Goal: Task Accomplishment & Management: Use online tool/utility

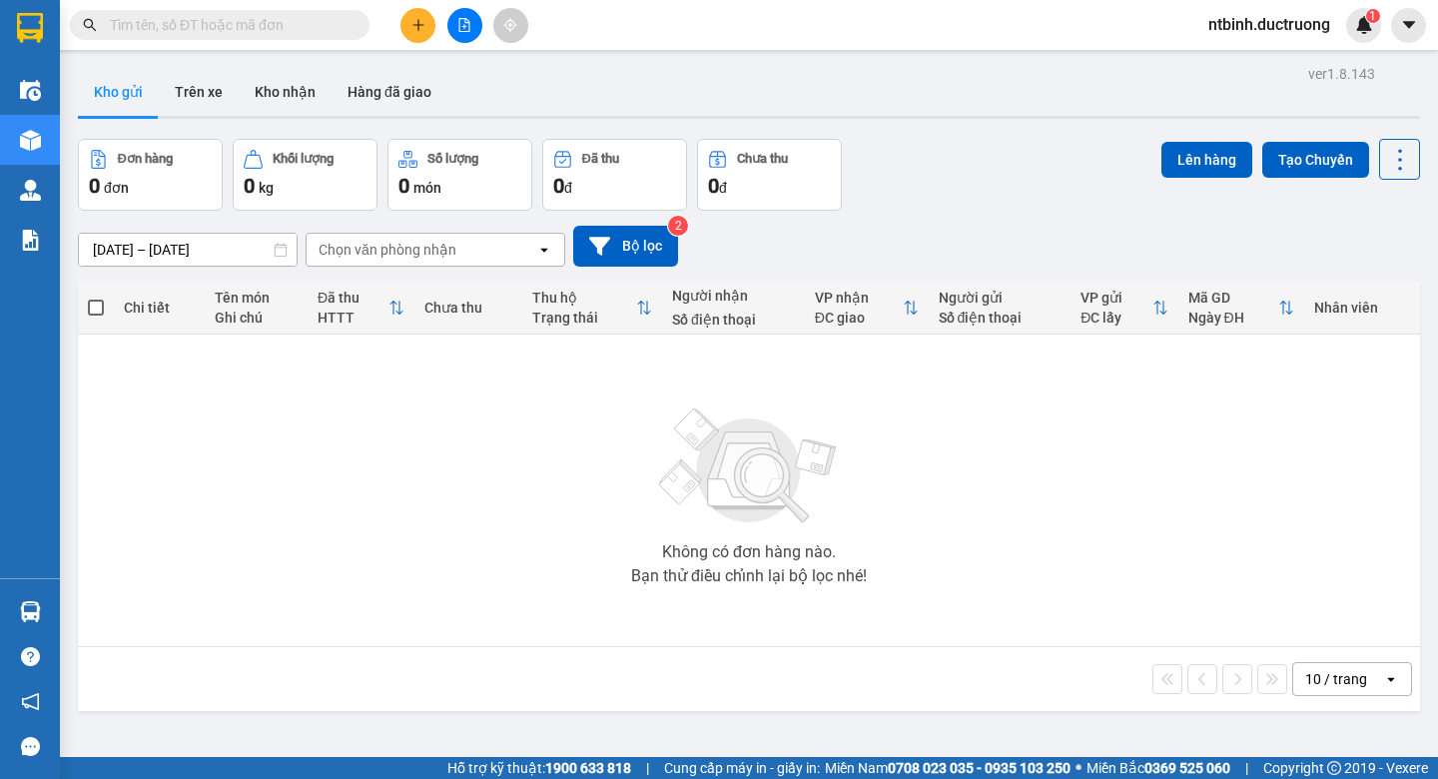
click at [425, 25] on icon "plus" at bounding box center [419, 25] width 14 height 14
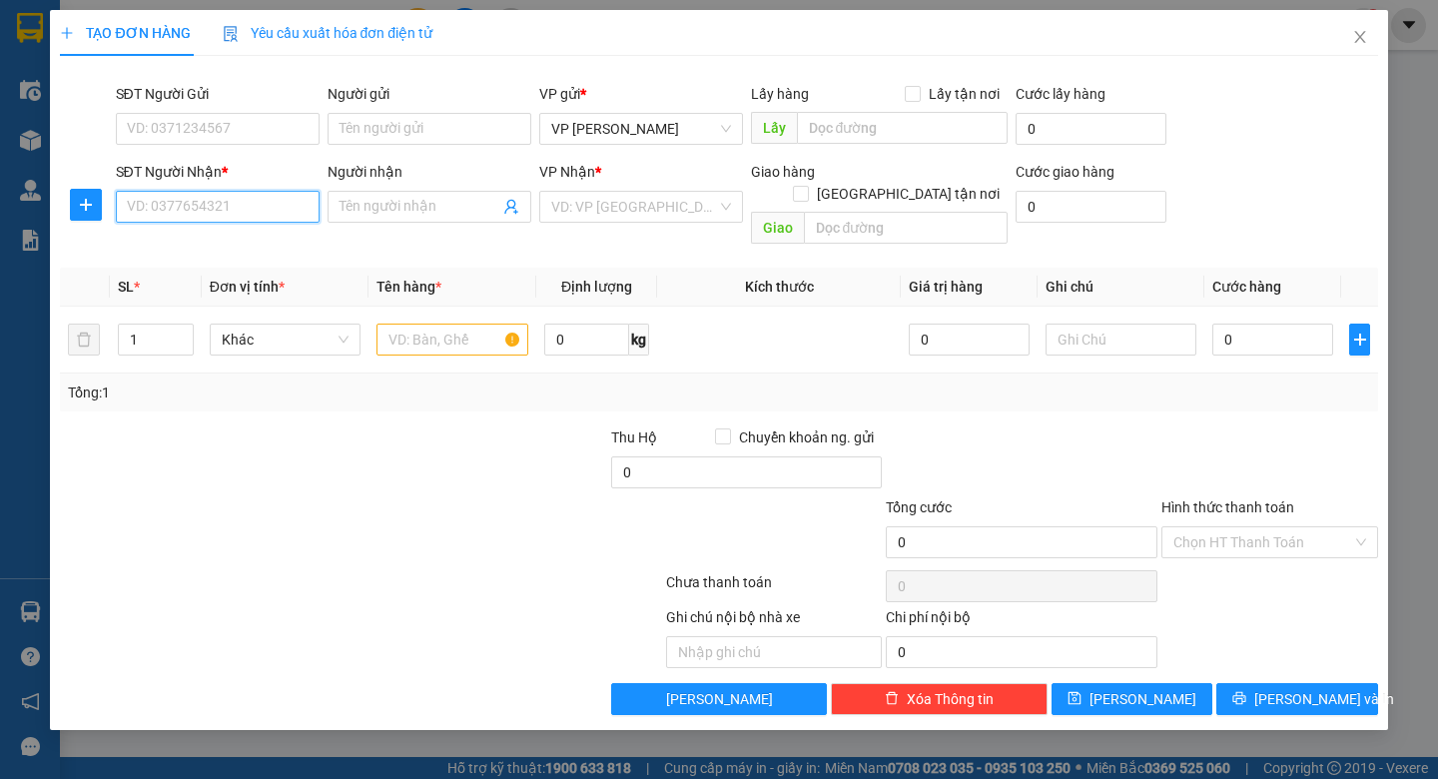
click at [167, 214] on input "SĐT Người Nhận *" at bounding box center [218, 207] width 204 height 32
click at [174, 210] on input "SĐT Người Nhận *" at bounding box center [218, 207] width 204 height 32
type input "0963979854"
click at [589, 213] on input "search" at bounding box center [634, 207] width 166 height 30
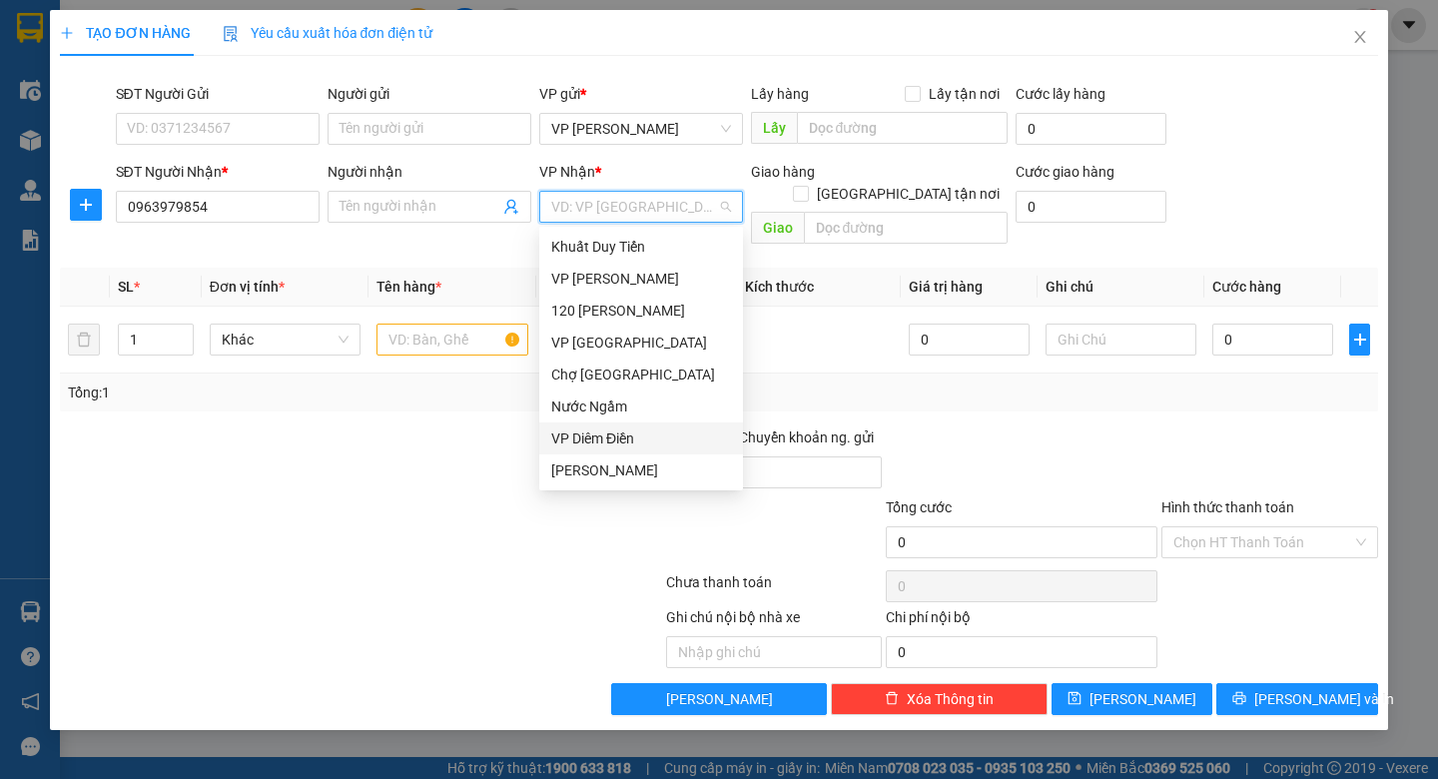
click at [611, 444] on div "VP Diêm Điền" at bounding box center [641, 439] width 180 height 22
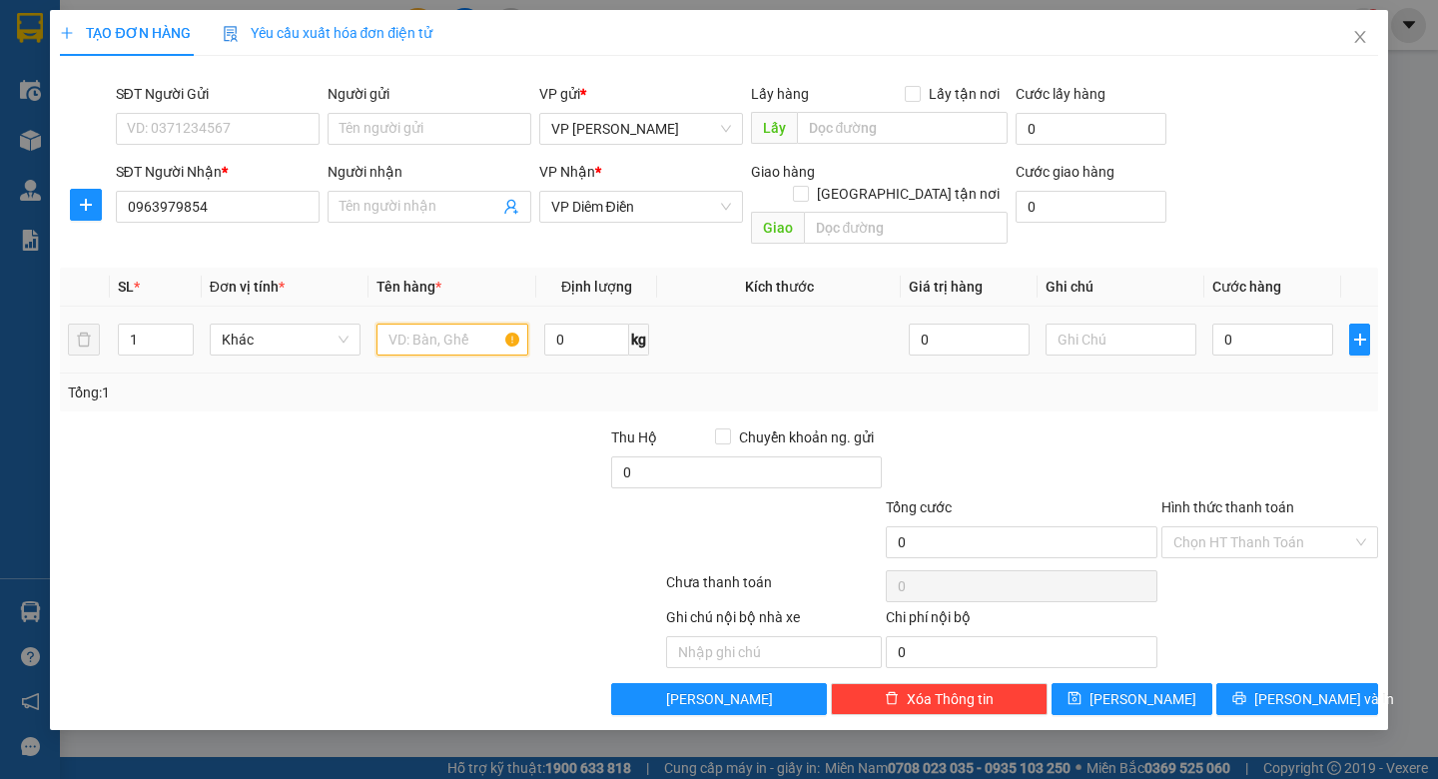
click at [437, 327] on input "text" at bounding box center [452, 340] width 151 height 32
type input "1"
type input "2 ctong"
click at [1238, 324] on input "0" at bounding box center [1273, 340] width 121 height 32
type input "1"
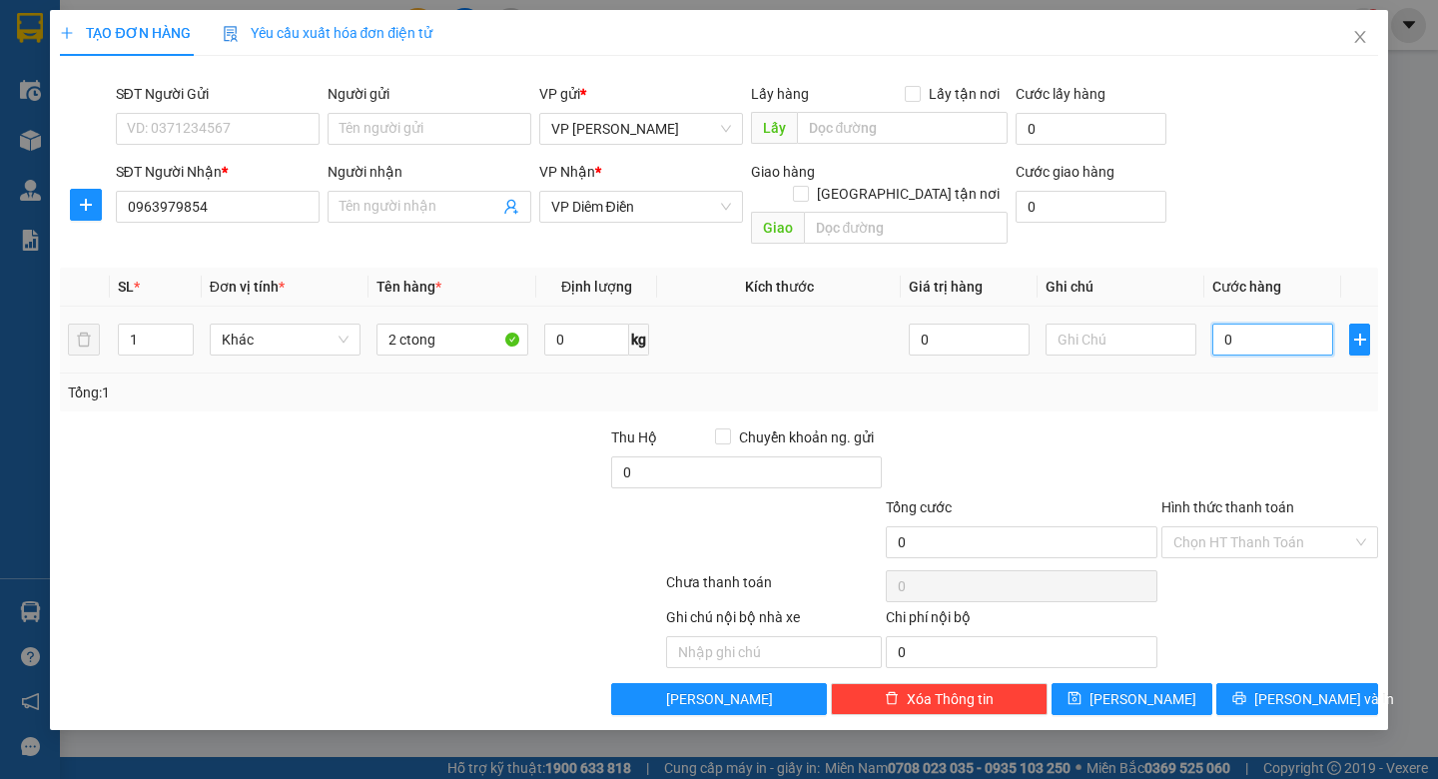
type input "1"
type input "10"
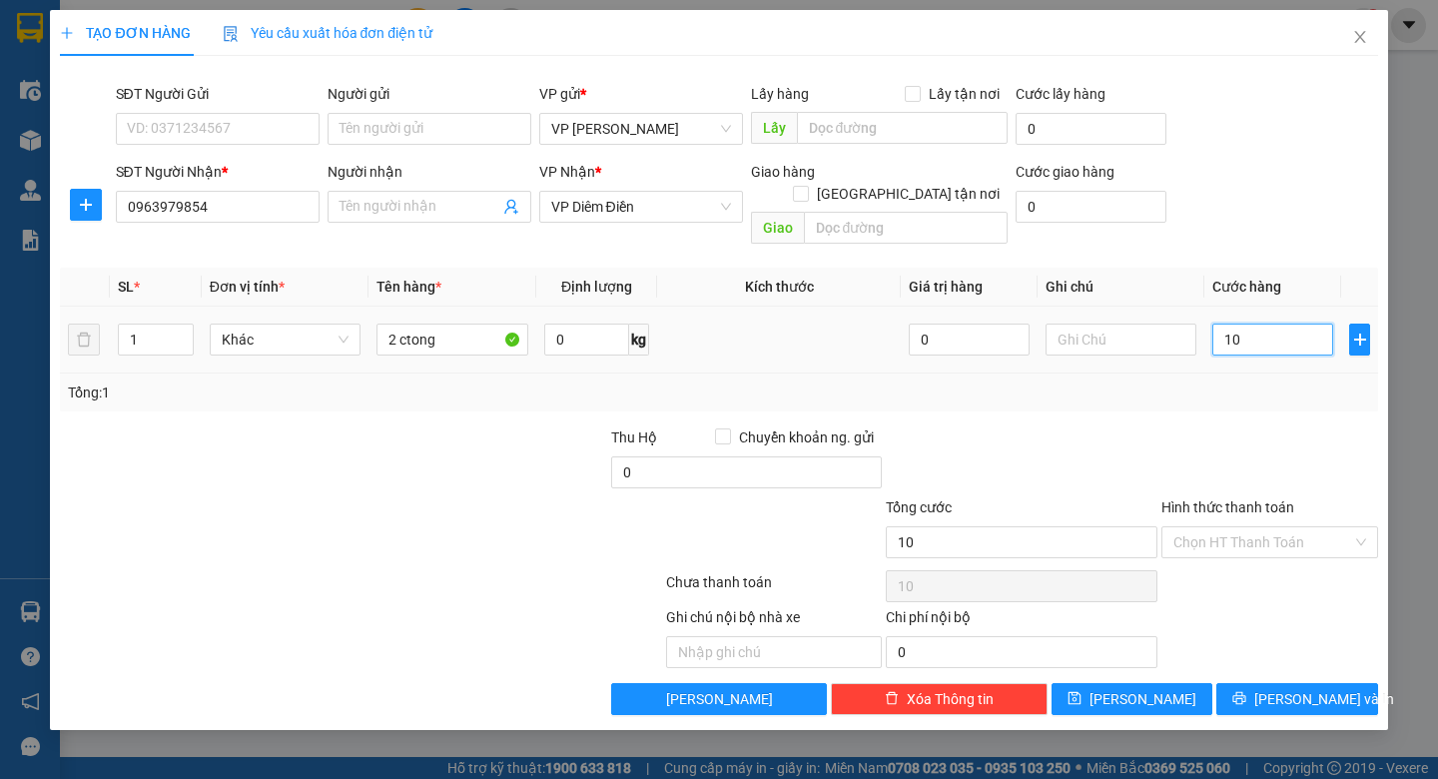
type input "100"
click at [1238, 324] on input "100" at bounding box center [1273, 340] width 121 height 32
type input "100.000"
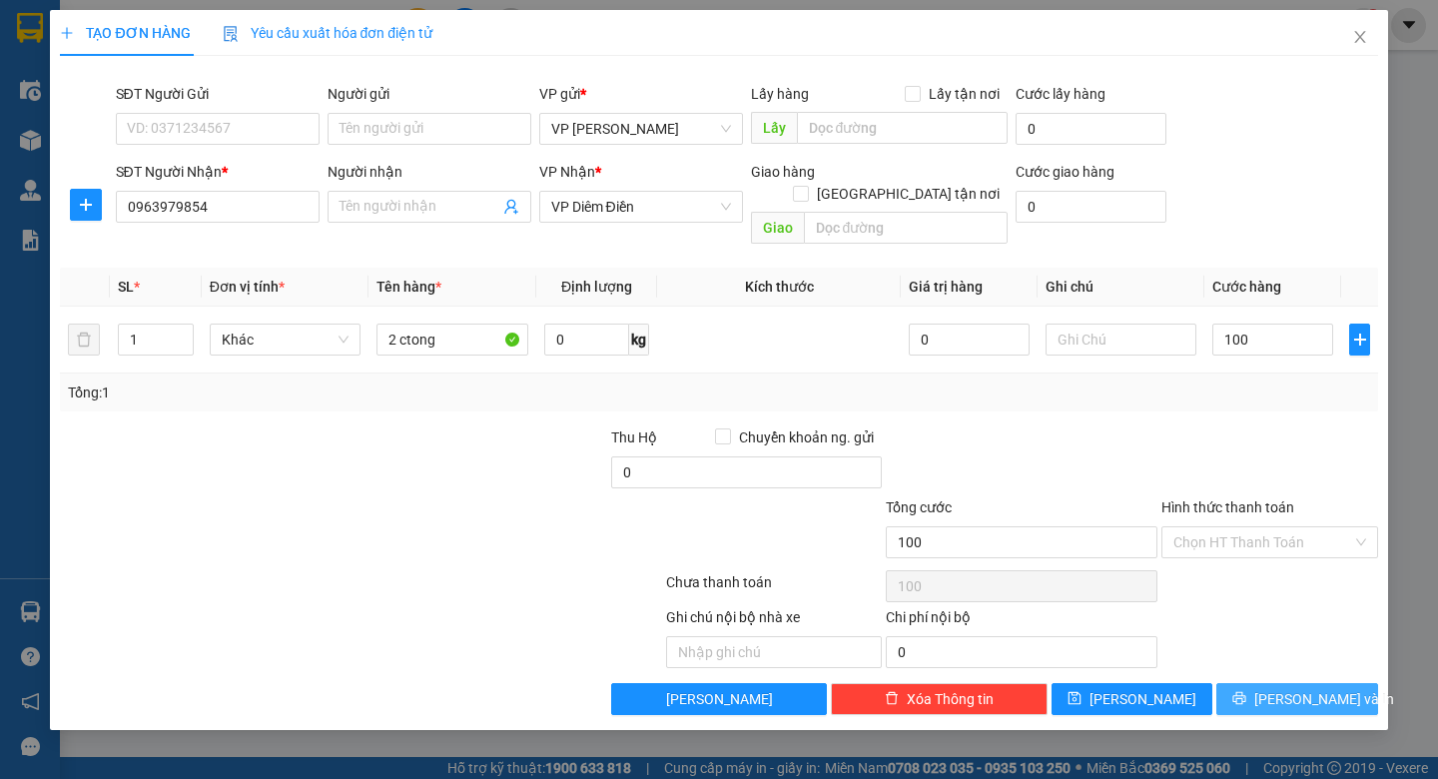
type input "100.000"
click at [1286, 688] on span "Lưu và In" at bounding box center [1325, 699] width 140 height 22
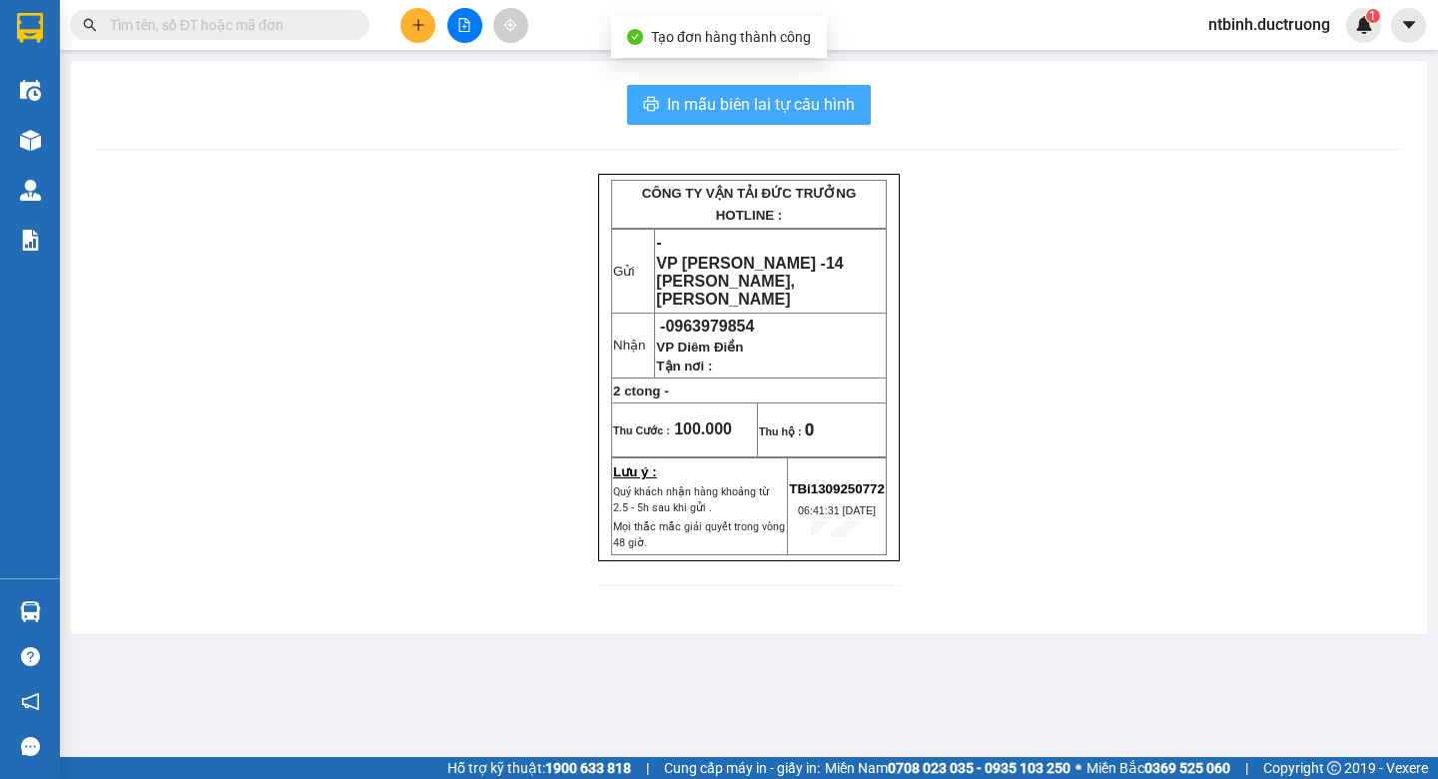
click at [791, 103] on span "In mẫu biên lai tự cấu hình" at bounding box center [761, 104] width 188 height 25
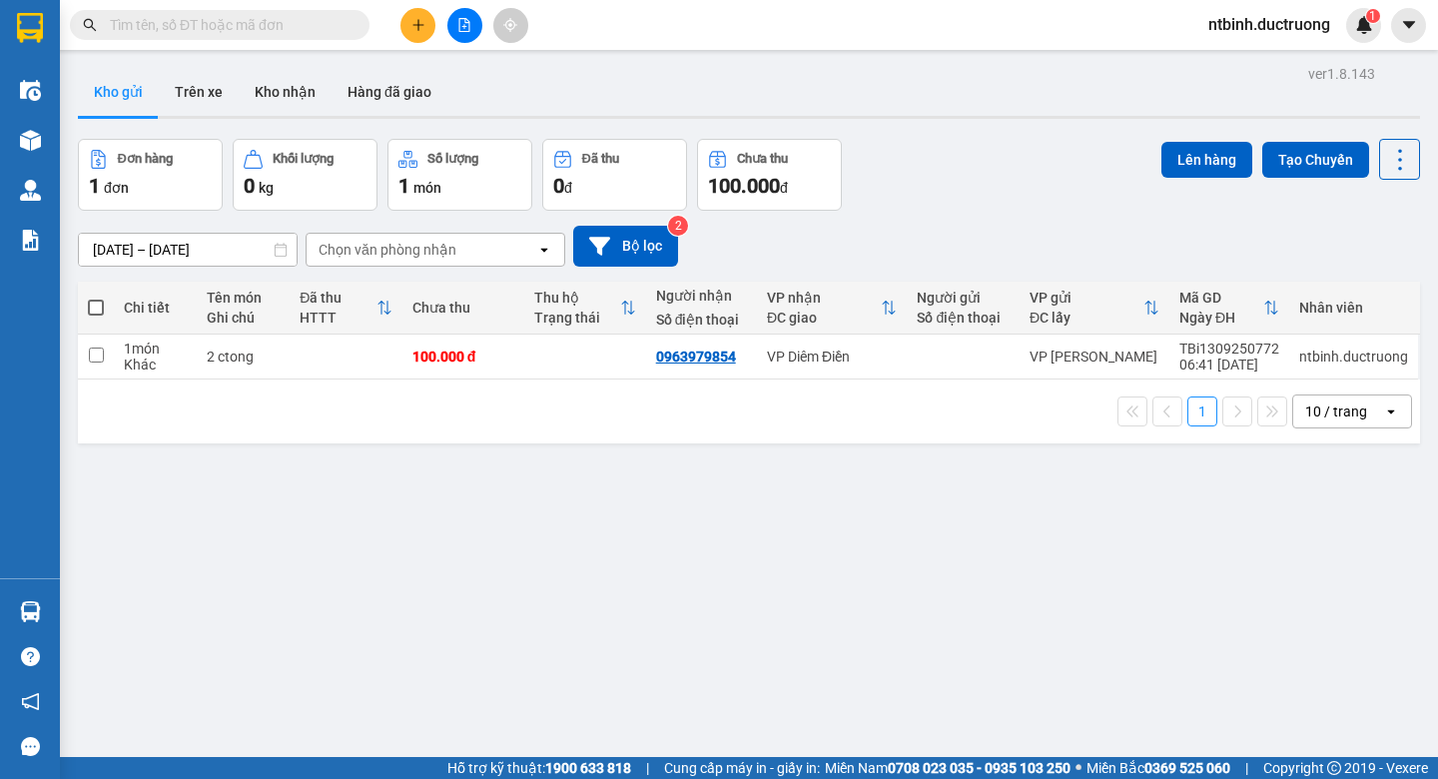
click at [416, 24] on icon "plus" at bounding box center [419, 25] width 14 height 14
click at [1296, 355] on icon at bounding box center [1303, 357] width 14 height 14
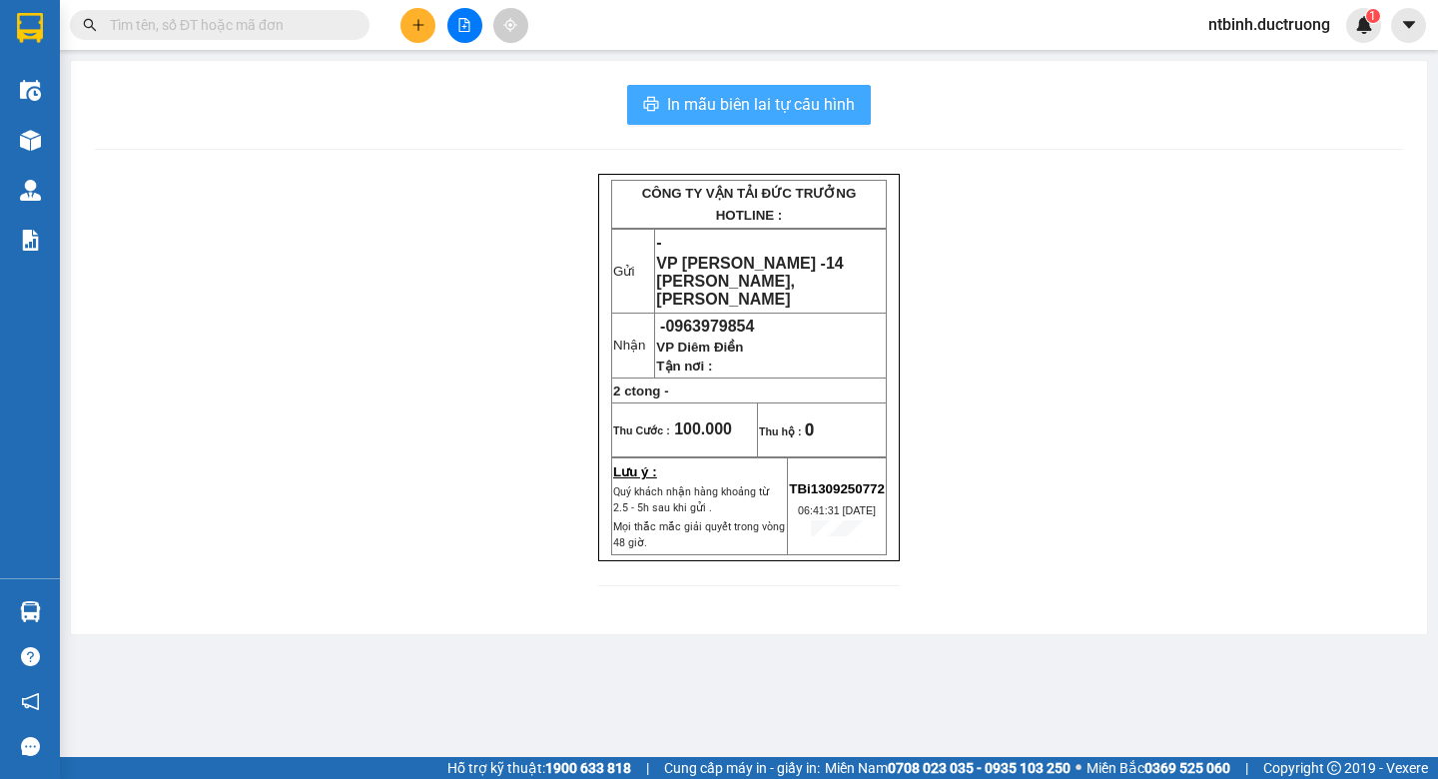
click at [791, 103] on span "In mẫu biên lai tự cấu hình" at bounding box center [761, 104] width 188 height 25
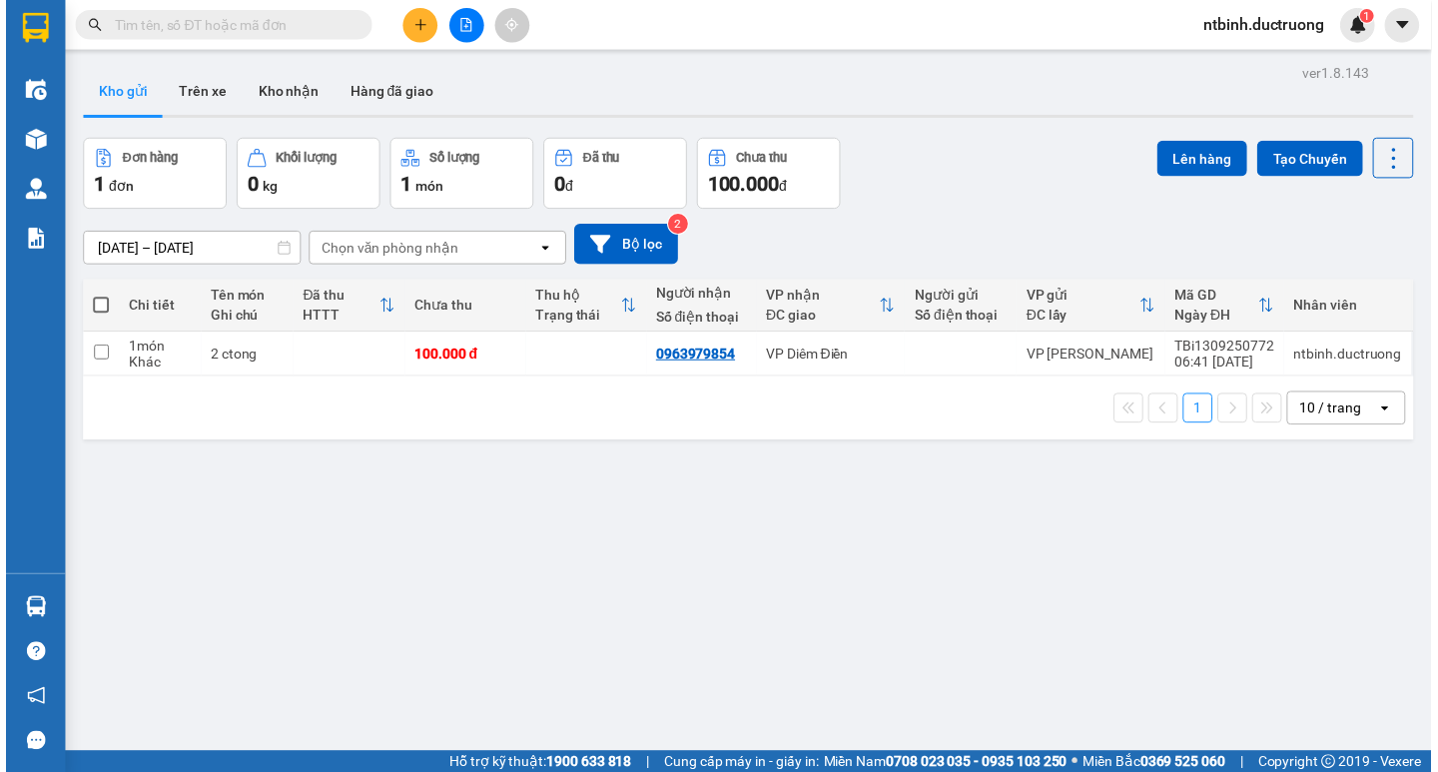
scroll to position [131, 0]
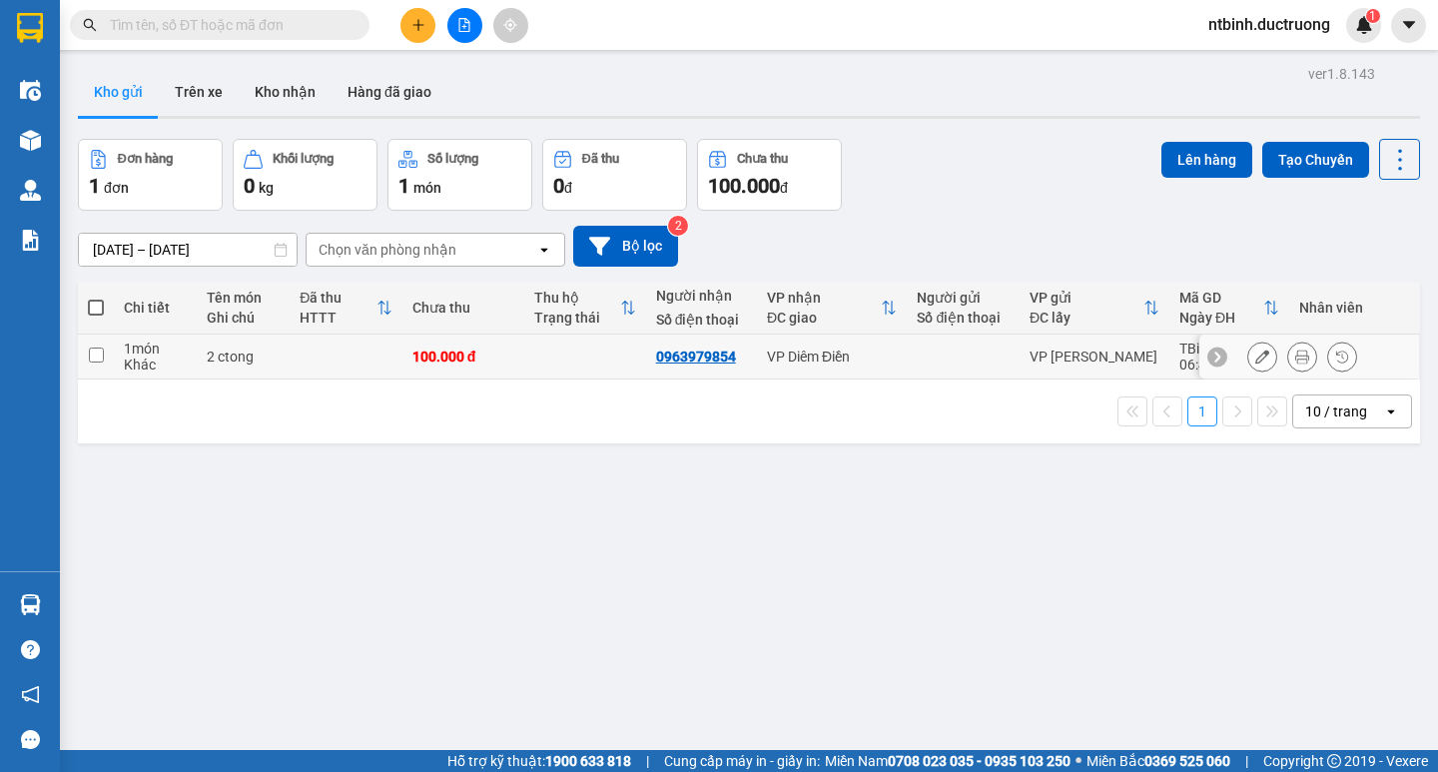
click at [327, 360] on td at bounding box center [346, 357] width 113 height 45
checkbox input "true"
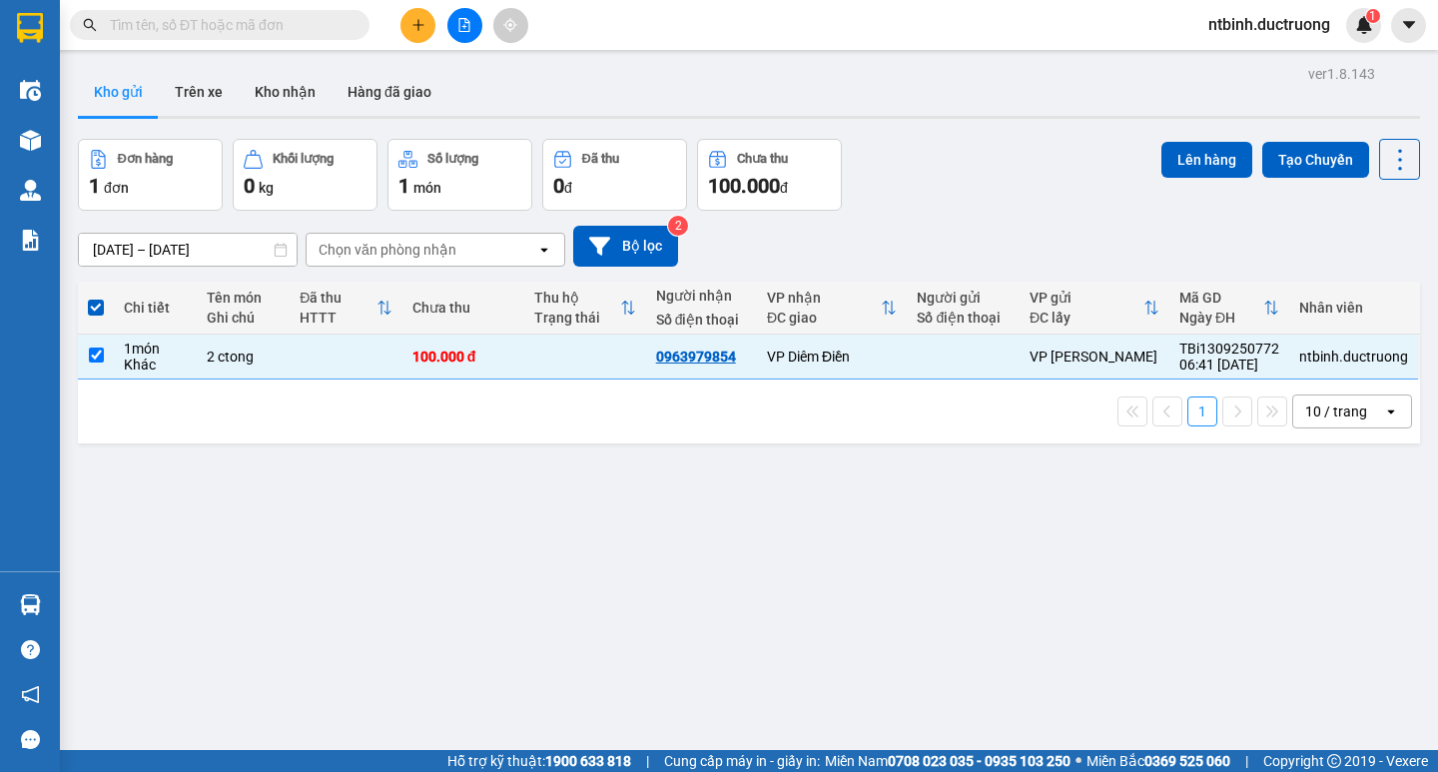
click at [1180, 135] on div "ver 1.8.143 Kho gửi Trên xe Kho nhận Hàng đã giao Đơn hàng 1 đơn Khối lượng 0 k…" at bounding box center [749, 446] width 1358 height 772
click at [1202, 177] on button "Lên hàng" at bounding box center [1207, 160] width 91 height 36
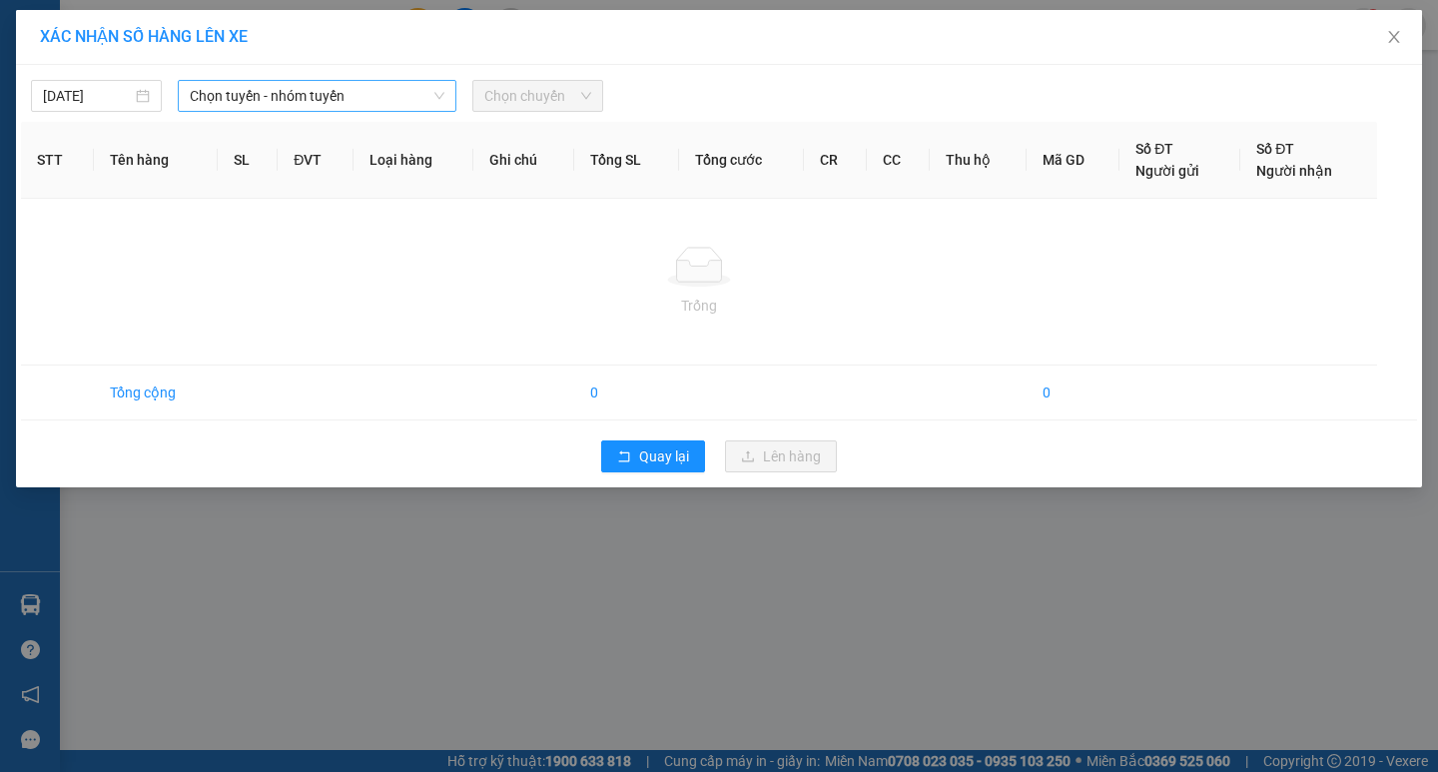
click at [350, 87] on span "Chọn tuyến - nhóm tuyến" at bounding box center [317, 96] width 255 height 30
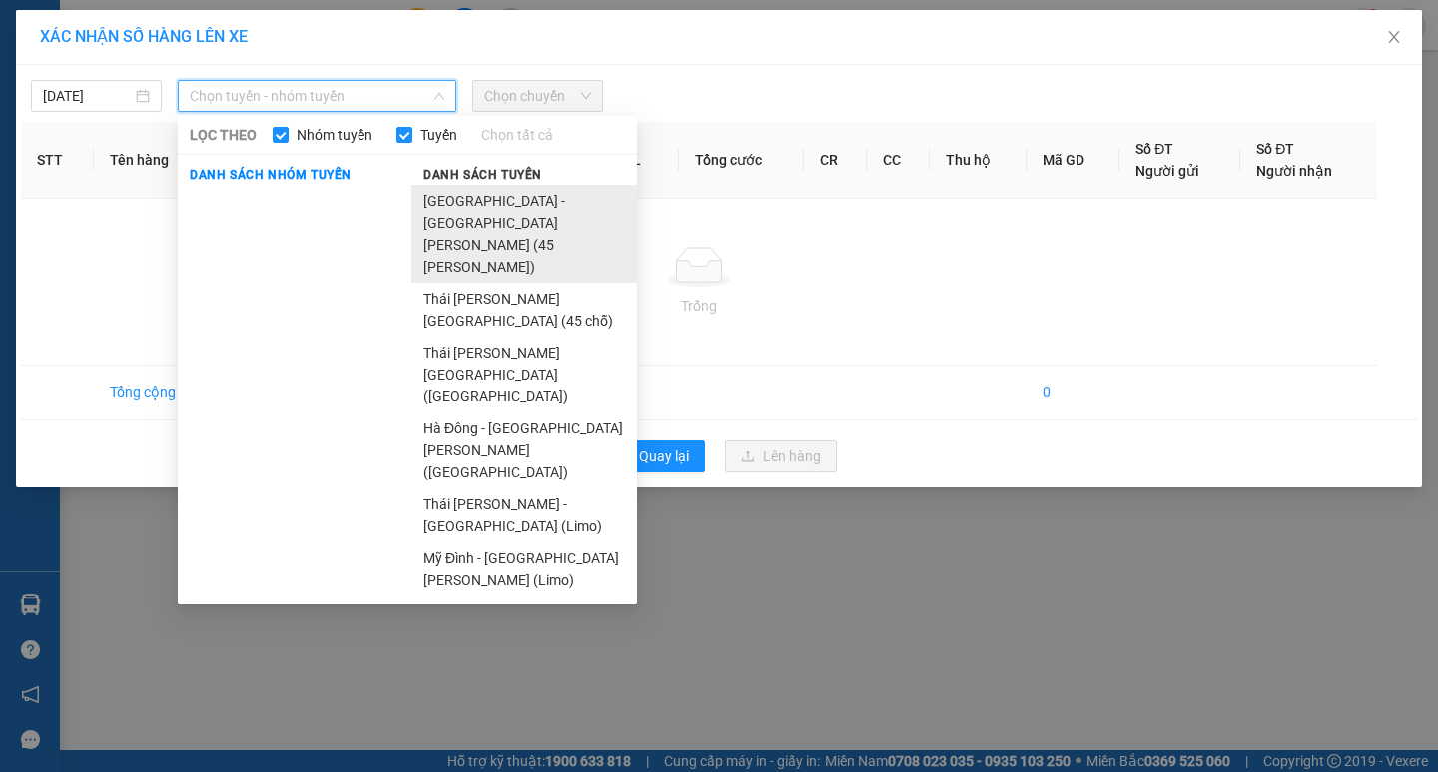
click at [470, 203] on li "Hà Nội - Thái Thụy (45 chỗ)" at bounding box center [525, 234] width 226 height 98
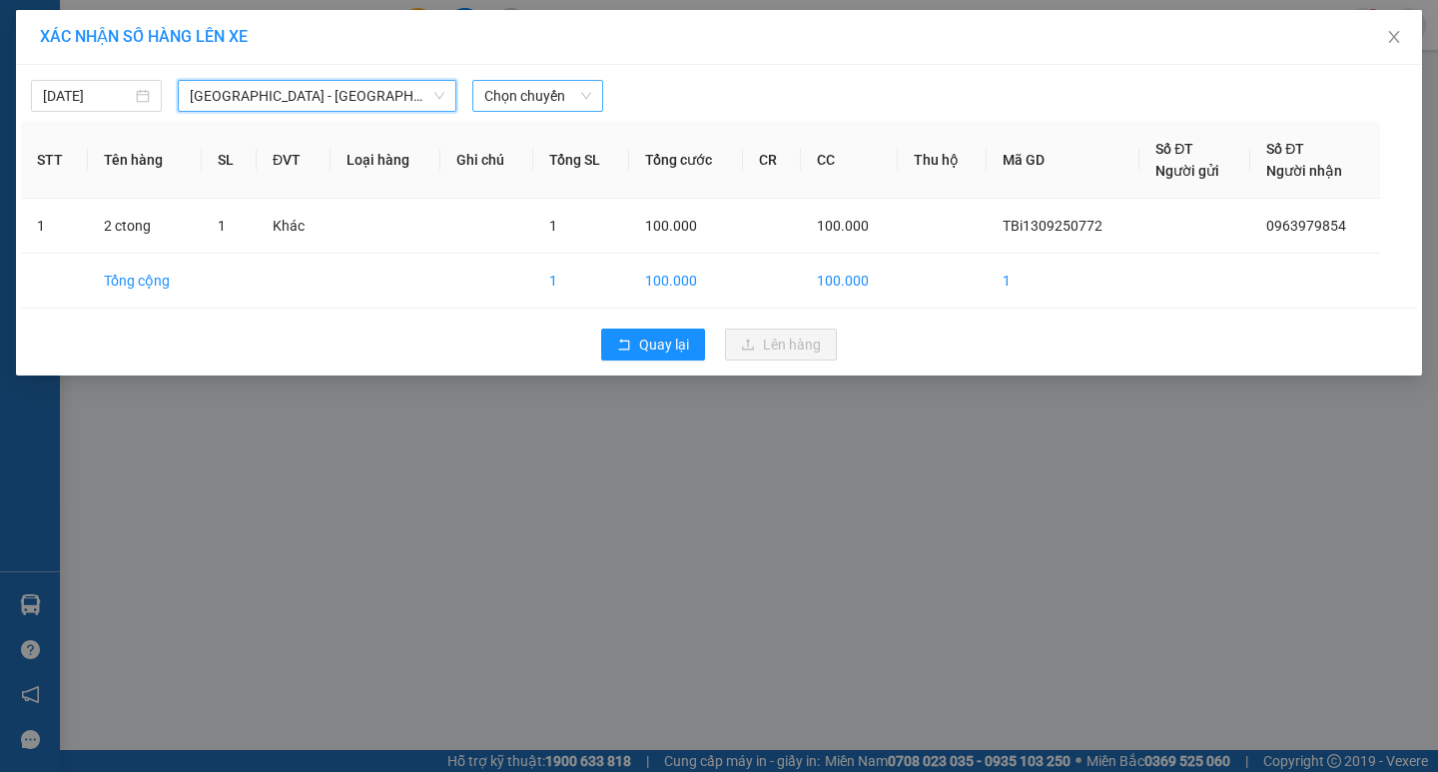
click at [484, 105] on span "Chọn chuyến" at bounding box center [537, 96] width 107 height 30
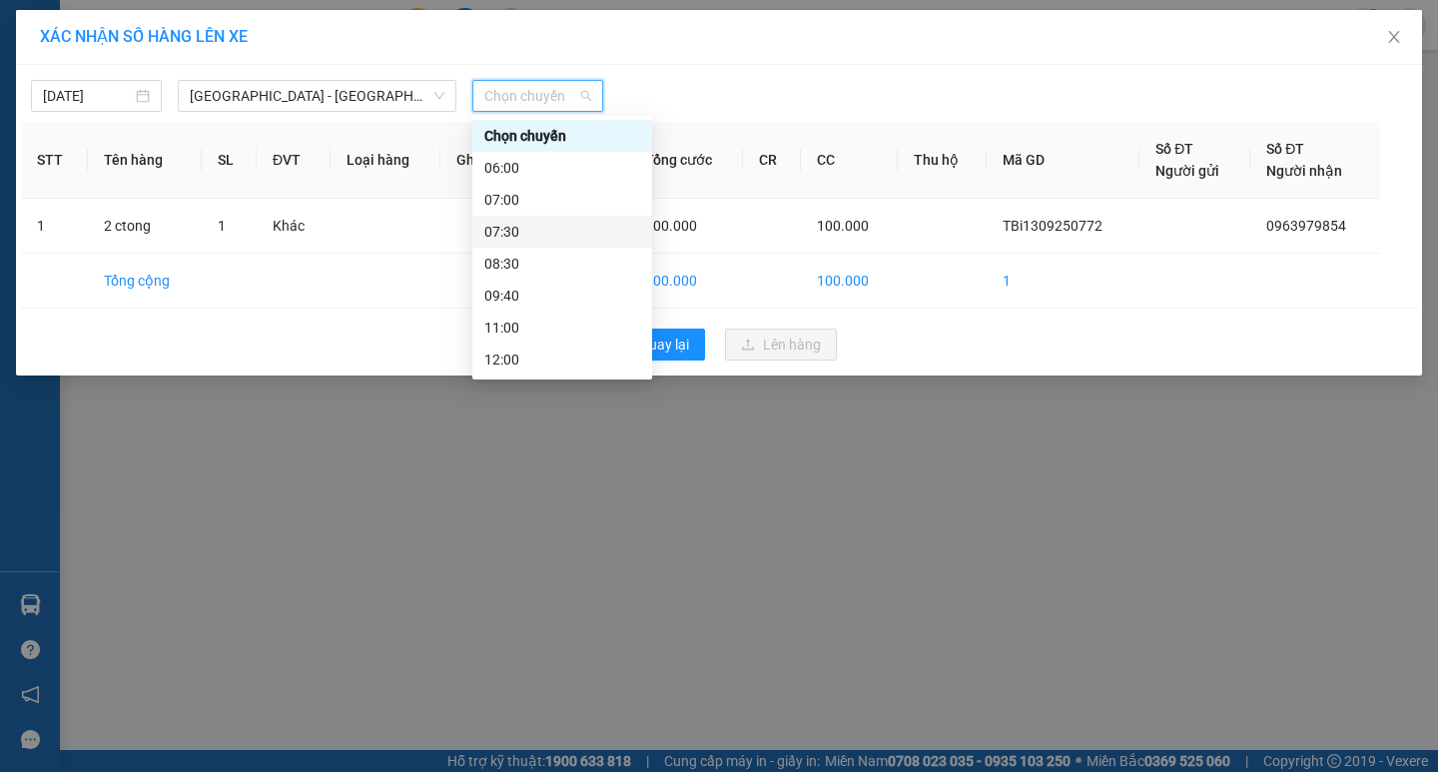
click at [531, 206] on div "07:00" at bounding box center [562, 200] width 156 height 22
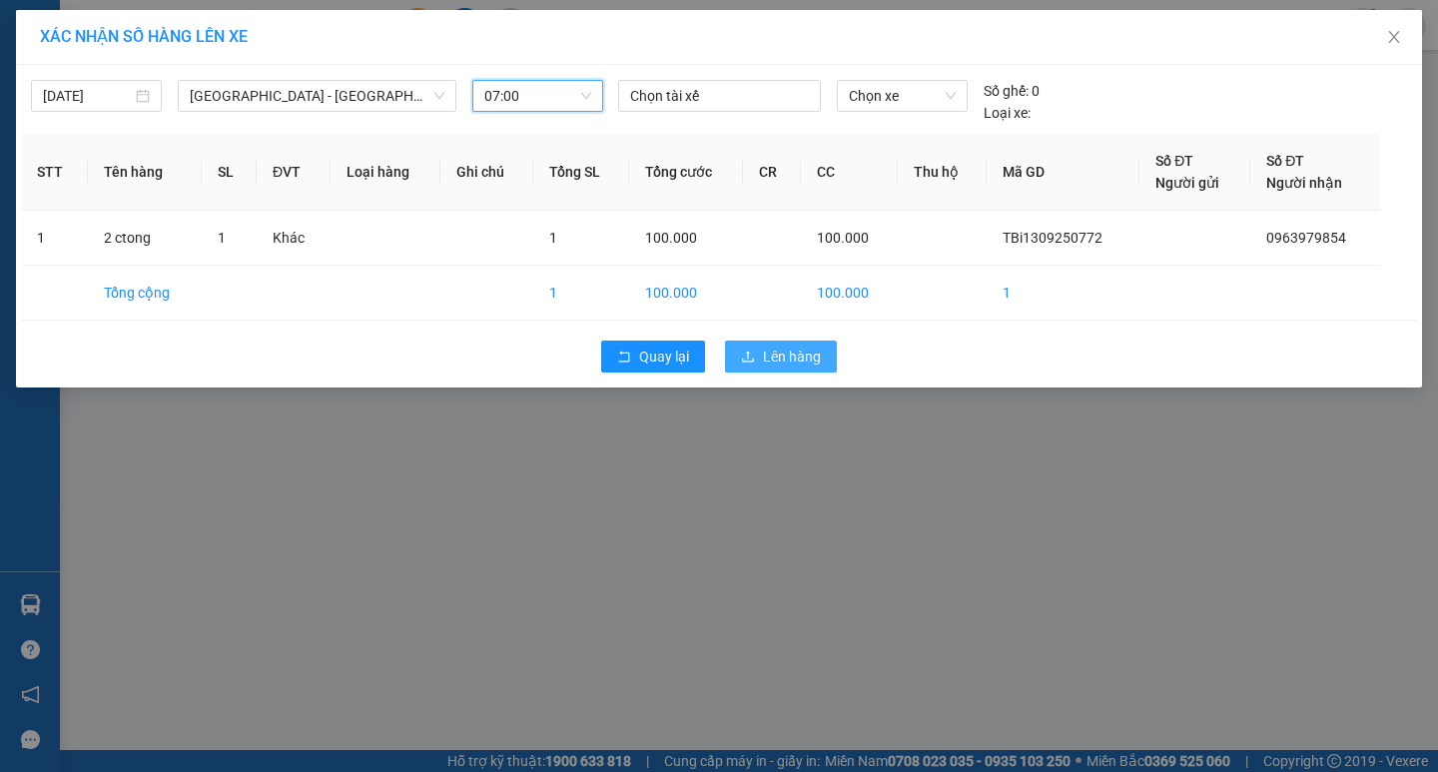
click at [789, 363] on span "Lên hàng" at bounding box center [792, 357] width 58 height 22
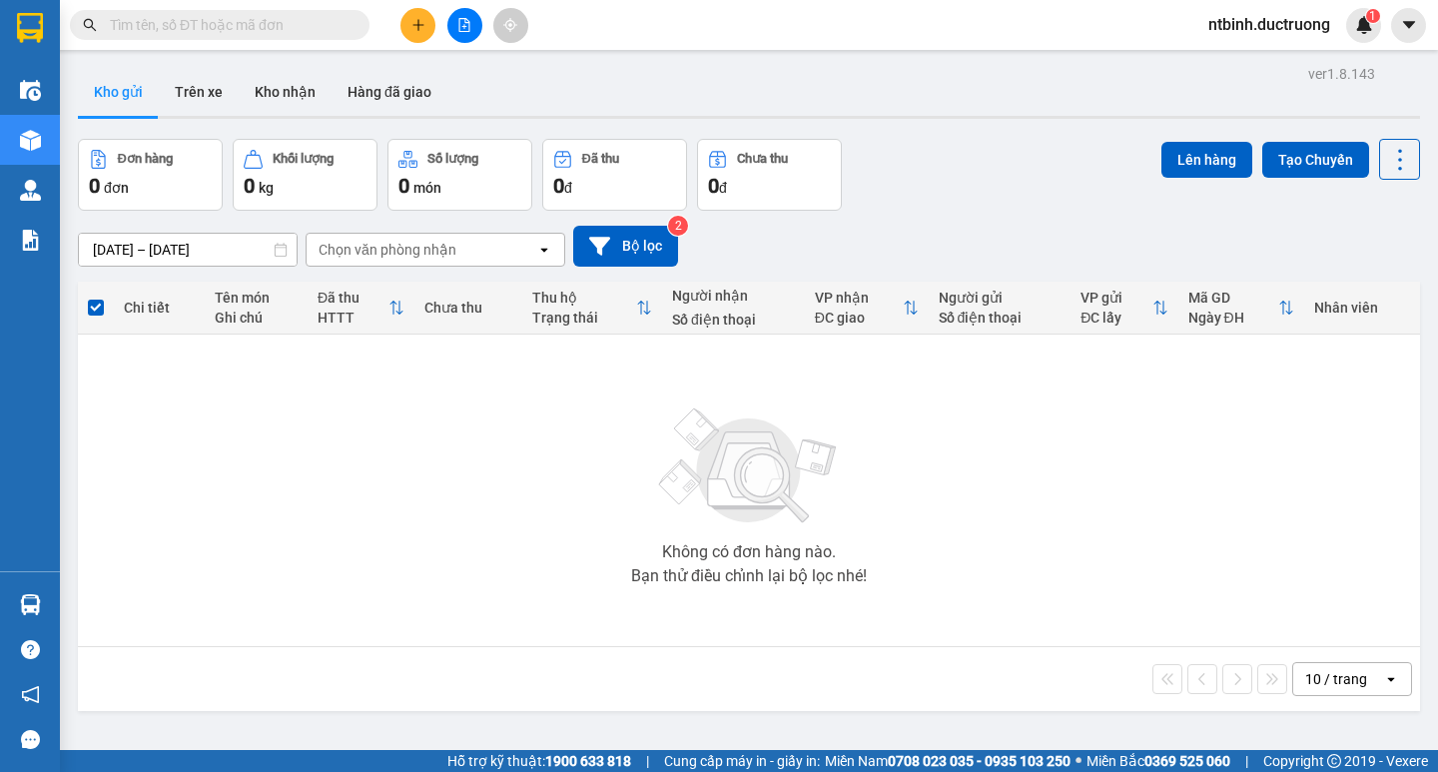
click at [426, 22] on button at bounding box center [418, 25] width 35 height 35
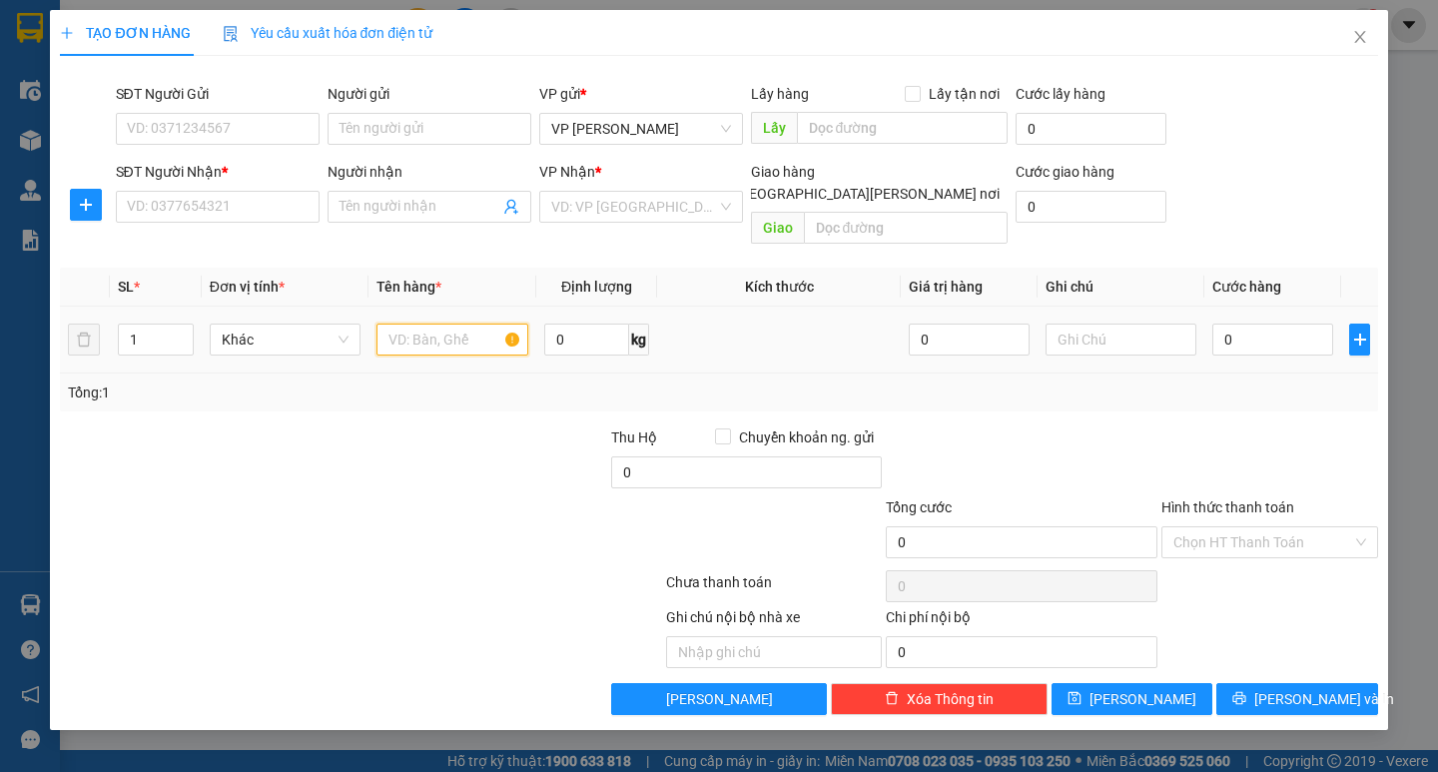
click at [412, 324] on input "text" at bounding box center [452, 340] width 151 height 32
type input "1 CATONG"
click at [1259, 324] on input "0" at bounding box center [1273, 340] width 121 height 32
click at [1227, 324] on input "0" at bounding box center [1273, 340] width 121 height 32
type input "50"
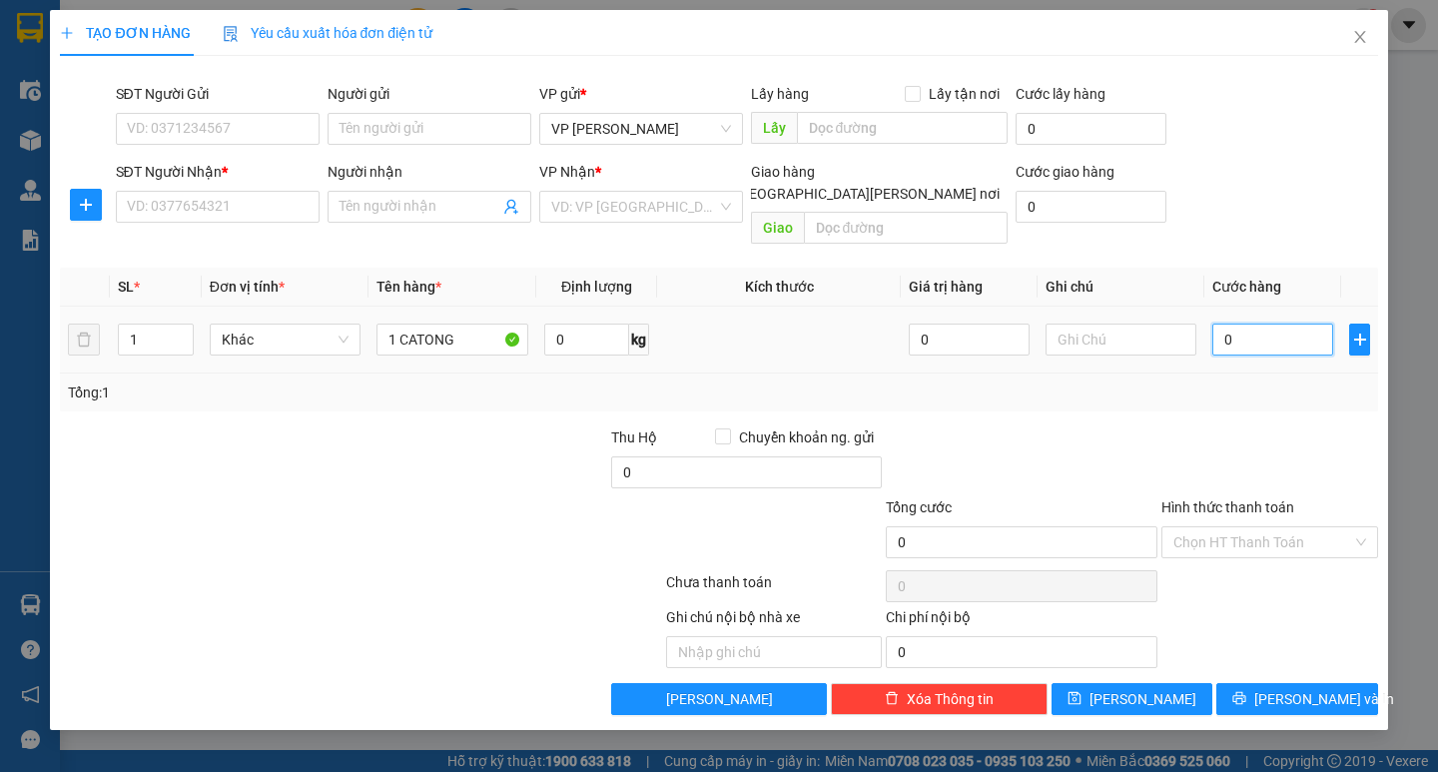
type input "50"
click at [1182, 382] on div "Tổng: 1" at bounding box center [719, 393] width 1302 height 22
type input "50.000"
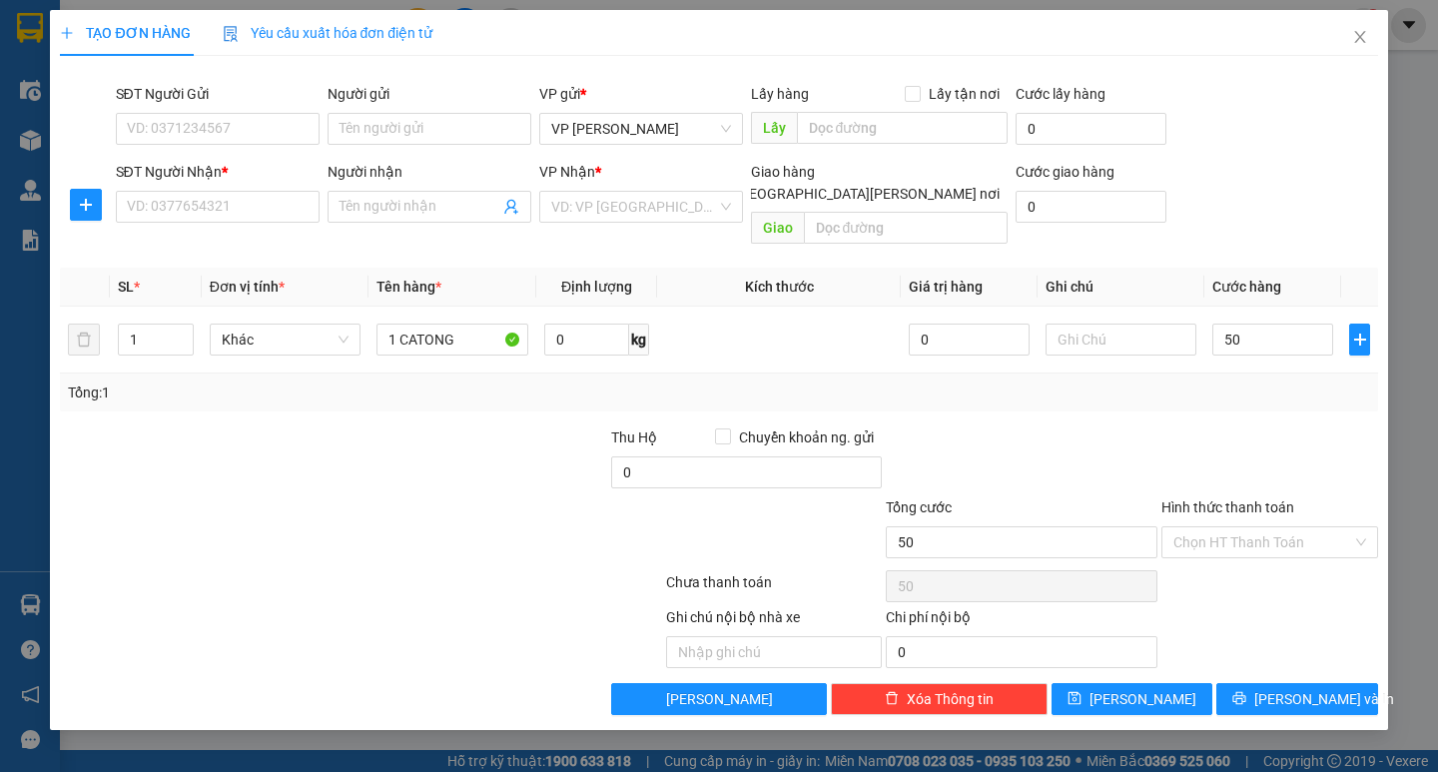
type input "50.000"
click at [162, 213] on input "SĐT Người Nhận *" at bounding box center [218, 207] width 204 height 32
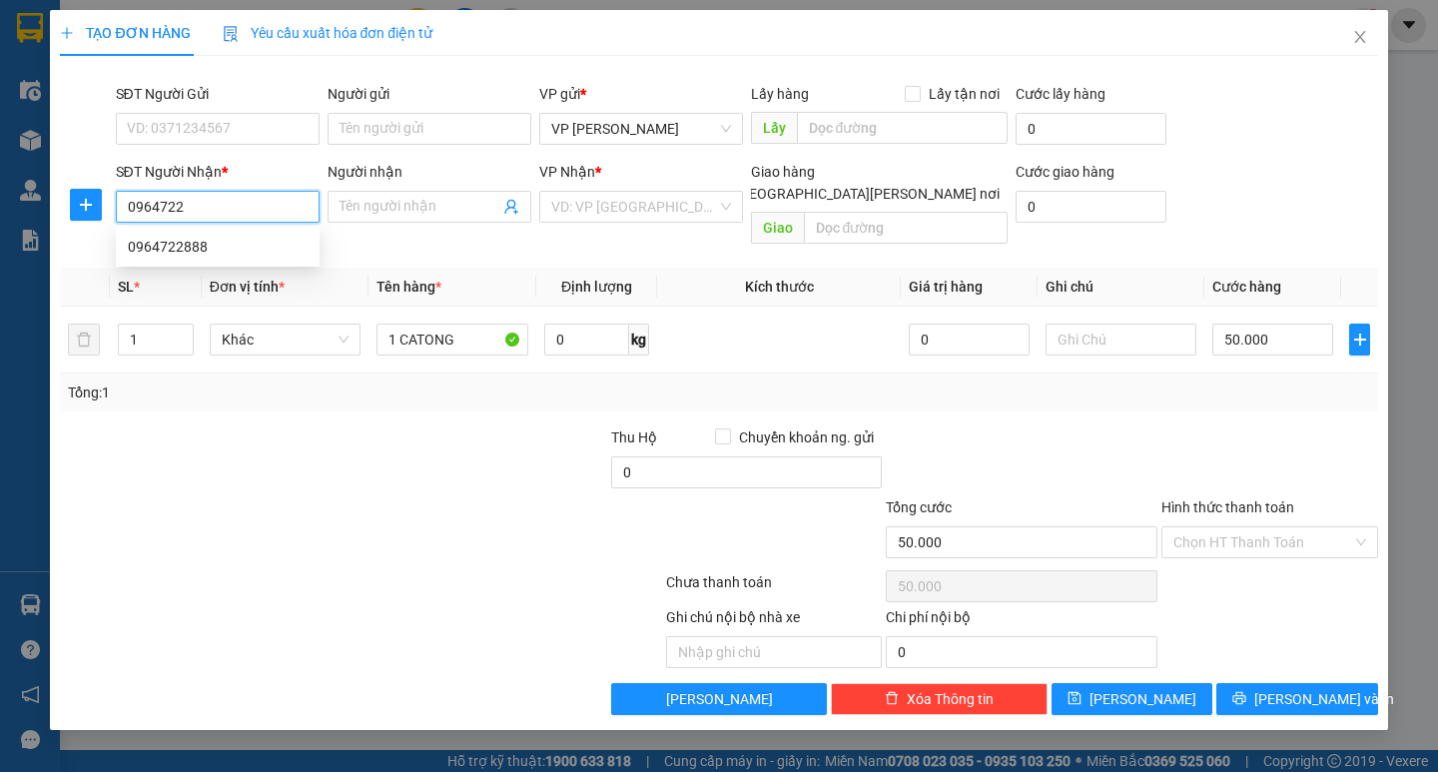
click at [198, 246] on div "0964722888" at bounding box center [218, 247] width 180 height 22
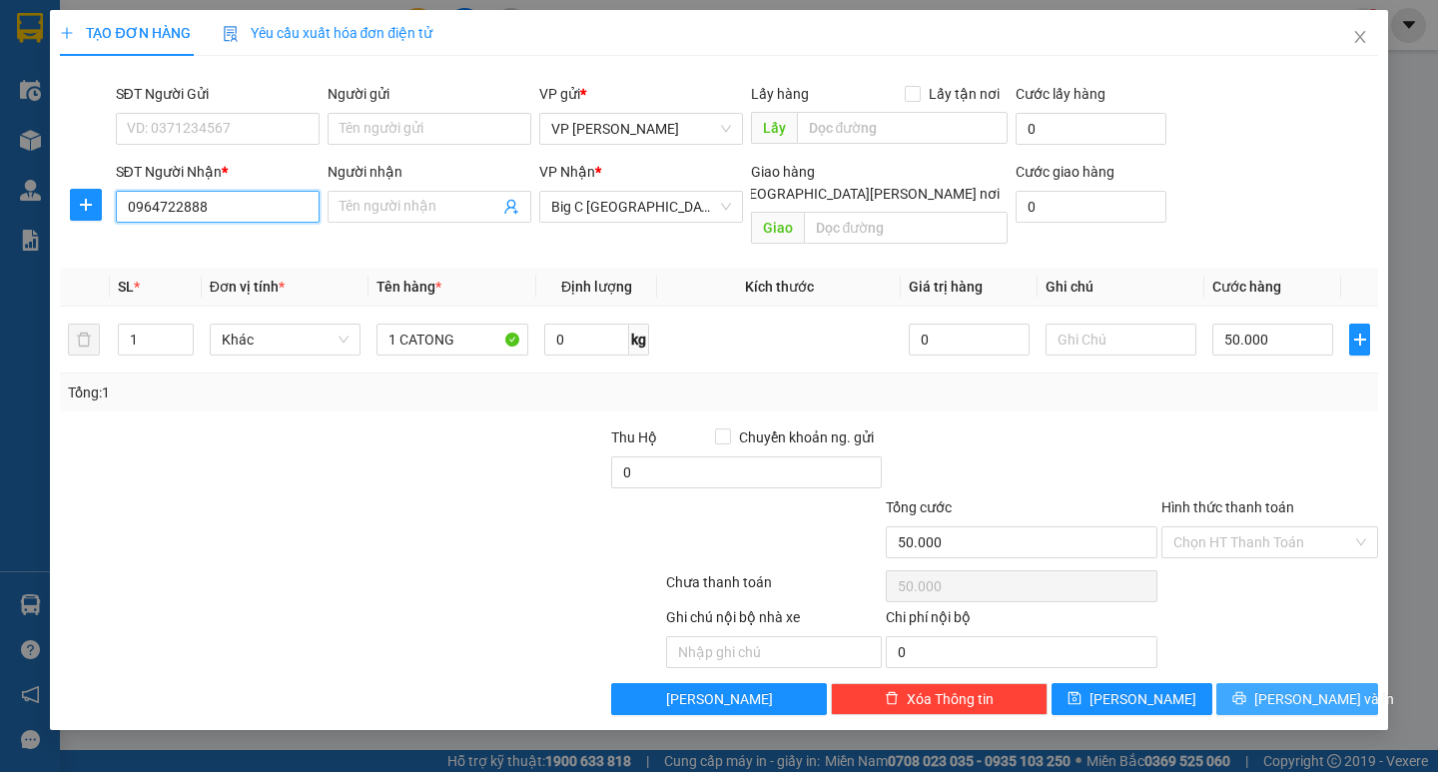
type input "0964722888"
click at [1303, 688] on span "Lưu và In" at bounding box center [1325, 699] width 140 height 22
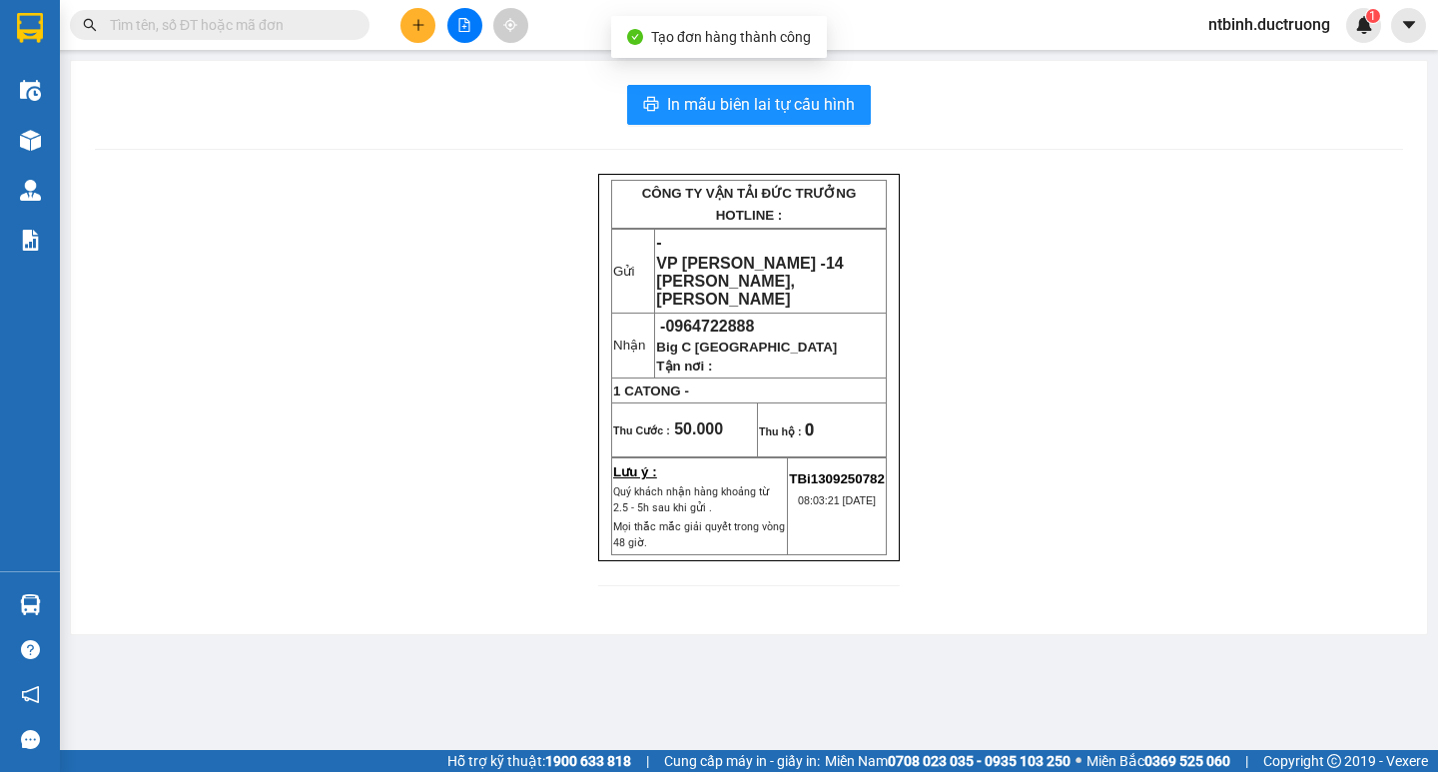
click at [719, 84] on div "In mẫu biên lai tự cấu hình CÔNG TY VẬN TẢI ĐỨC TRƯỞNG HOTLINE : Gửi - VP Trần …" at bounding box center [749, 347] width 1356 height 573
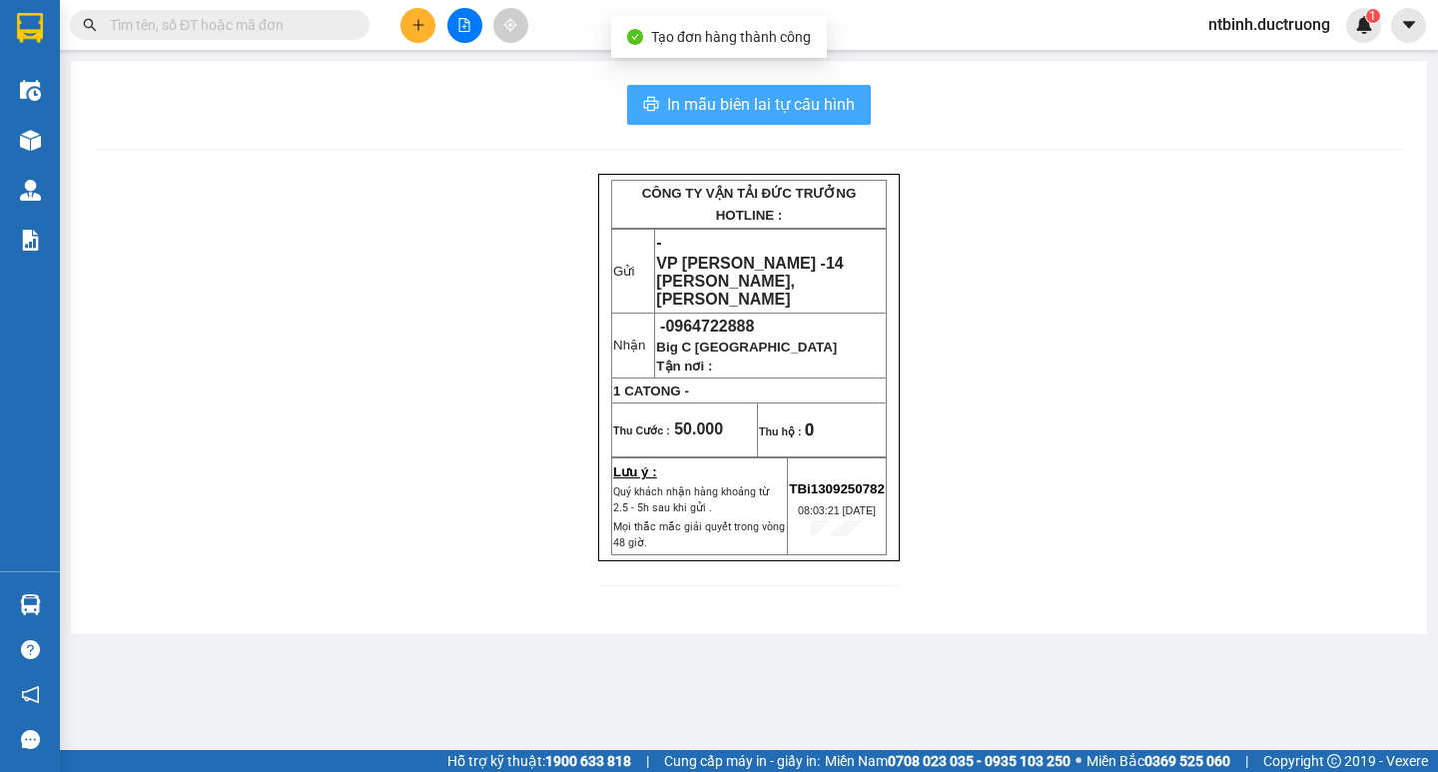
click at [736, 110] on span "In mẫu biên lai tự cấu hình" at bounding box center [761, 104] width 188 height 25
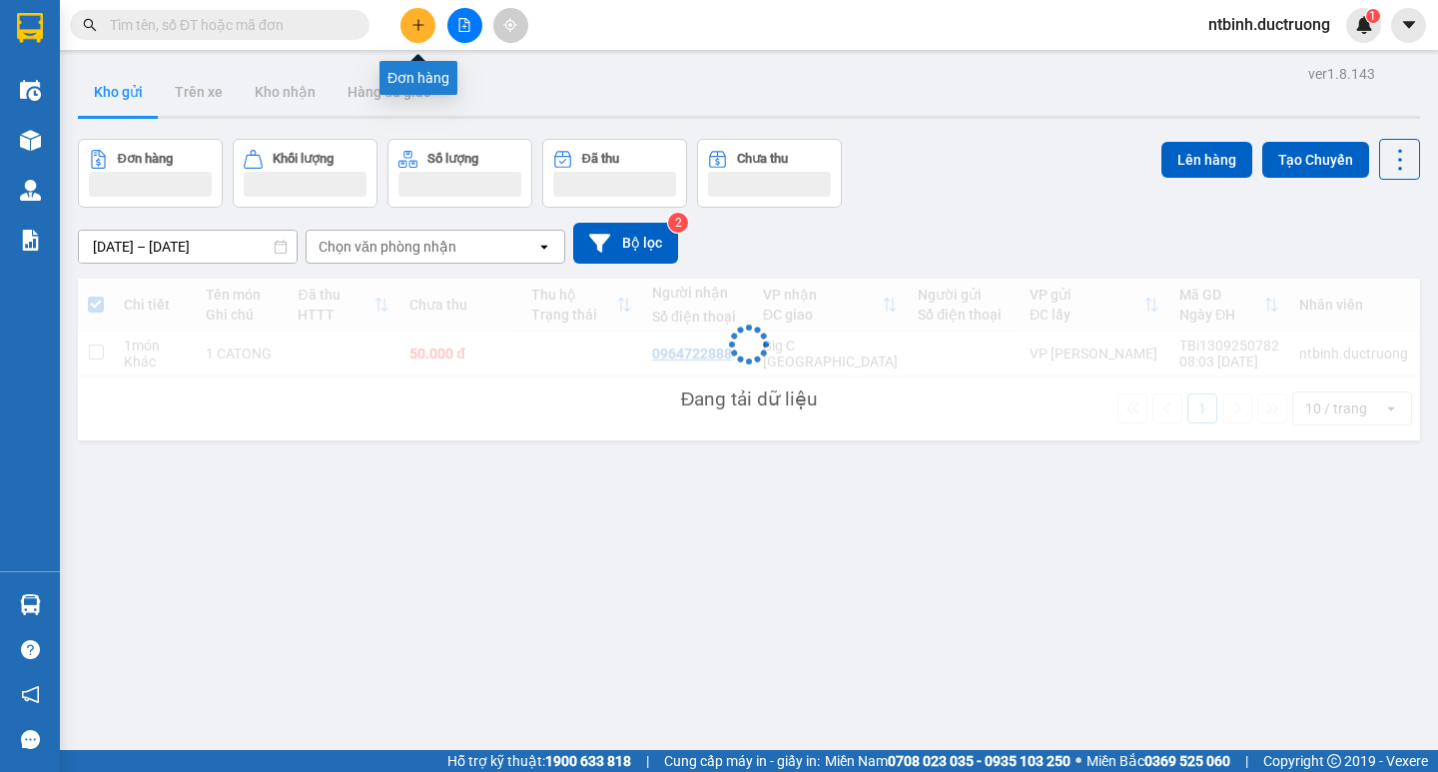
click at [428, 30] on button at bounding box center [418, 25] width 35 height 35
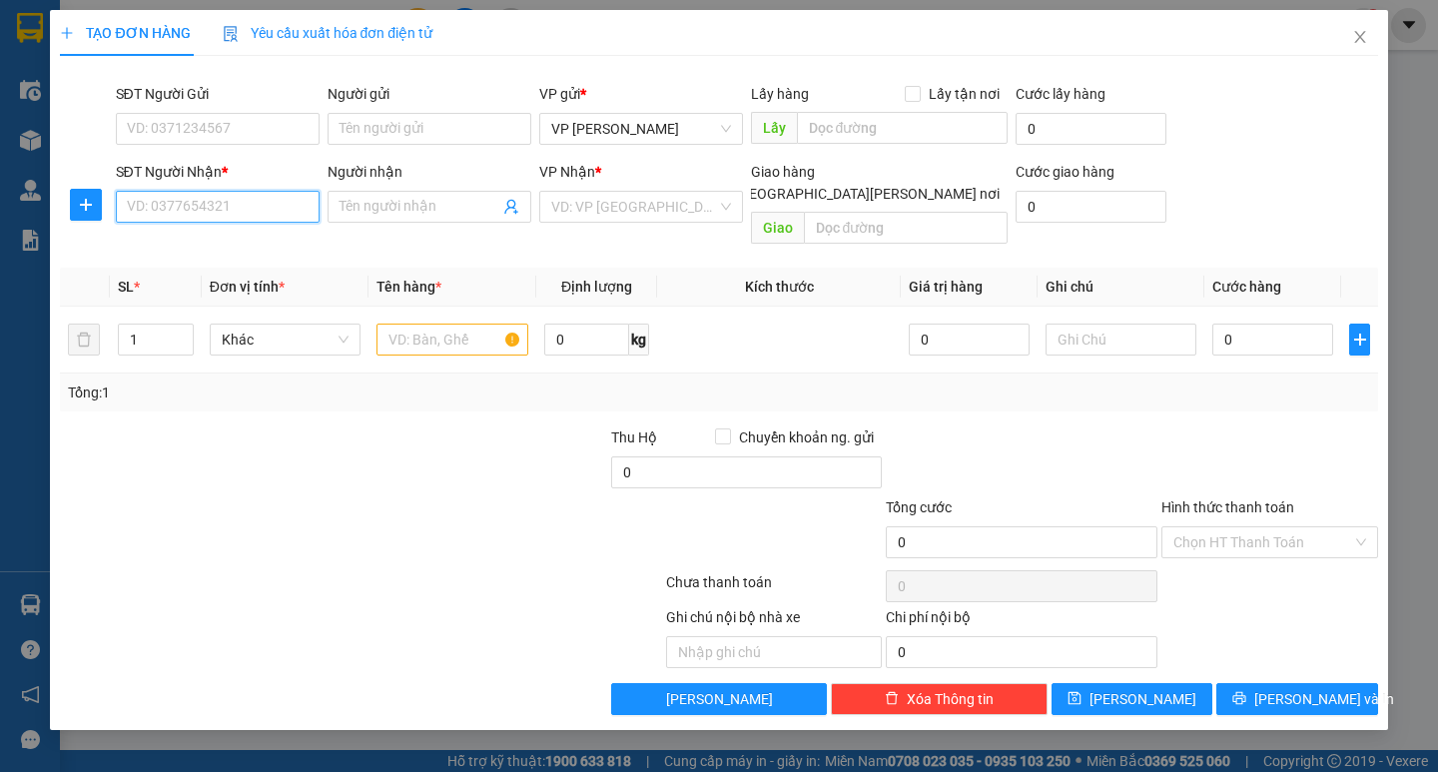
click at [229, 212] on input "SĐT Người Nhận *" at bounding box center [218, 207] width 204 height 32
click at [233, 240] on div "0865797027" at bounding box center [218, 247] width 180 height 22
type input "0865797027"
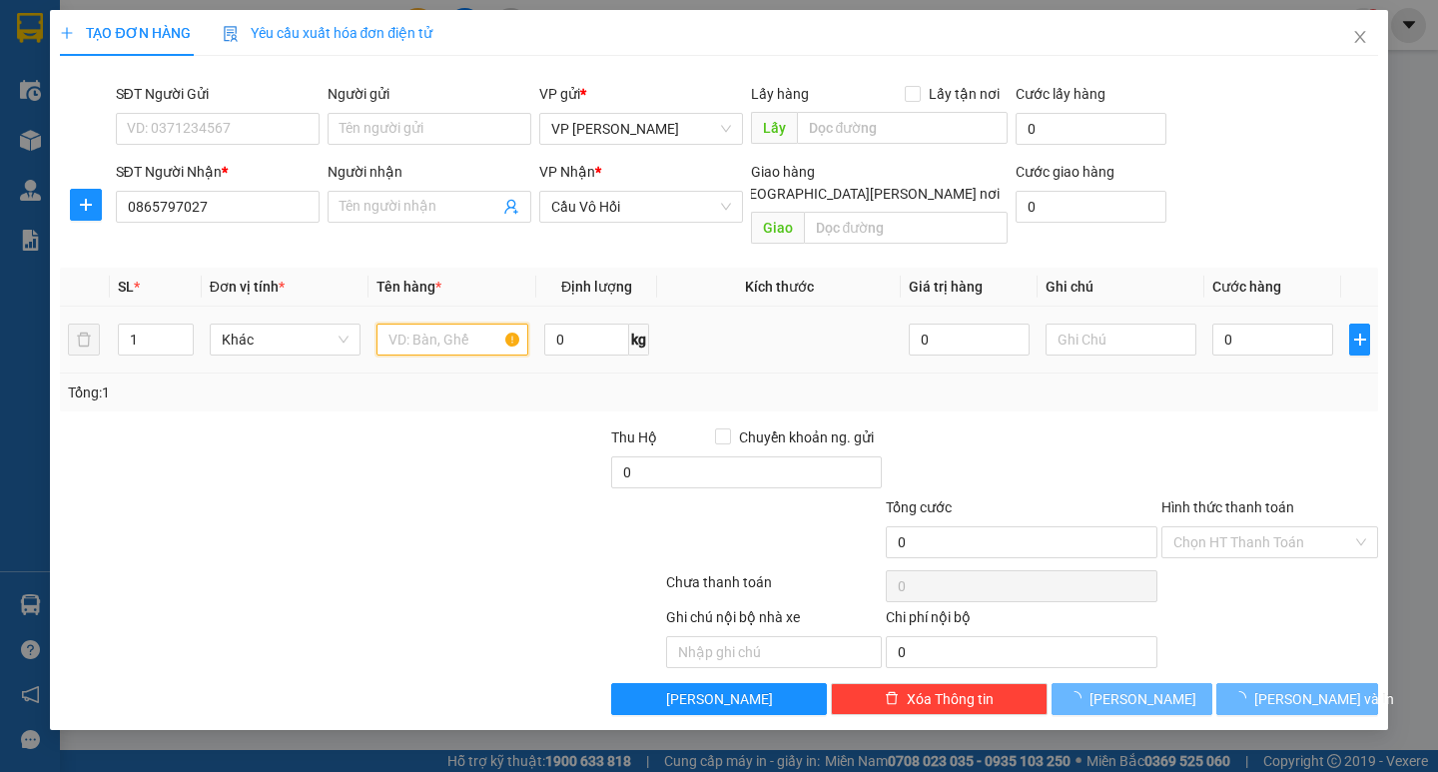
drag, startPoint x: 424, startPoint y: 307, endPoint x: 404, endPoint y: 308, distance: 20.0
click at [424, 324] on input "text" at bounding box center [452, 340] width 151 height 32
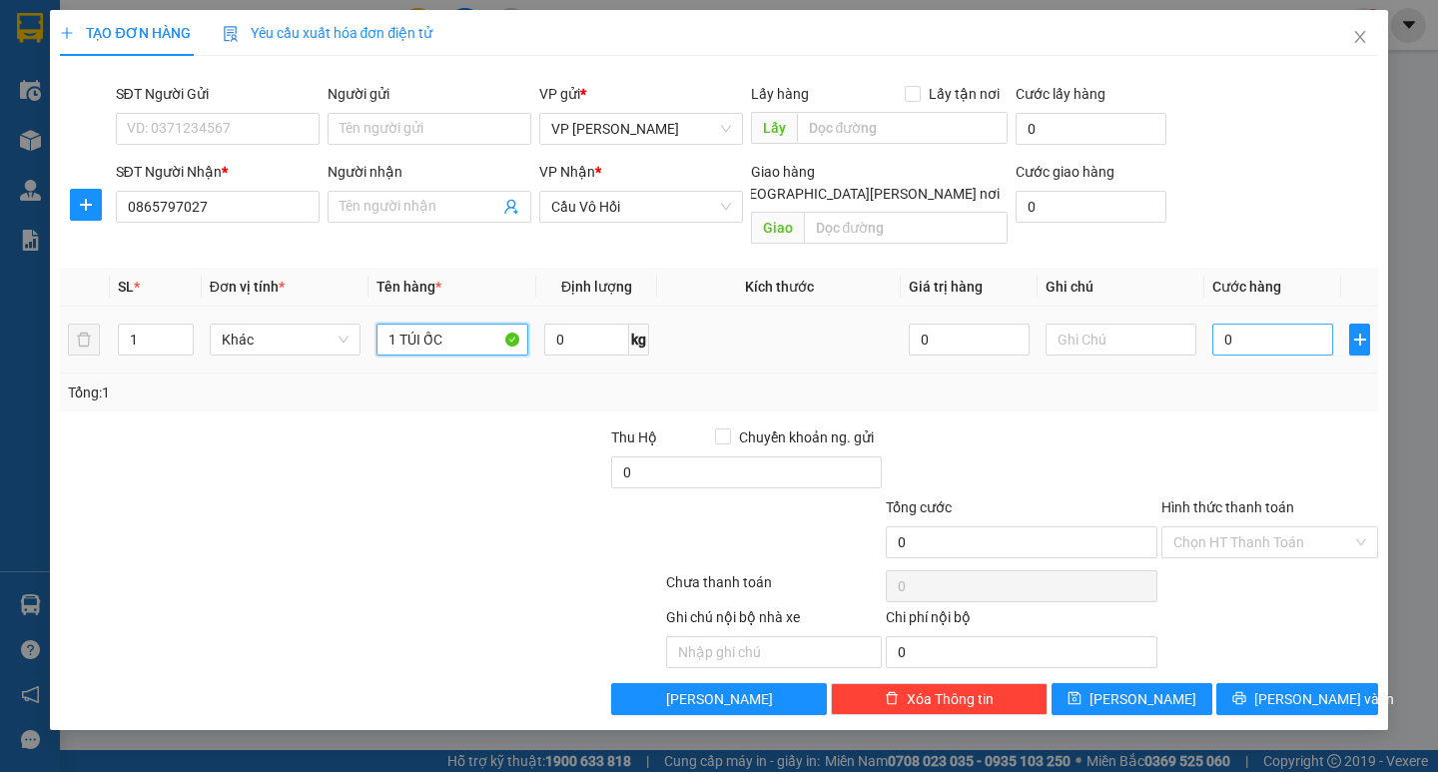
type input "1 TÚI ỐC"
click at [1231, 324] on input "0" at bounding box center [1273, 340] width 121 height 32
click at [1221, 324] on input "0" at bounding box center [1273, 340] width 121 height 32
type input "60"
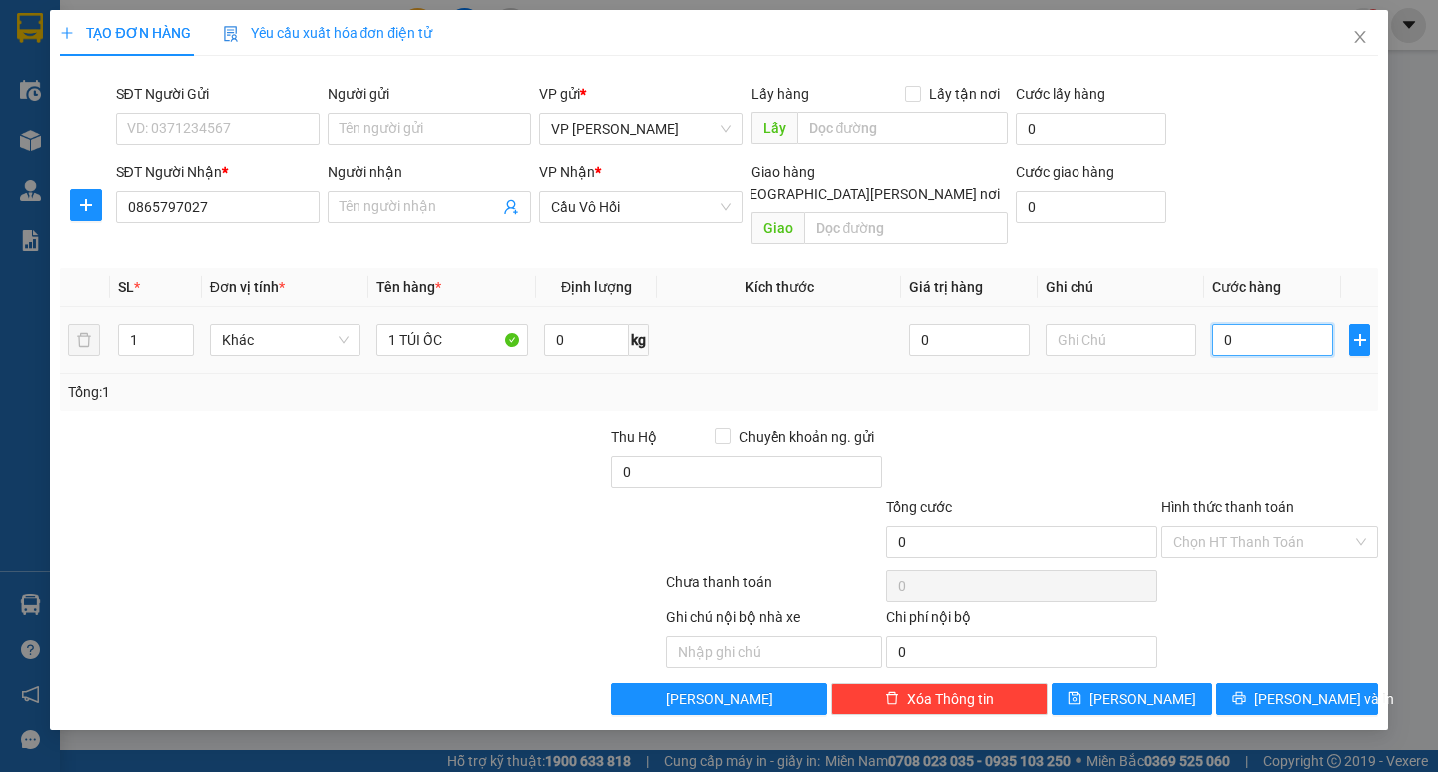
type input "60"
click at [1272, 438] on div "Transit Pickup Surcharge Ids Transit Deliver Surcharge Ids Transit Deliver Surc…" at bounding box center [718, 393] width 1317 height 643
type input "60.000"
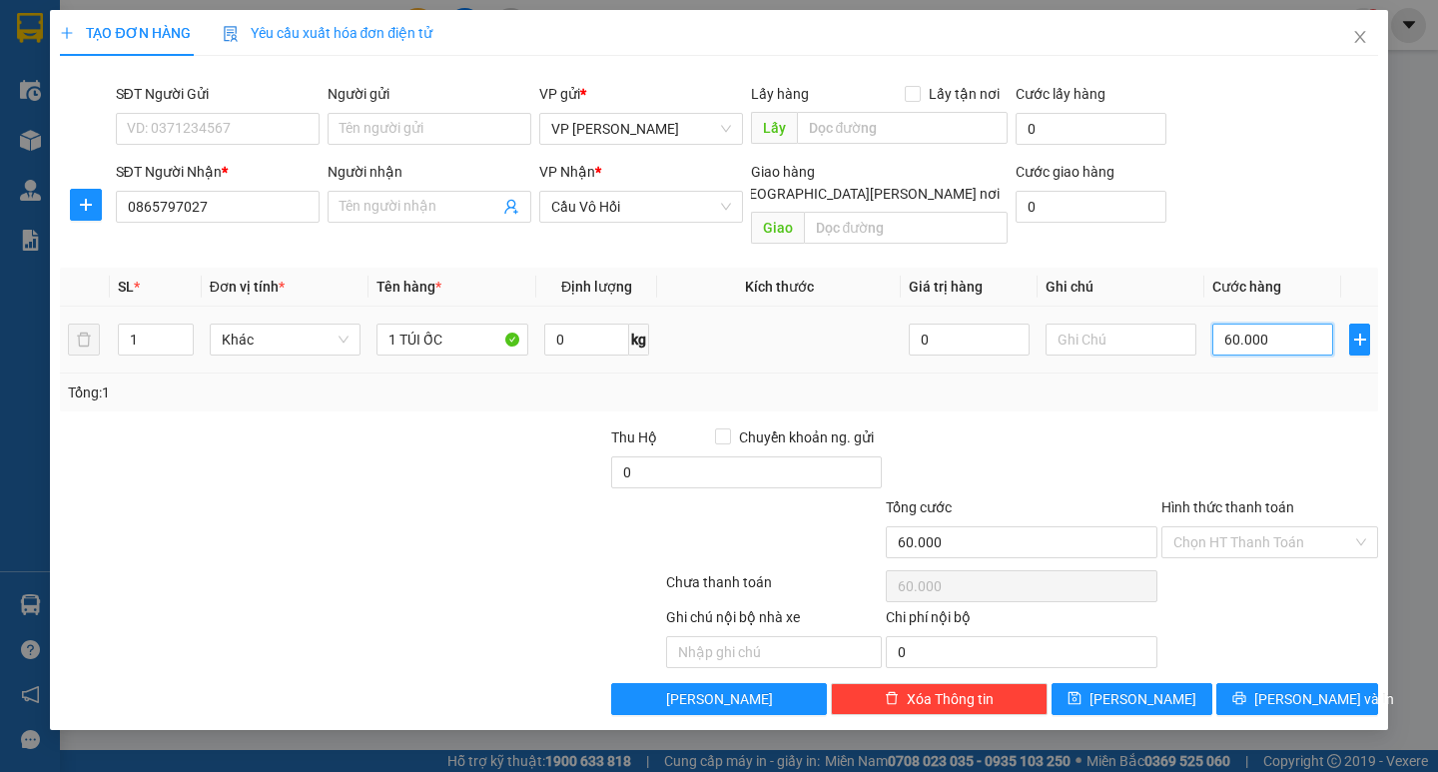
click at [1249, 324] on input "60.000" at bounding box center [1273, 340] width 121 height 32
type input "0"
click at [1208, 323] on td "0" at bounding box center [1273, 340] width 137 height 67
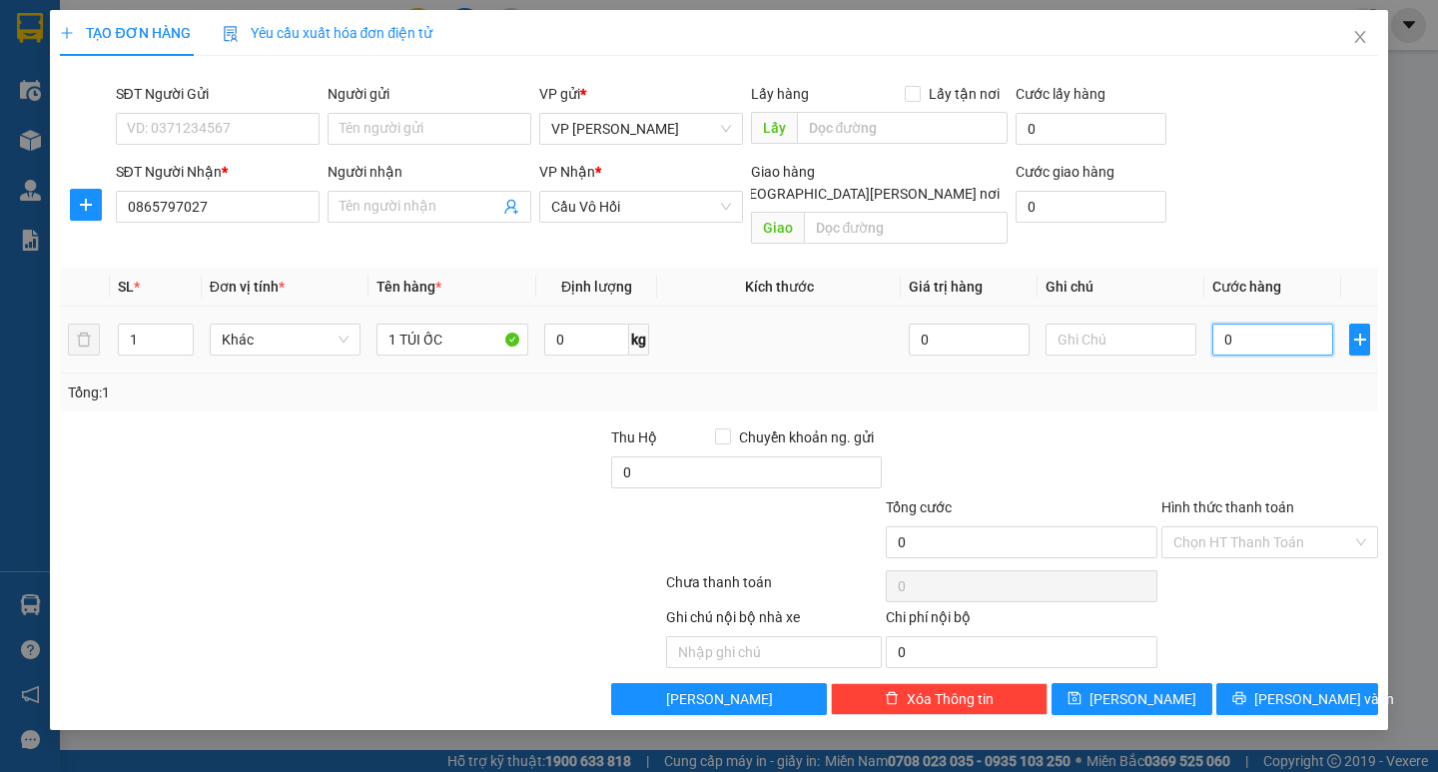
click at [1222, 324] on input "0" at bounding box center [1273, 340] width 121 height 32
click at [1218, 325] on input "0" at bounding box center [1273, 340] width 121 height 32
type input "50"
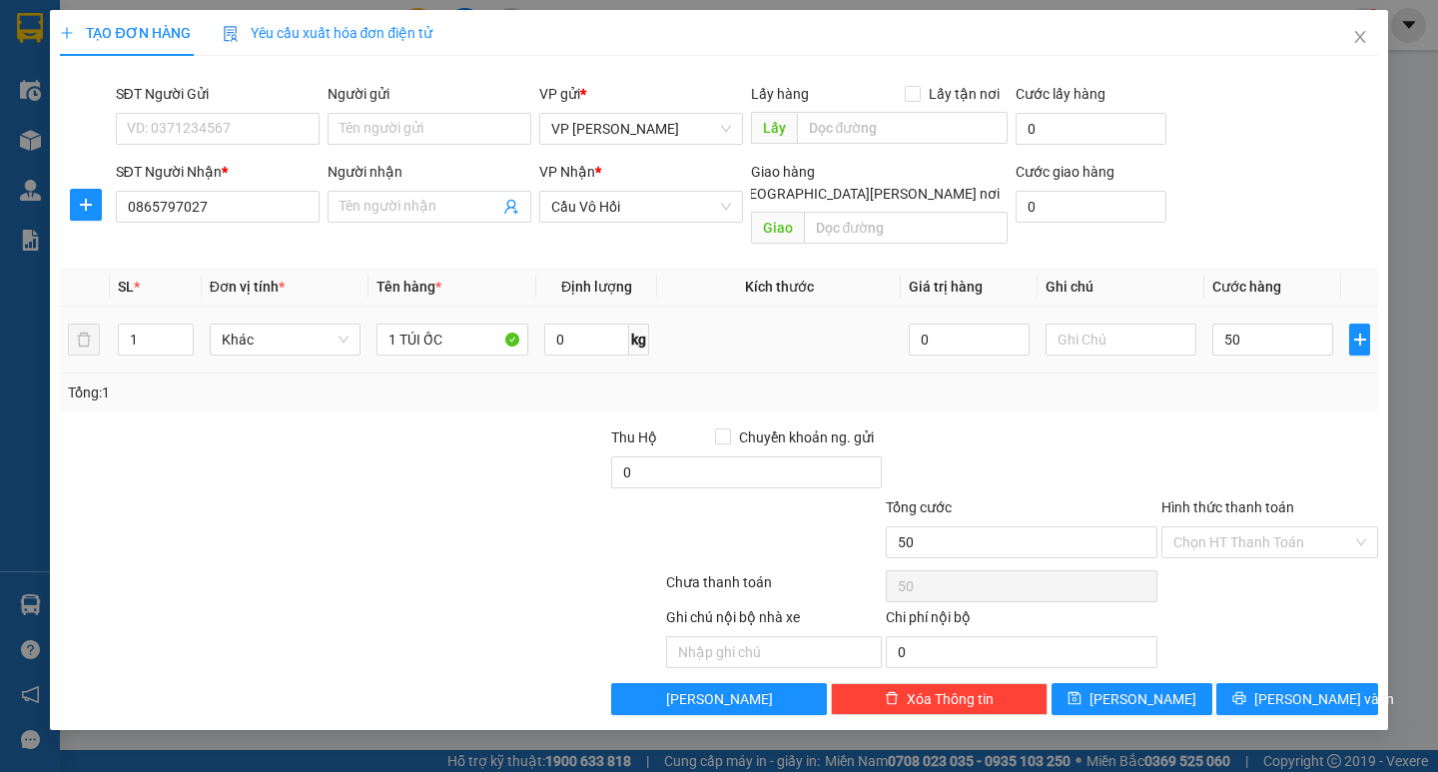
click at [1232, 374] on div "Tổng: 1" at bounding box center [718, 393] width 1317 height 38
type input "50.000"
click at [1306, 703] on div "TẠO ĐƠN HÀNG Yêu cầu xuất hóa đơn điện tử Transit Pickup Surcharge Ids Transit …" at bounding box center [718, 370] width 1337 height 720
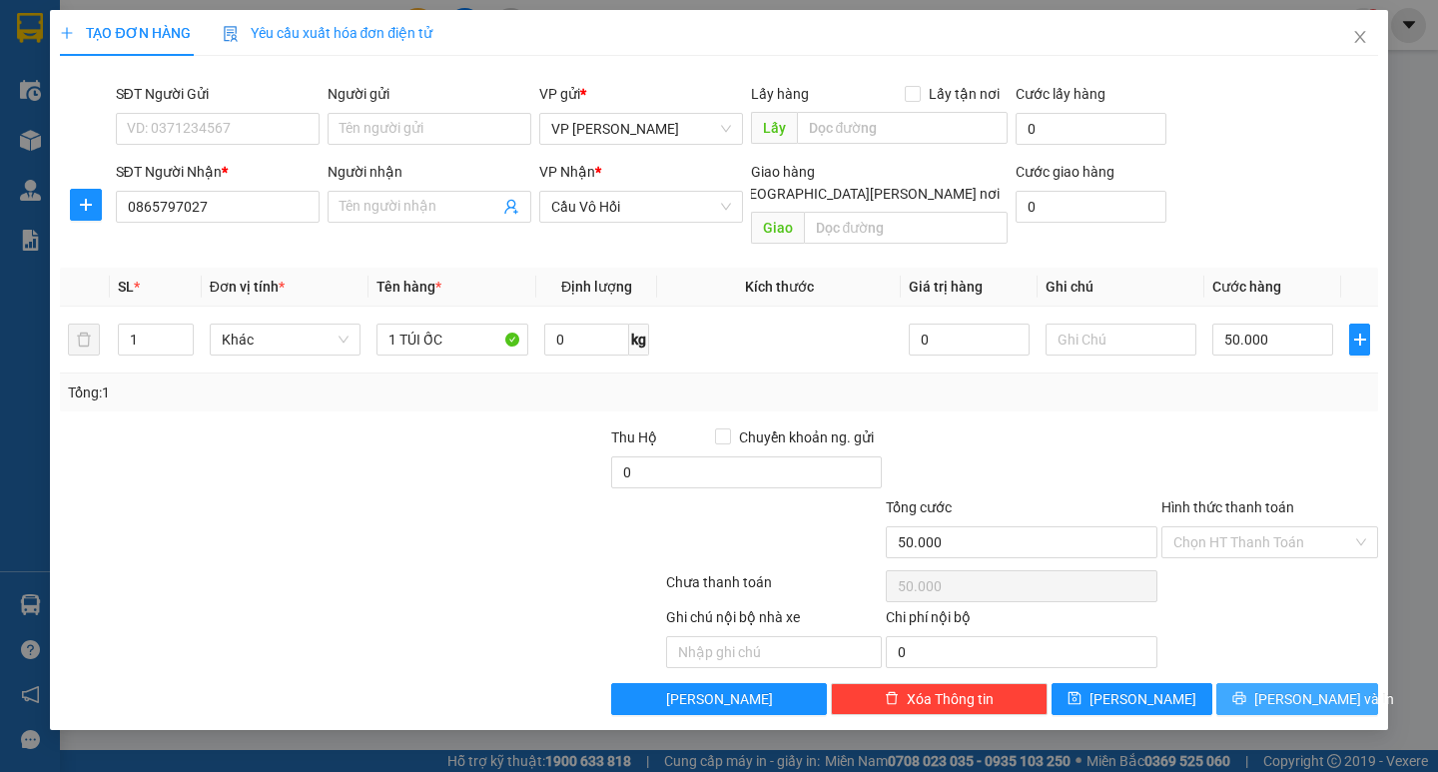
click at [1305, 688] on span "Lưu và In" at bounding box center [1325, 699] width 140 height 22
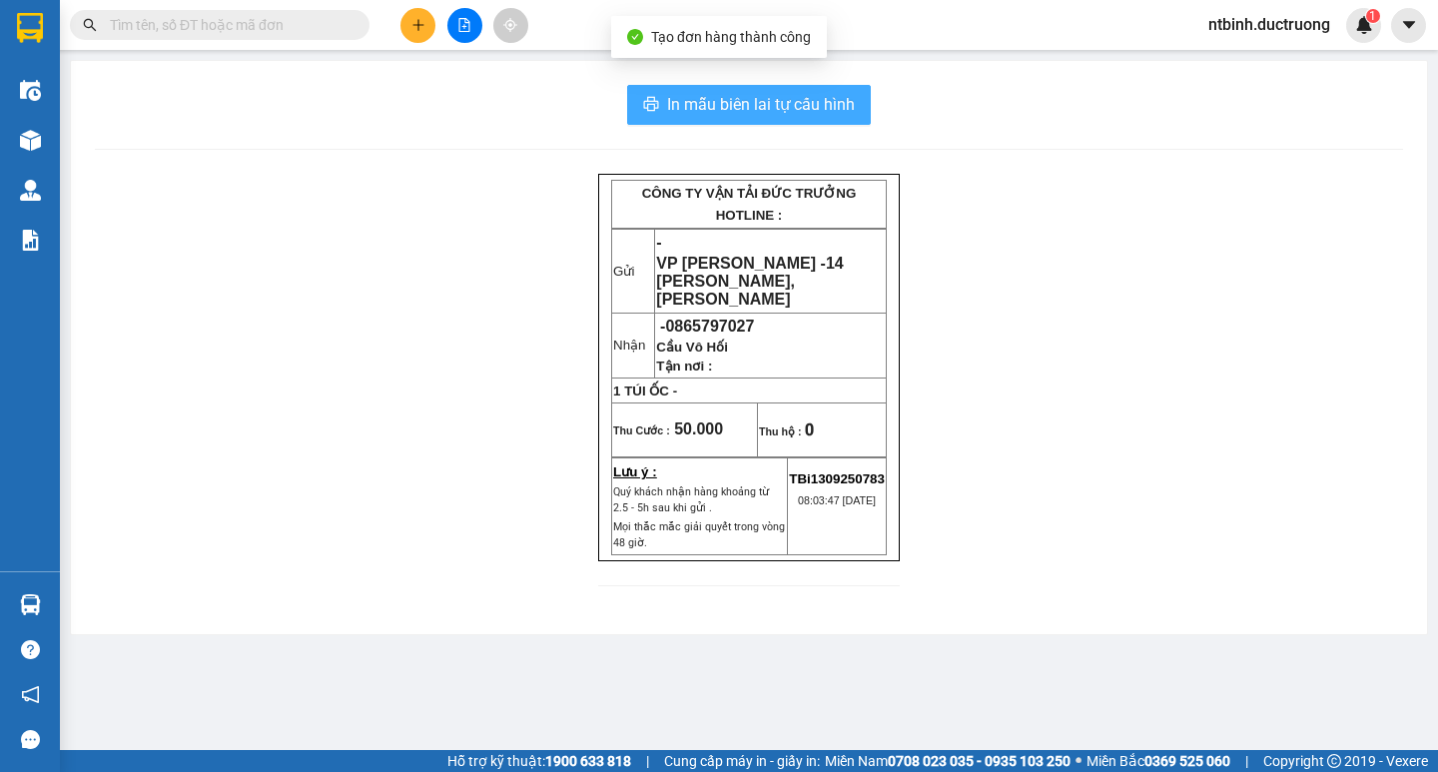
click at [696, 103] on span "In mẫu biên lai tự cấu hình" at bounding box center [761, 104] width 188 height 25
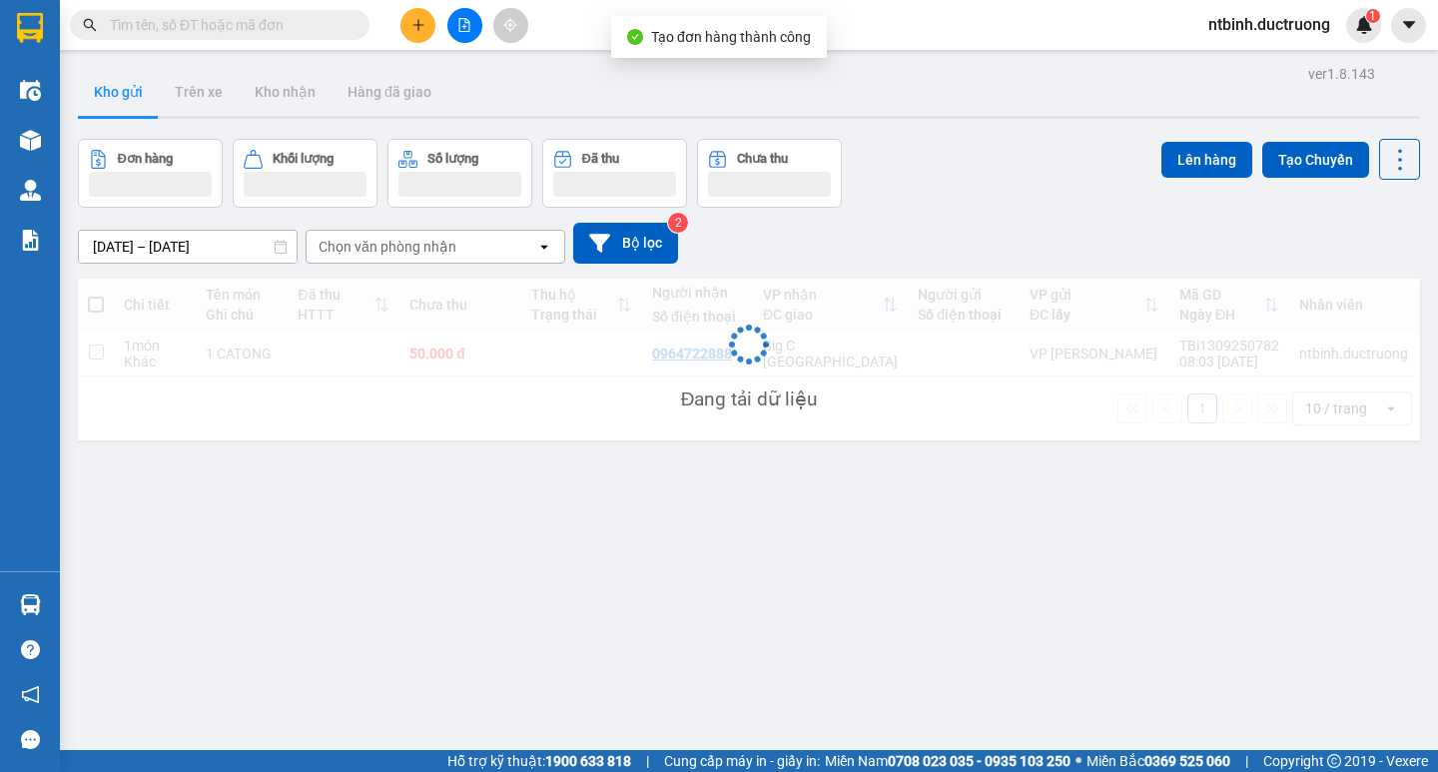
click at [416, 28] on icon "plus" at bounding box center [419, 25] width 14 height 14
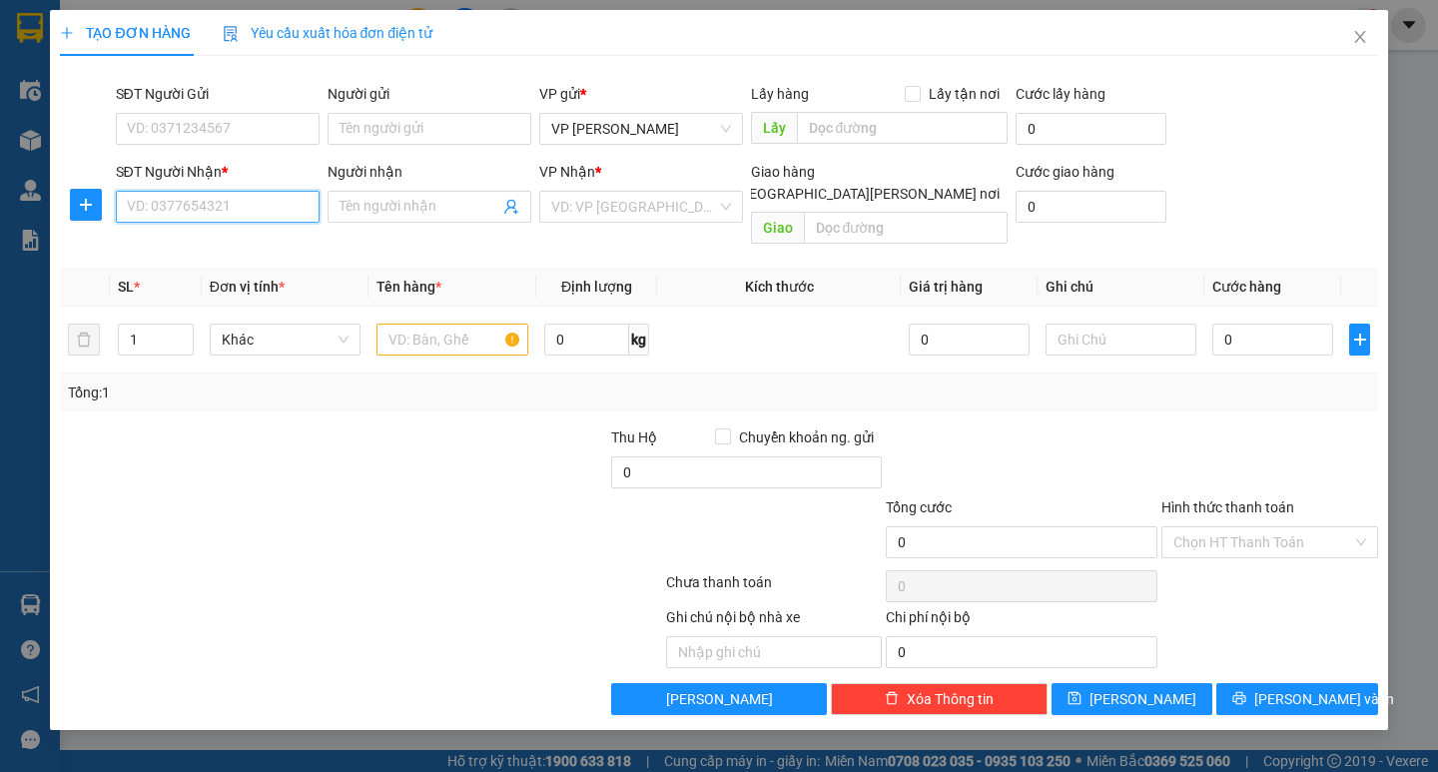
click at [252, 213] on input "SĐT Người Nhận *" at bounding box center [218, 207] width 204 height 32
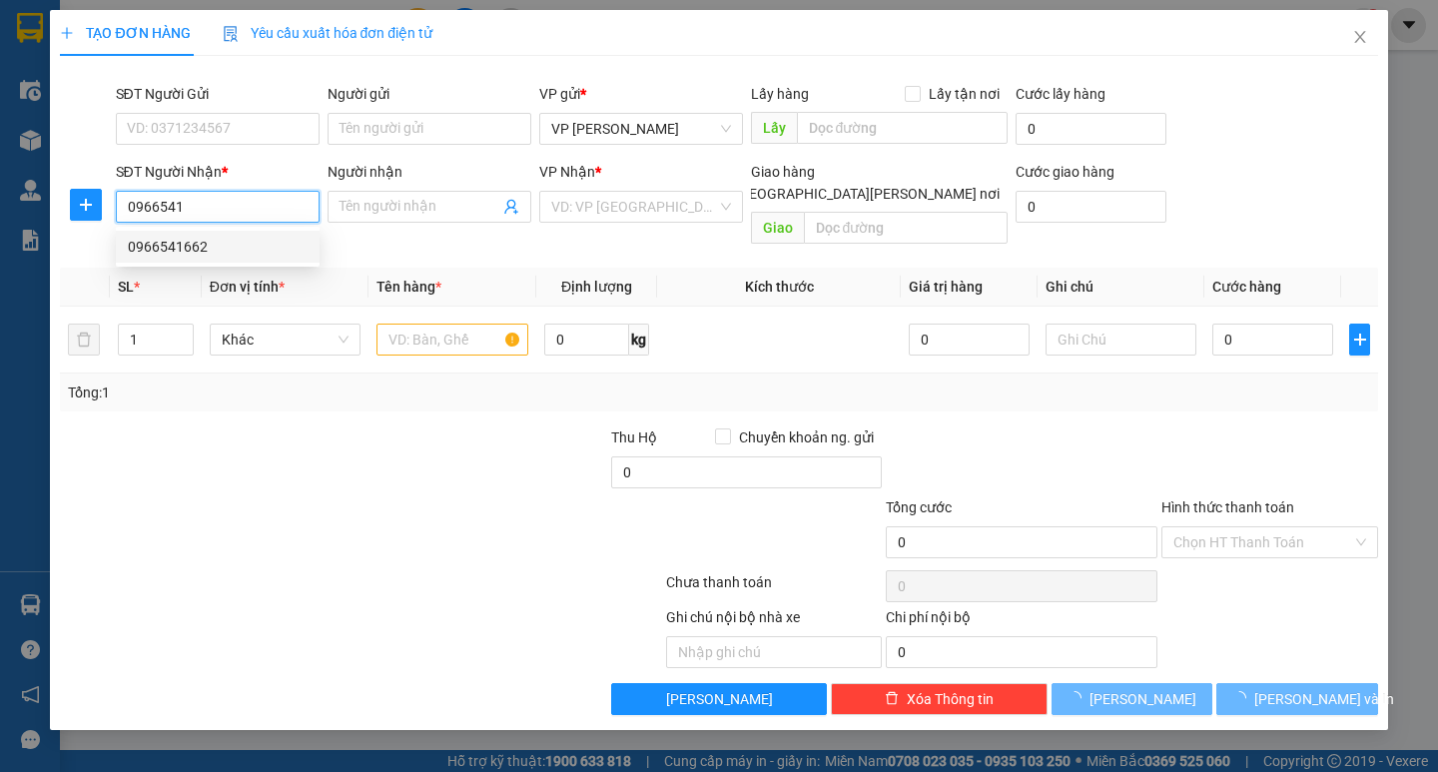
click at [235, 238] on div "0966541662" at bounding box center [218, 247] width 180 height 22
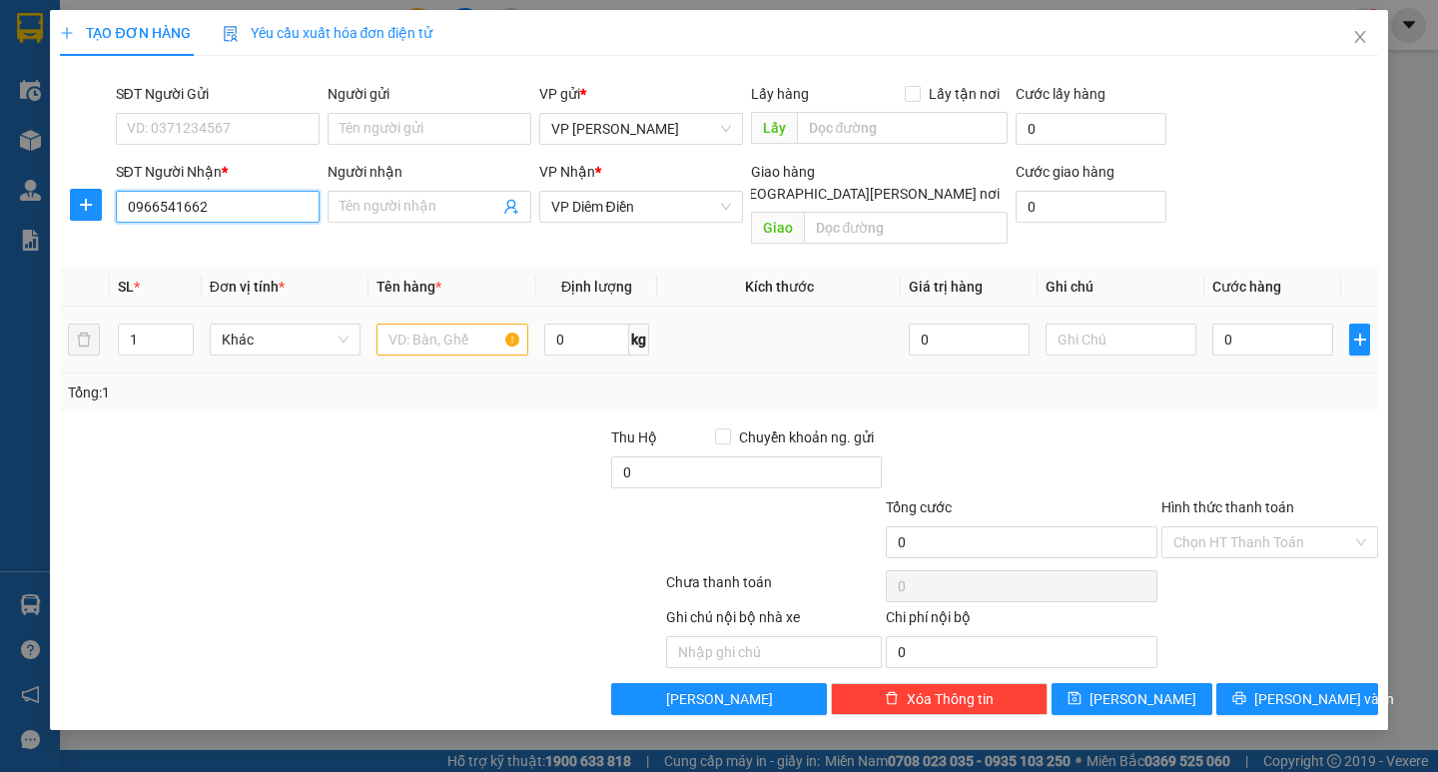
type input "0966541662"
click at [446, 324] on input "text" at bounding box center [452, 340] width 151 height 32
type input "1 TÚI ỐC"
click at [1241, 324] on input "0" at bounding box center [1273, 340] width 121 height 32
click at [1224, 324] on input "0" at bounding box center [1273, 340] width 121 height 32
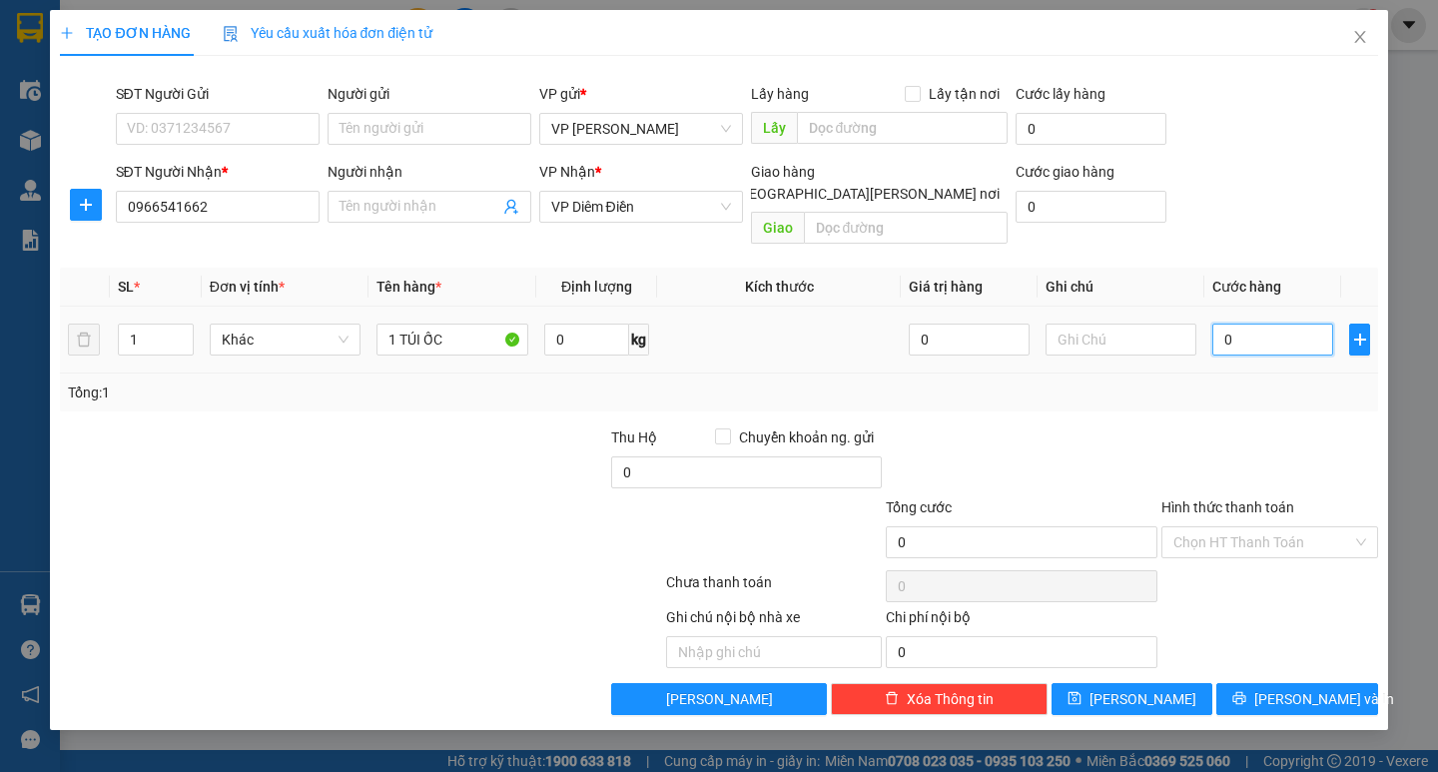
type input "50"
click at [1245, 382] on div "Tổng: 1" at bounding box center [719, 393] width 1302 height 22
type input "50.000"
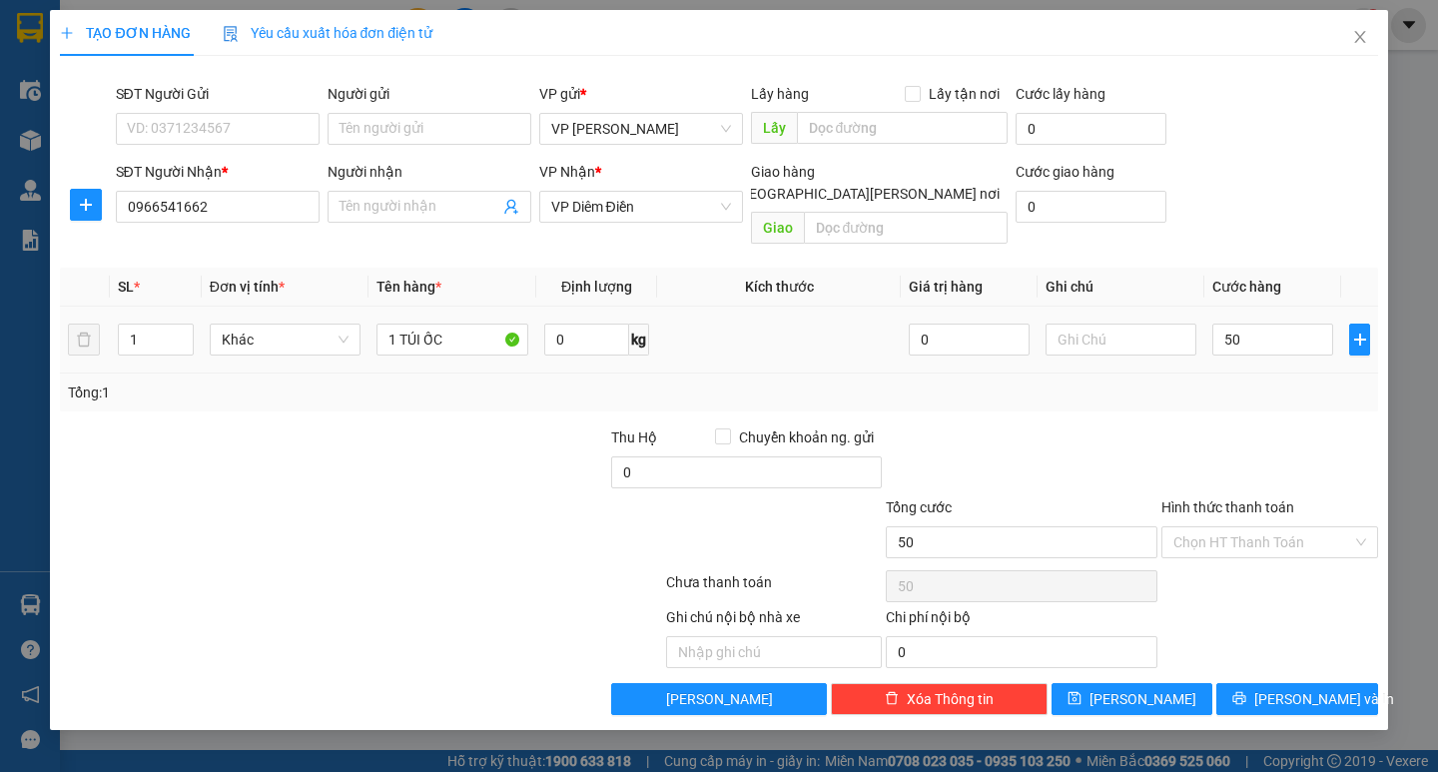
type input "50.000"
click at [1247, 691] on span "printer" at bounding box center [1240, 699] width 14 height 16
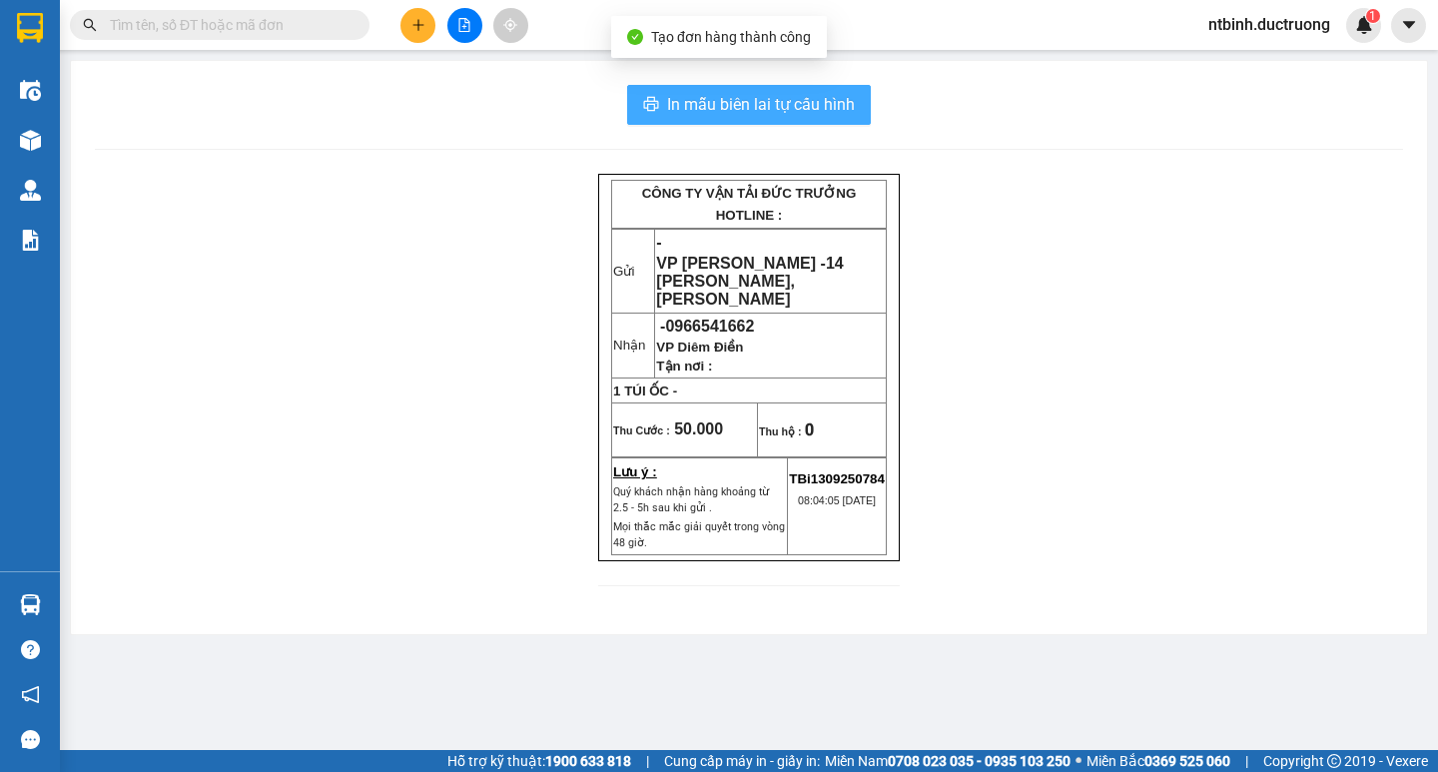
click at [688, 96] on span "In mẫu biên lai tự cấu hình" at bounding box center [761, 104] width 188 height 25
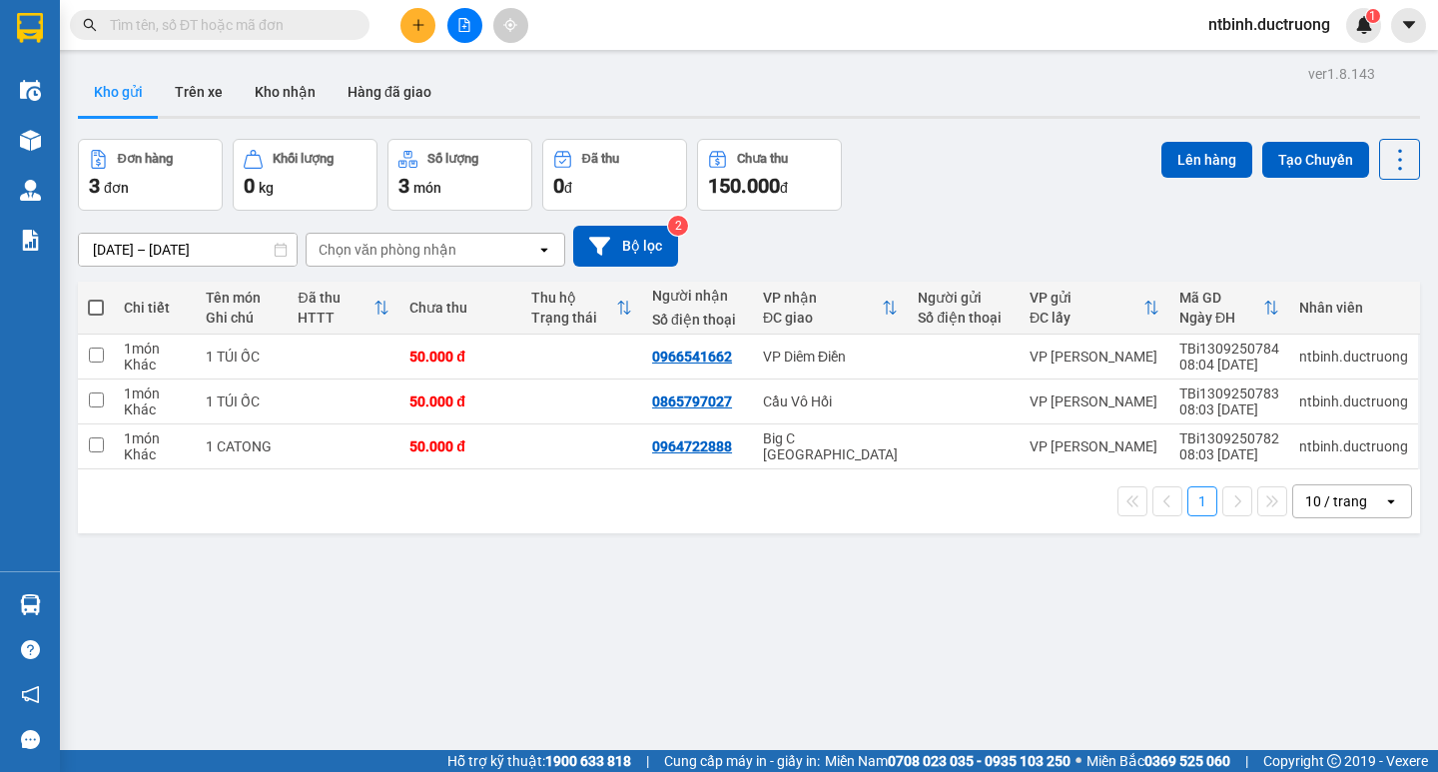
click at [421, 11] on button at bounding box center [418, 25] width 35 height 35
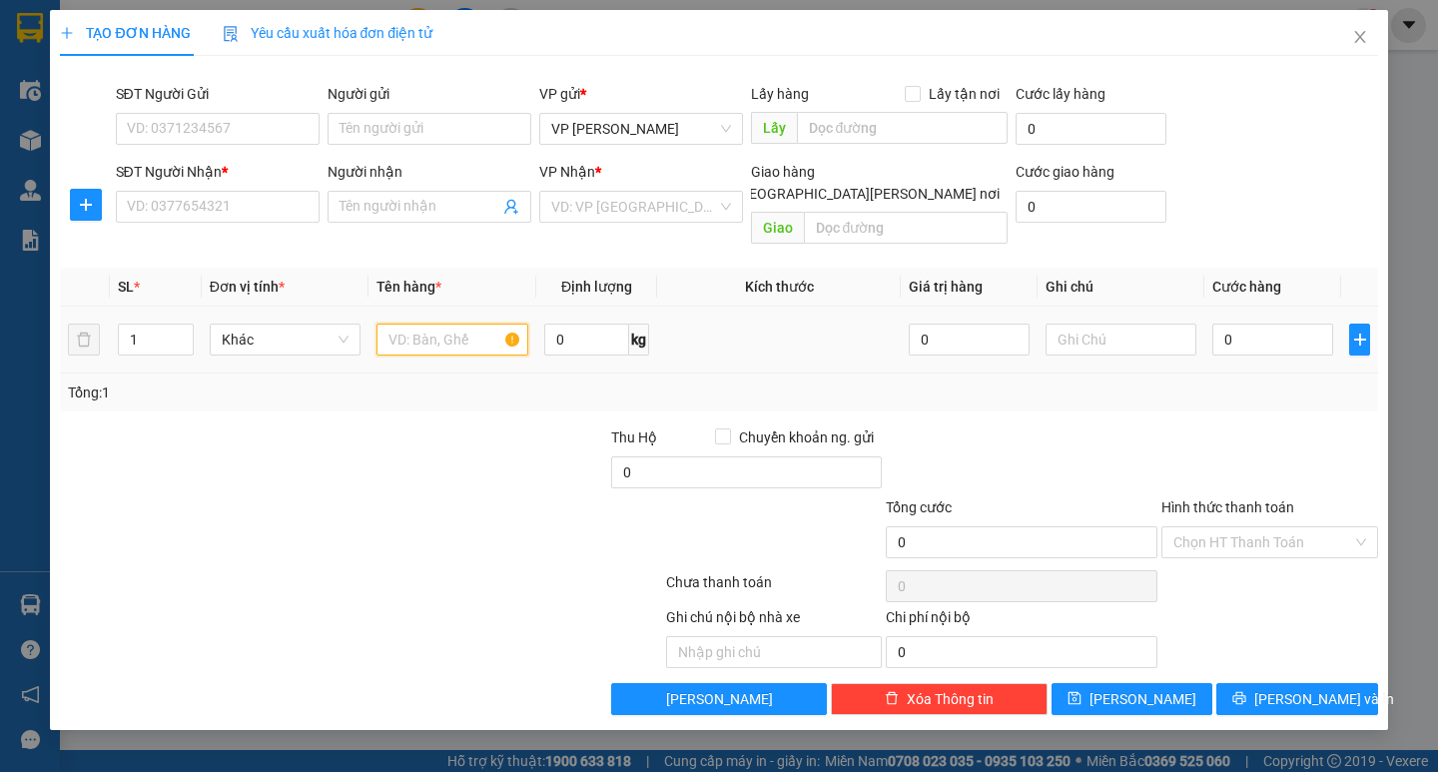
click at [398, 324] on input "text" at bounding box center [452, 340] width 151 height 32
type input "1 Túi giấy tờ"
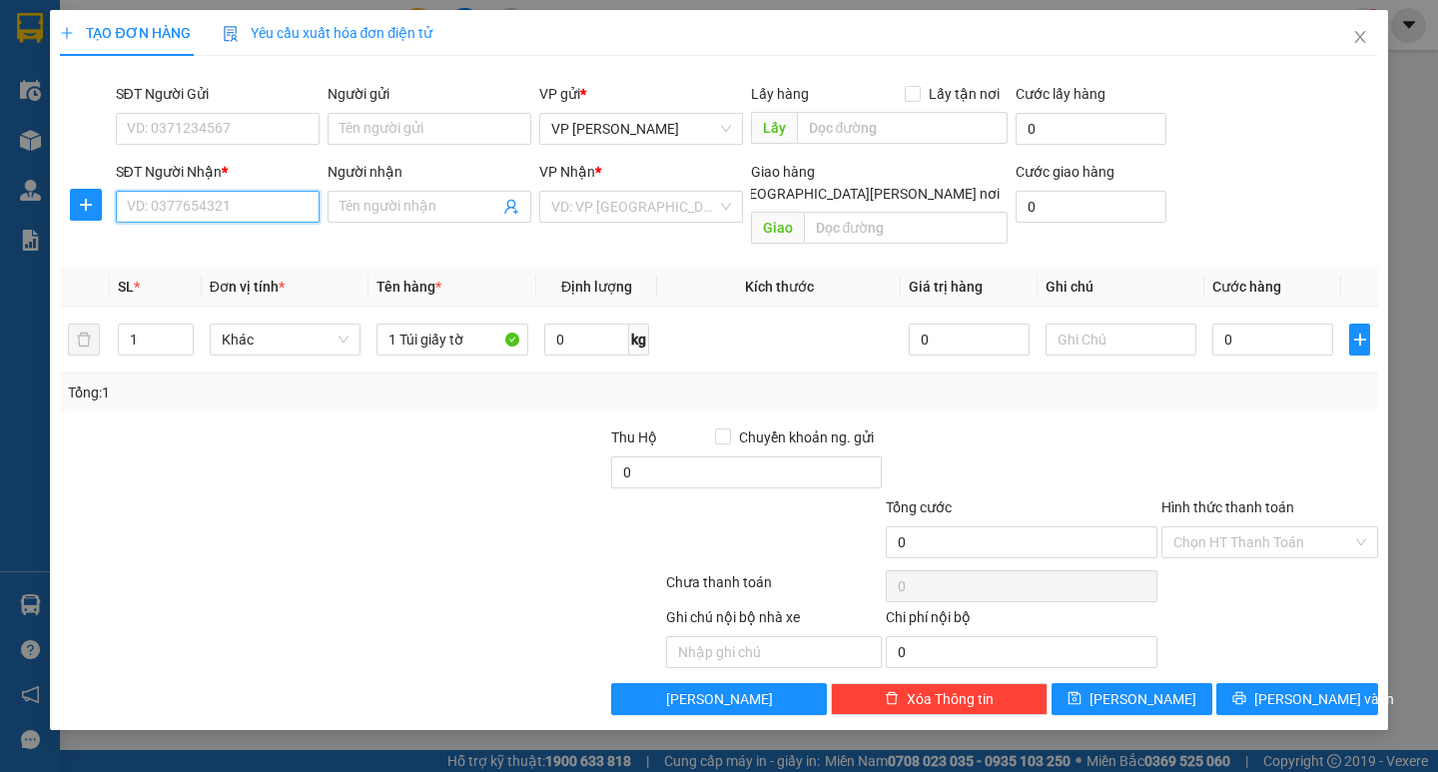
click at [255, 213] on input "SĐT Người Nhận *" at bounding box center [218, 207] width 204 height 32
click at [249, 245] on div "0329567382" at bounding box center [218, 247] width 180 height 22
type input "0329567382"
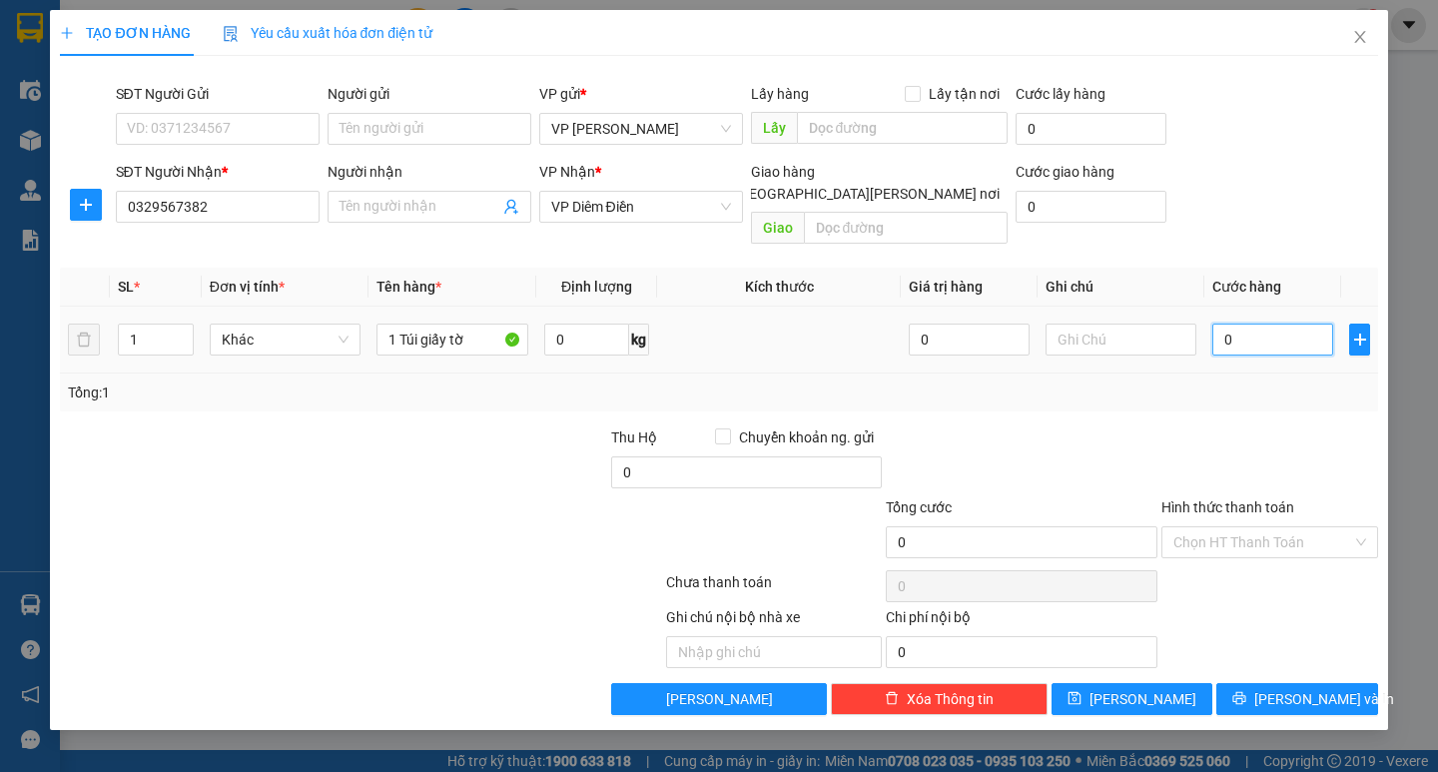
click at [1245, 327] on input "0" at bounding box center [1273, 340] width 121 height 32
click at [1215, 324] on input "0" at bounding box center [1273, 340] width 121 height 32
type input "40"
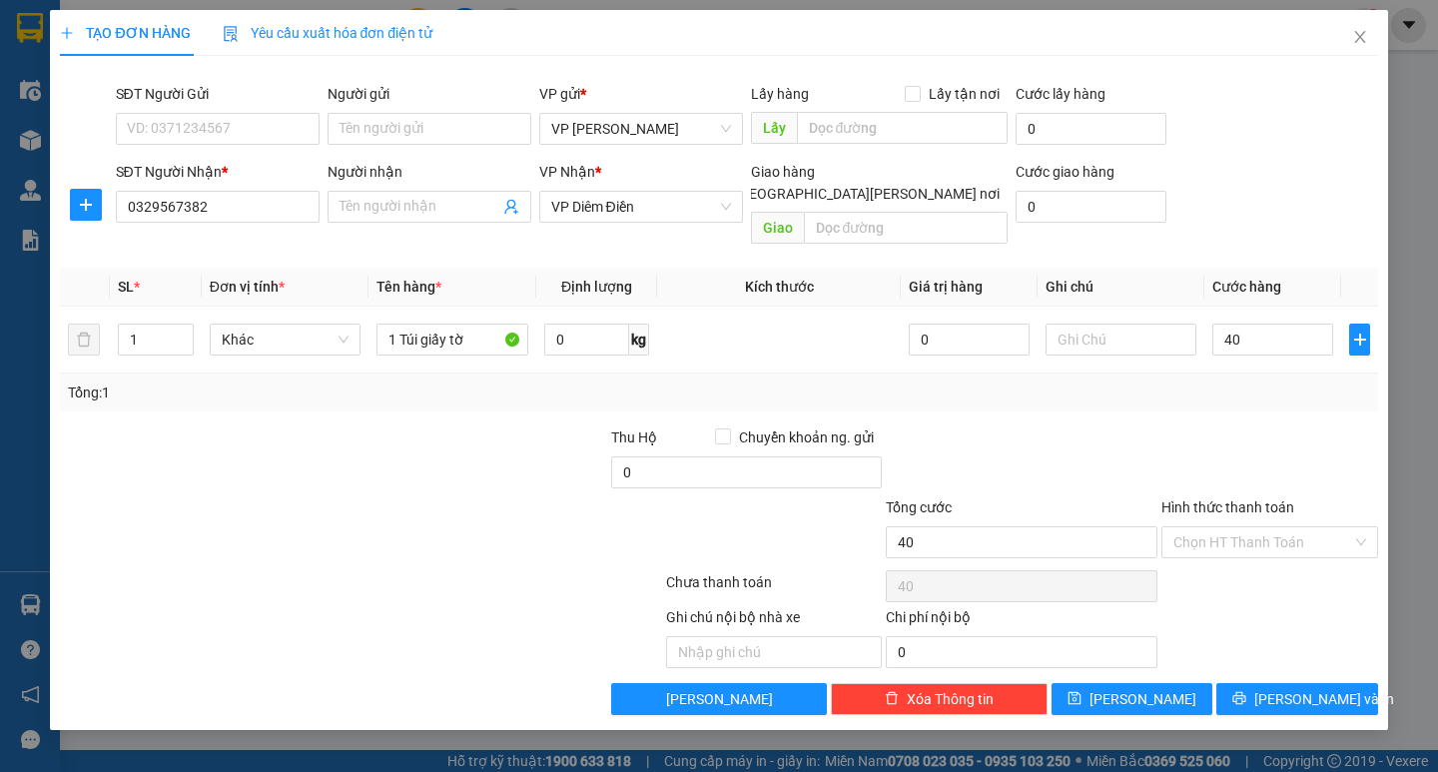
click at [1254, 391] on div "Transit Pickup Surcharge Ids Transit Deliver Surcharge Ids Transit Deliver Surc…" at bounding box center [718, 393] width 1317 height 643
type input "40.000"
click at [1282, 527] on input "Hình thức thanh toán" at bounding box center [1263, 542] width 179 height 30
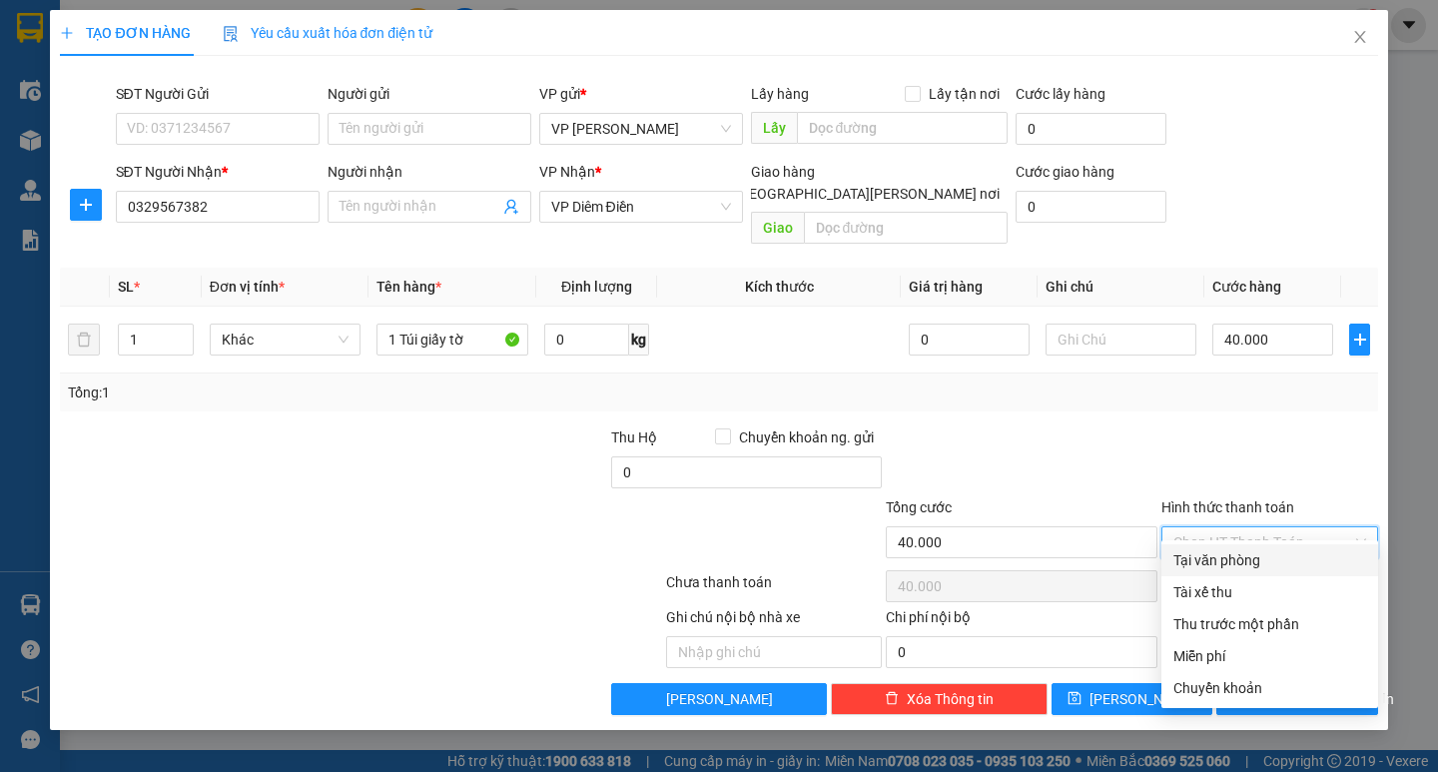
click at [1282, 554] on div "Tại văn phòng" at bounding box center [1270, 560] width 193 height 22
type input "0"
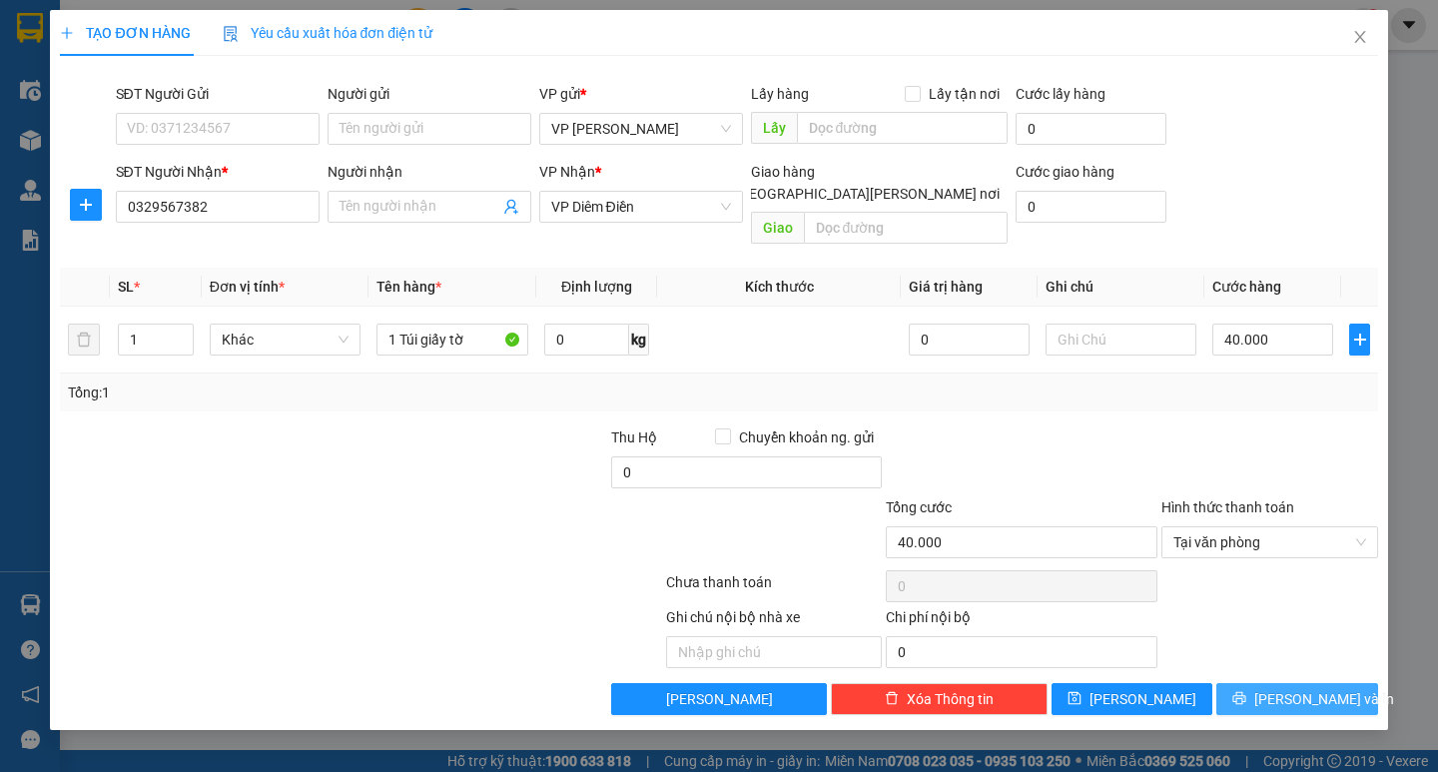
click at [1311, 691] on button "Lưu và In" at bounding box center [1297, 699] width 161 height 32
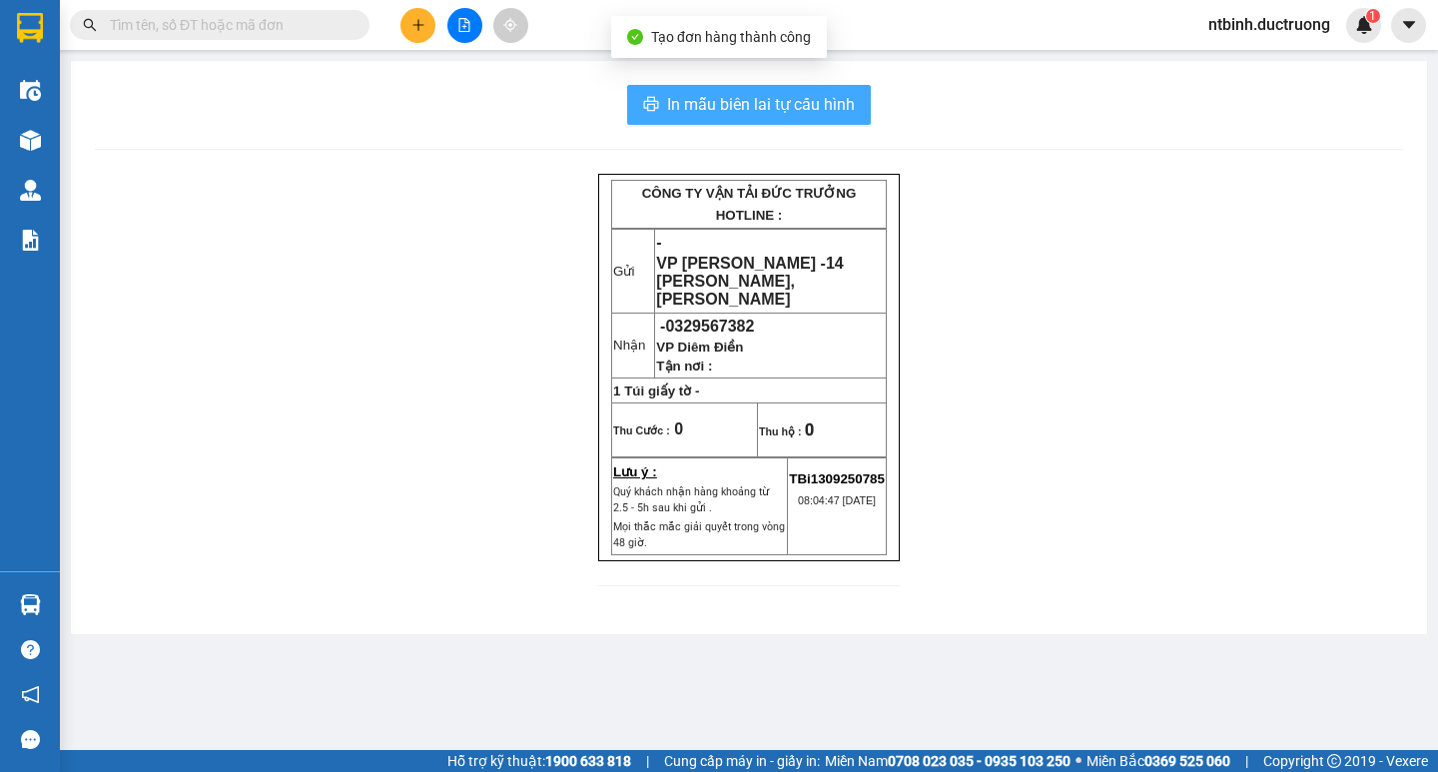
click at [778, 114] on span "In mẫu biên lai tự cấu hình" at bounding box center [761, 104] width 188 height 25
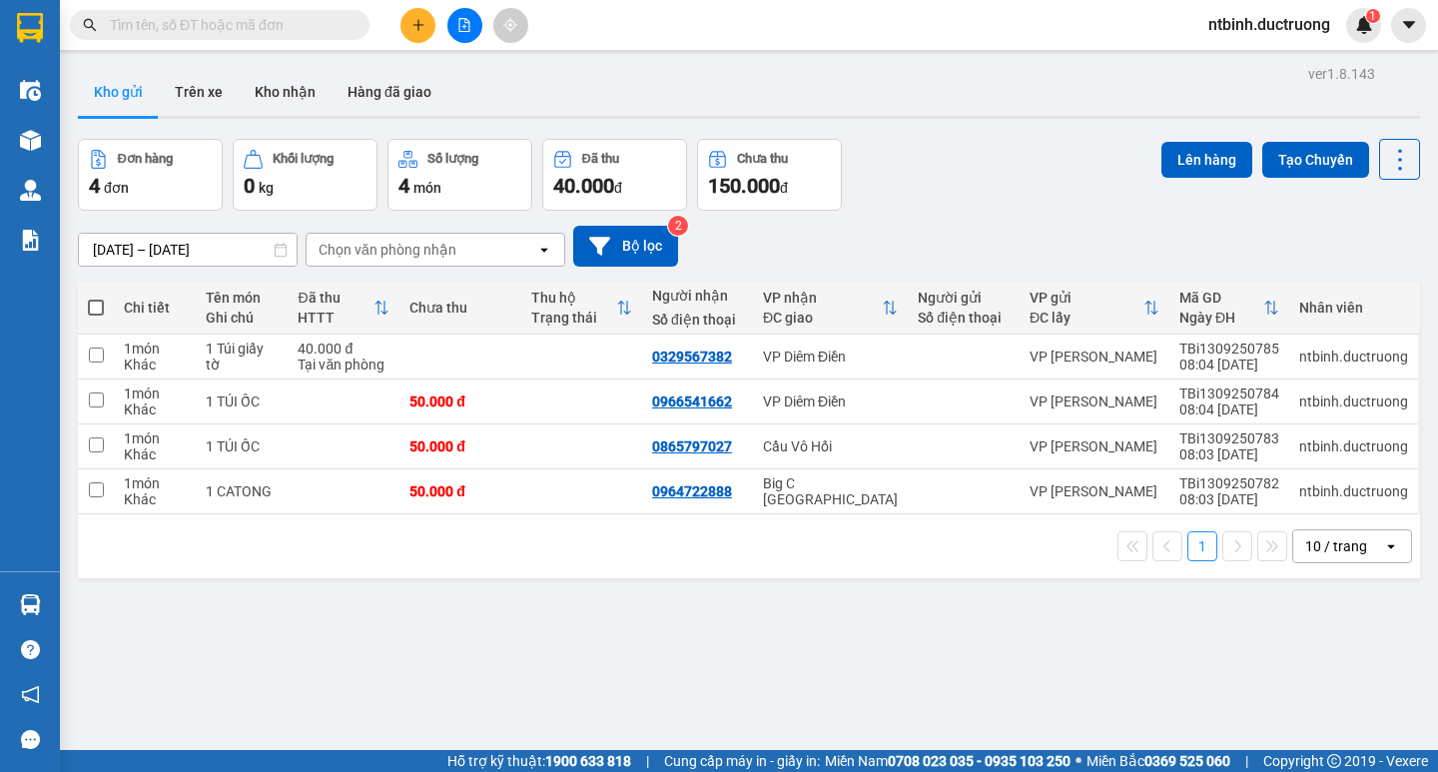
click at [94, 305] on span at bounding box center [96, 308] width 16 height 16
click at [96, 298] on input "checkbox" at bounding box center [96, 298] width 0 height 0
checkbox input "true"
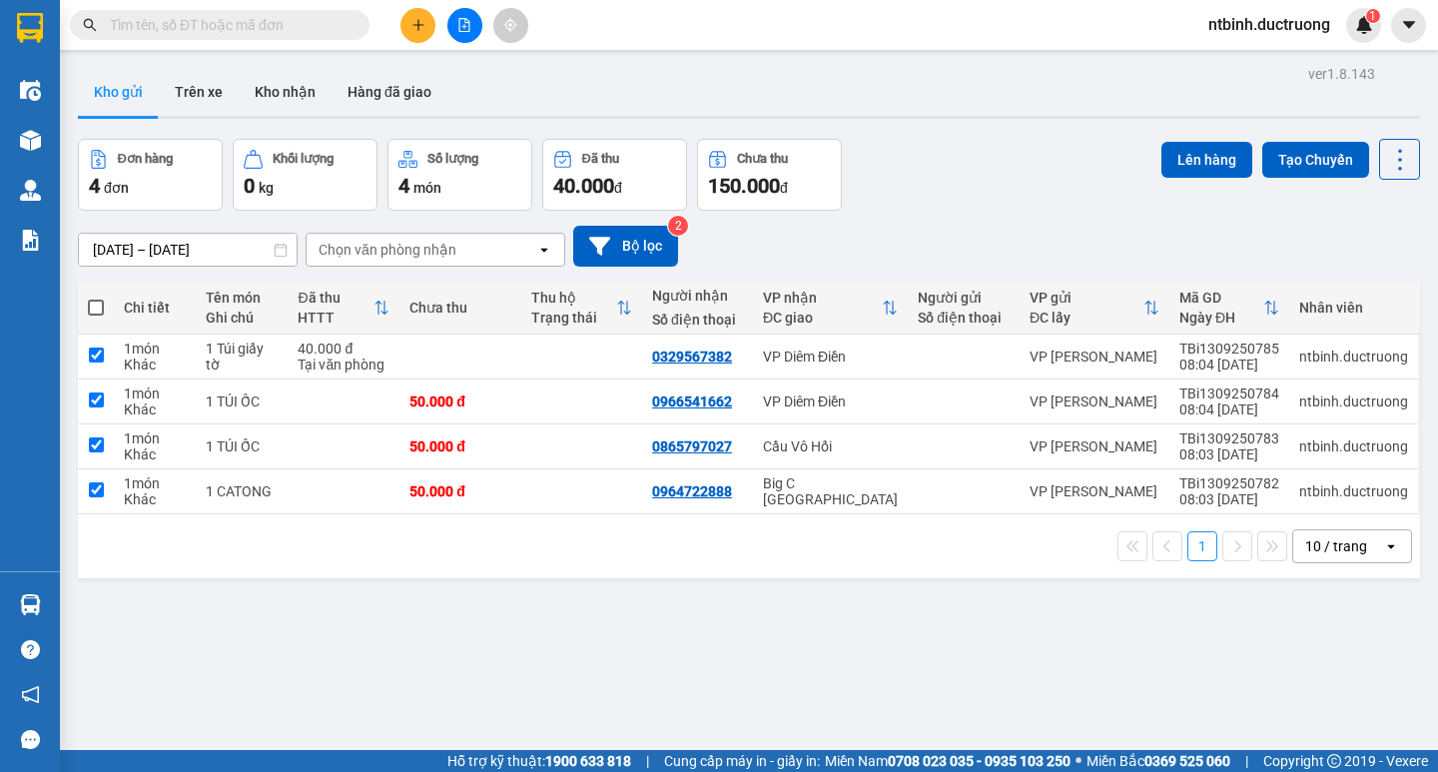
checkbox input "true"
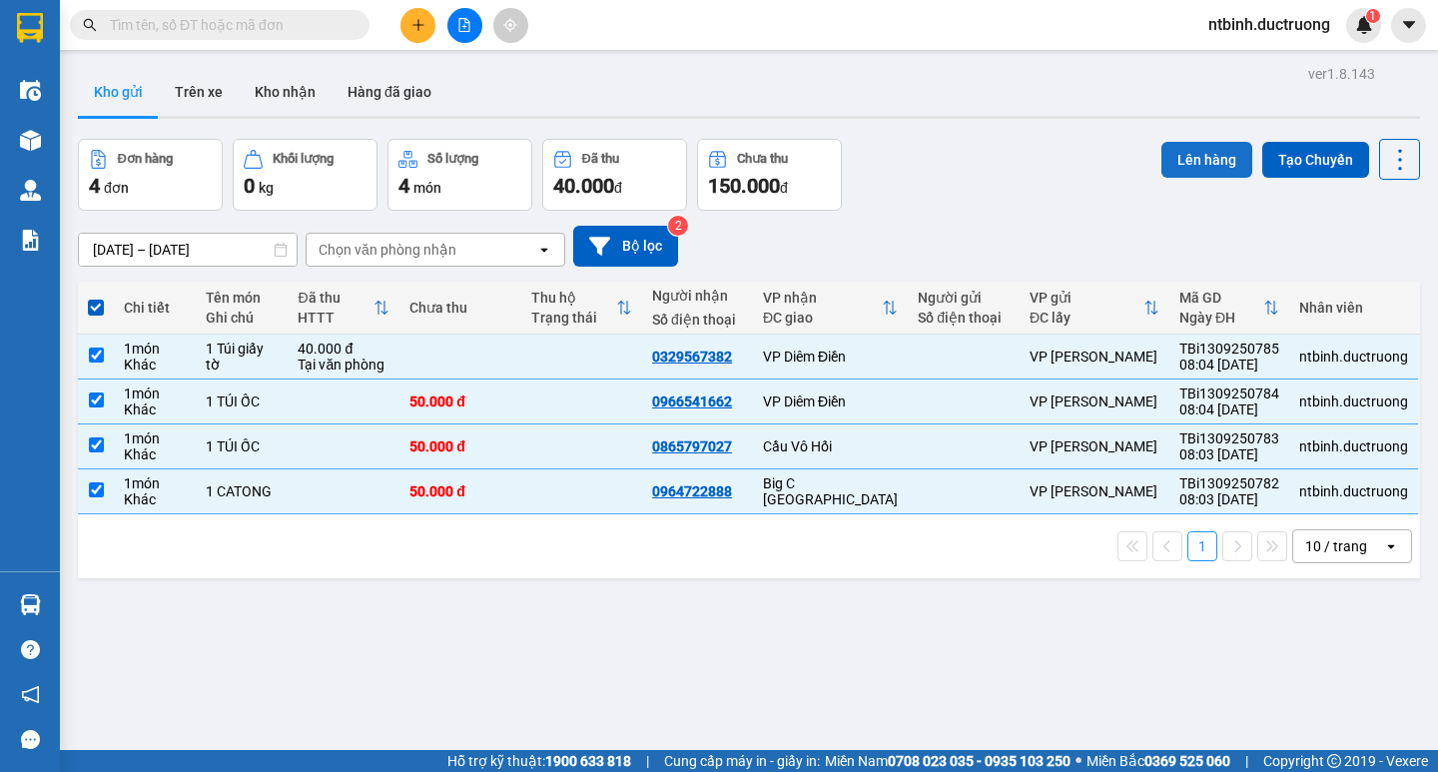
click at [1206, 152] on button "Lên hàng" at bounding box center [1207, 160] width 91 height 36
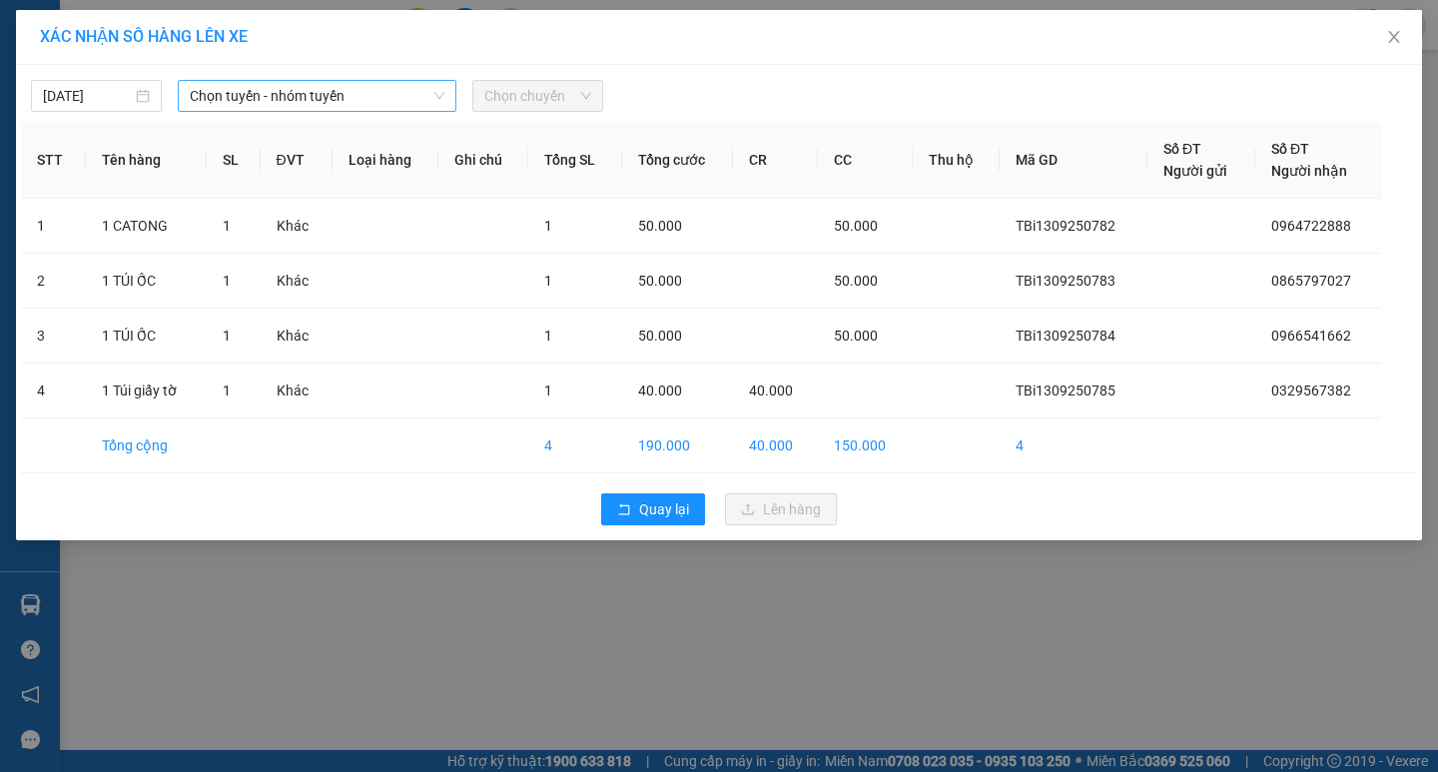
click at [373, 93] on span "Chọn tuyến - nhóm tuyến" at bounding box center [317, 96] width 255 height 30
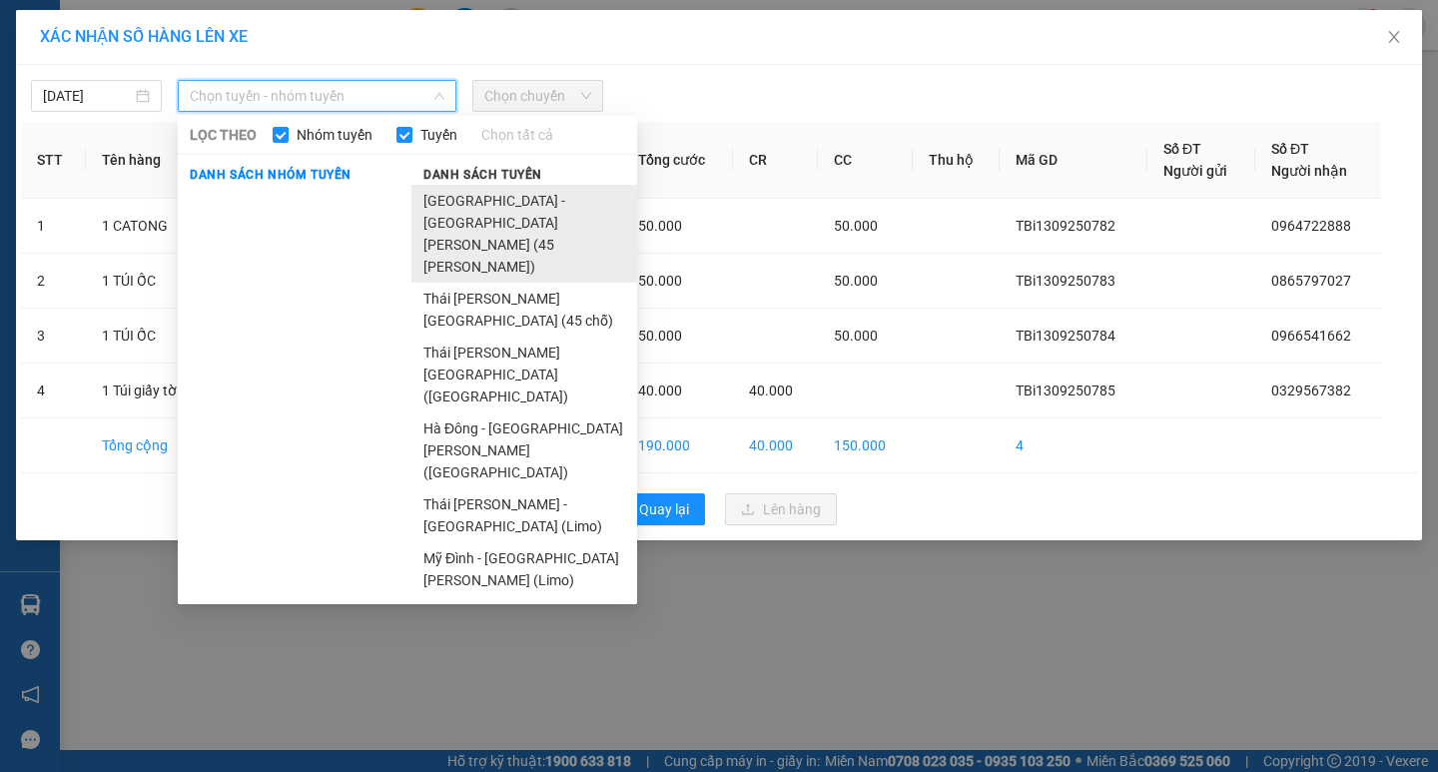
click at [448, 194] on li "Hà Nội - Thái Thụy (45 chỗ)" at bounding box center [525, 234] width 226 height 98
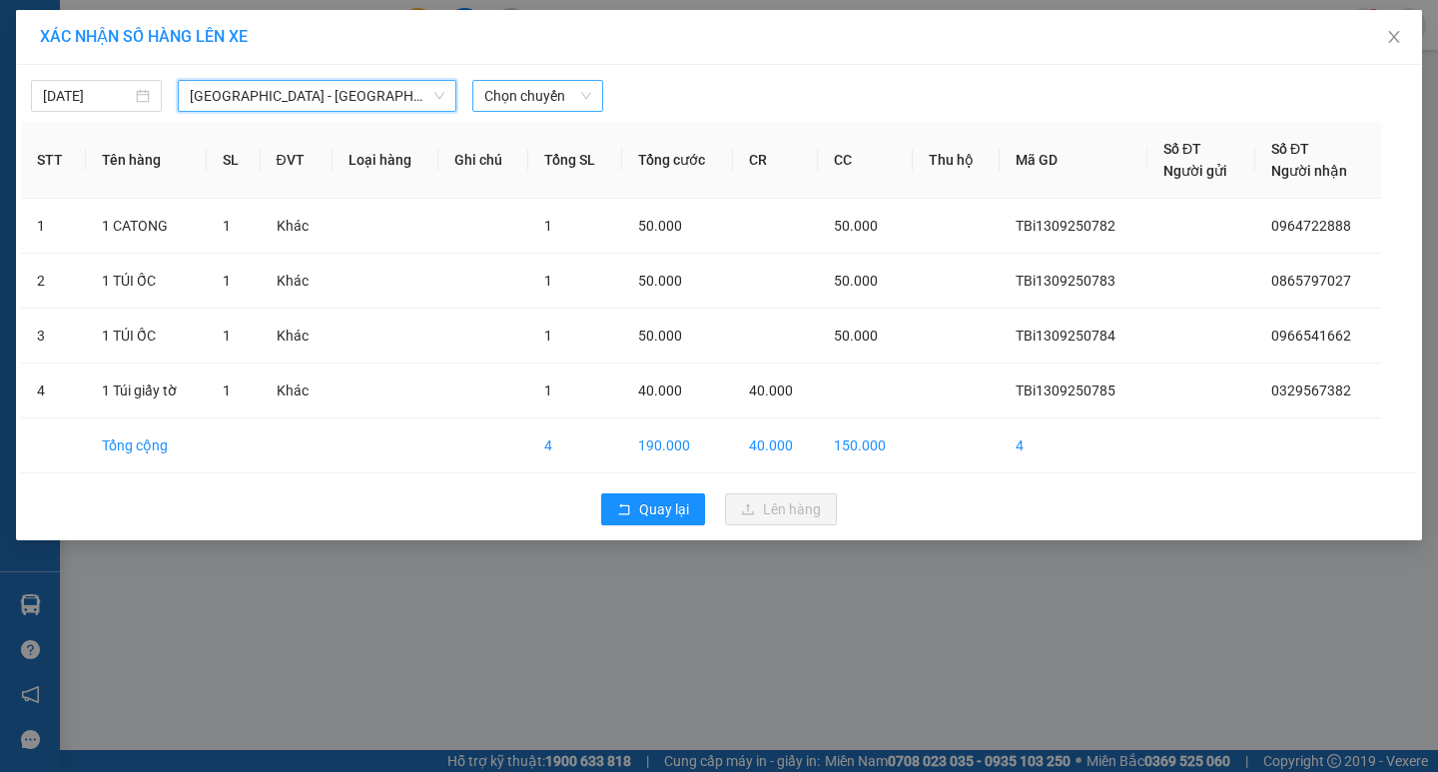
click at [509, 107] on span "Chọn chuyến" at bounding box center [537, 96] width 107 height 30
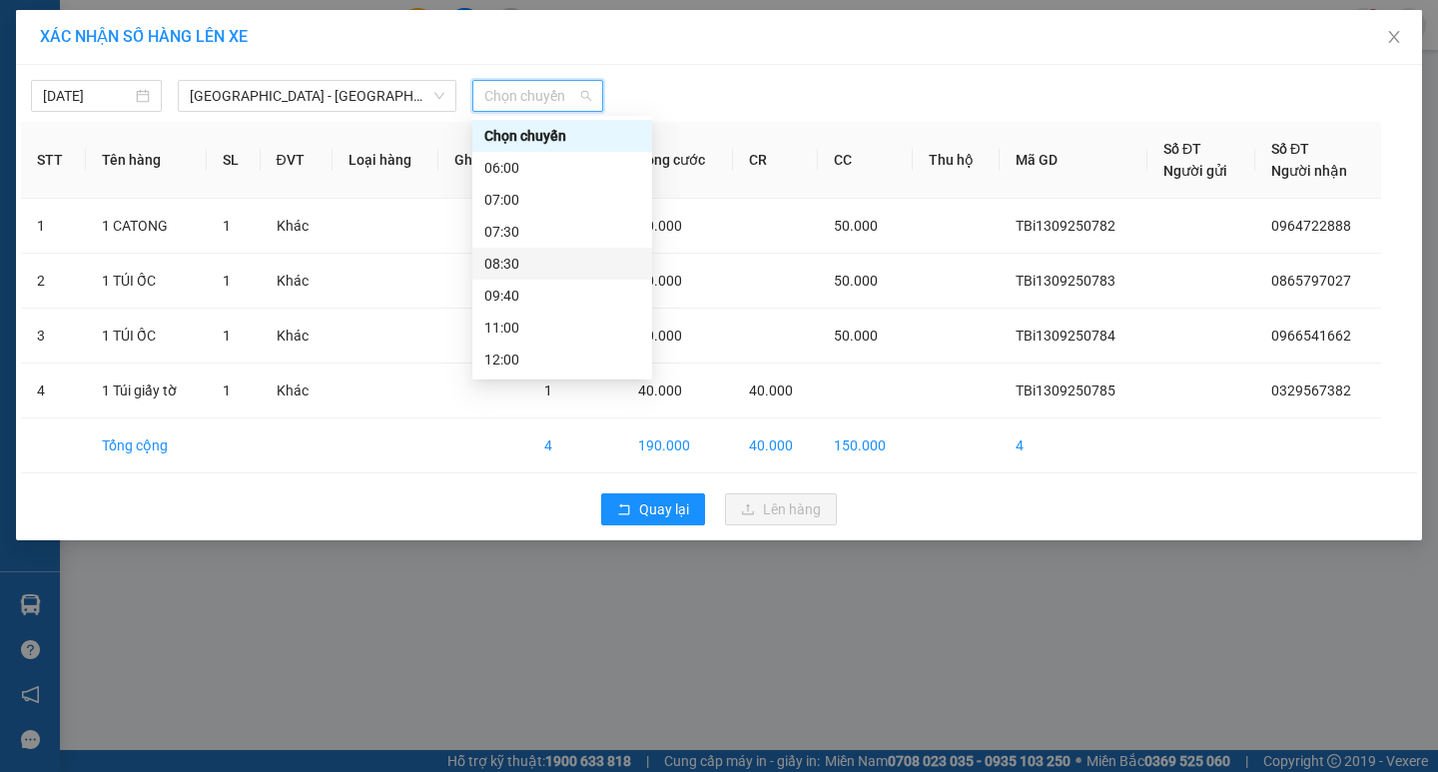
click at [539, 272] on div "08:30" at bounding box center [562, 264] width 156 height 22
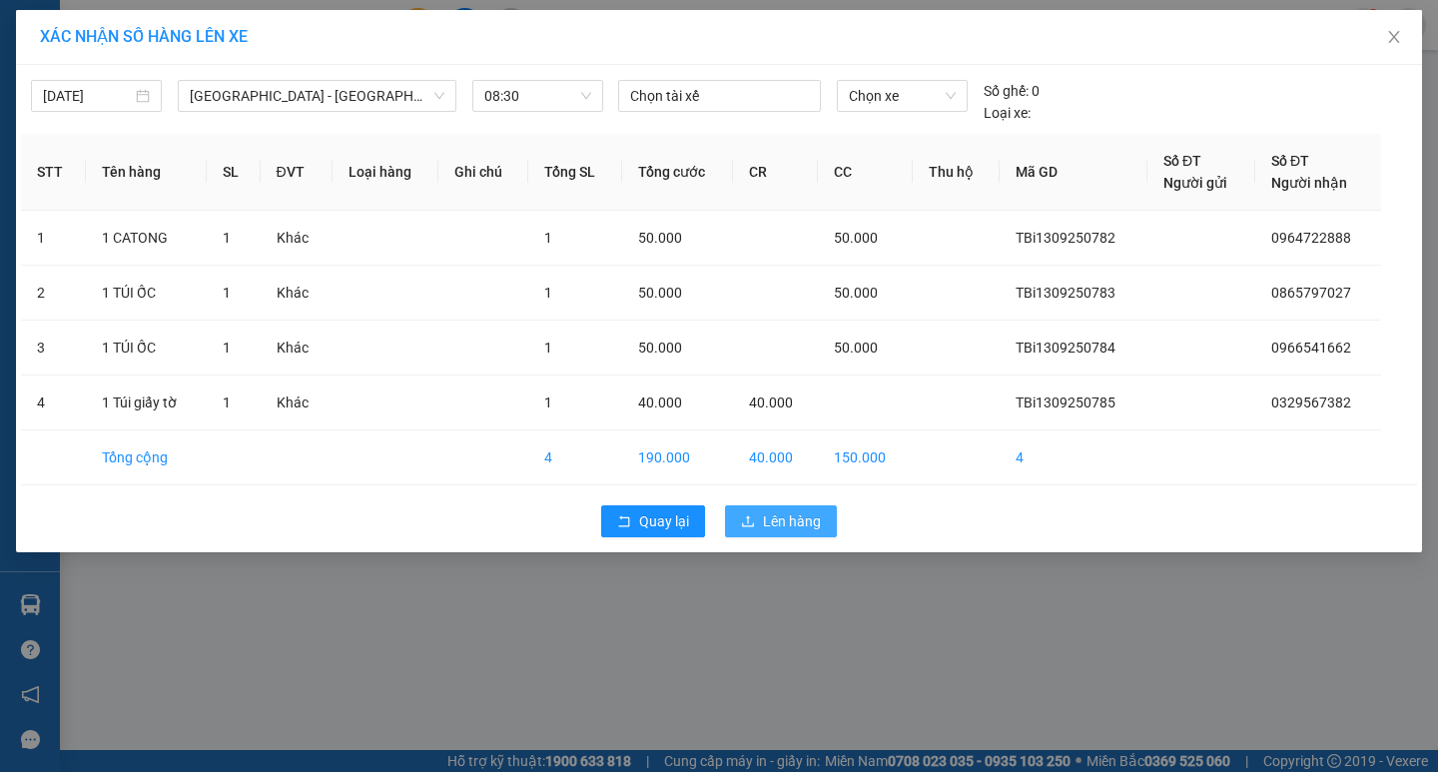
click at [790, 516] on span "Lên hàng" at bounding box center [792, 521] width 58 height 22
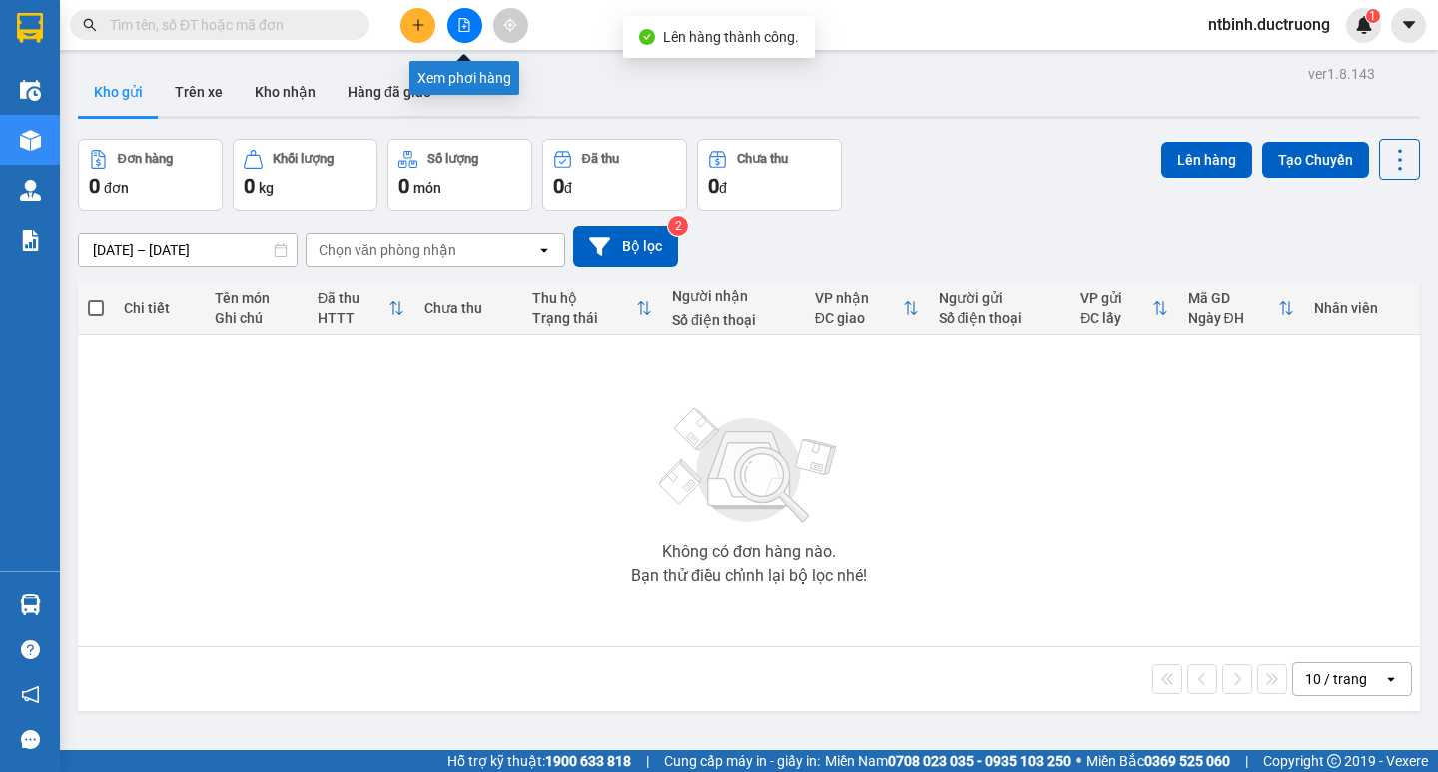
click at [477, 25] on button at bounding box center [464, 25] width 35 height 35
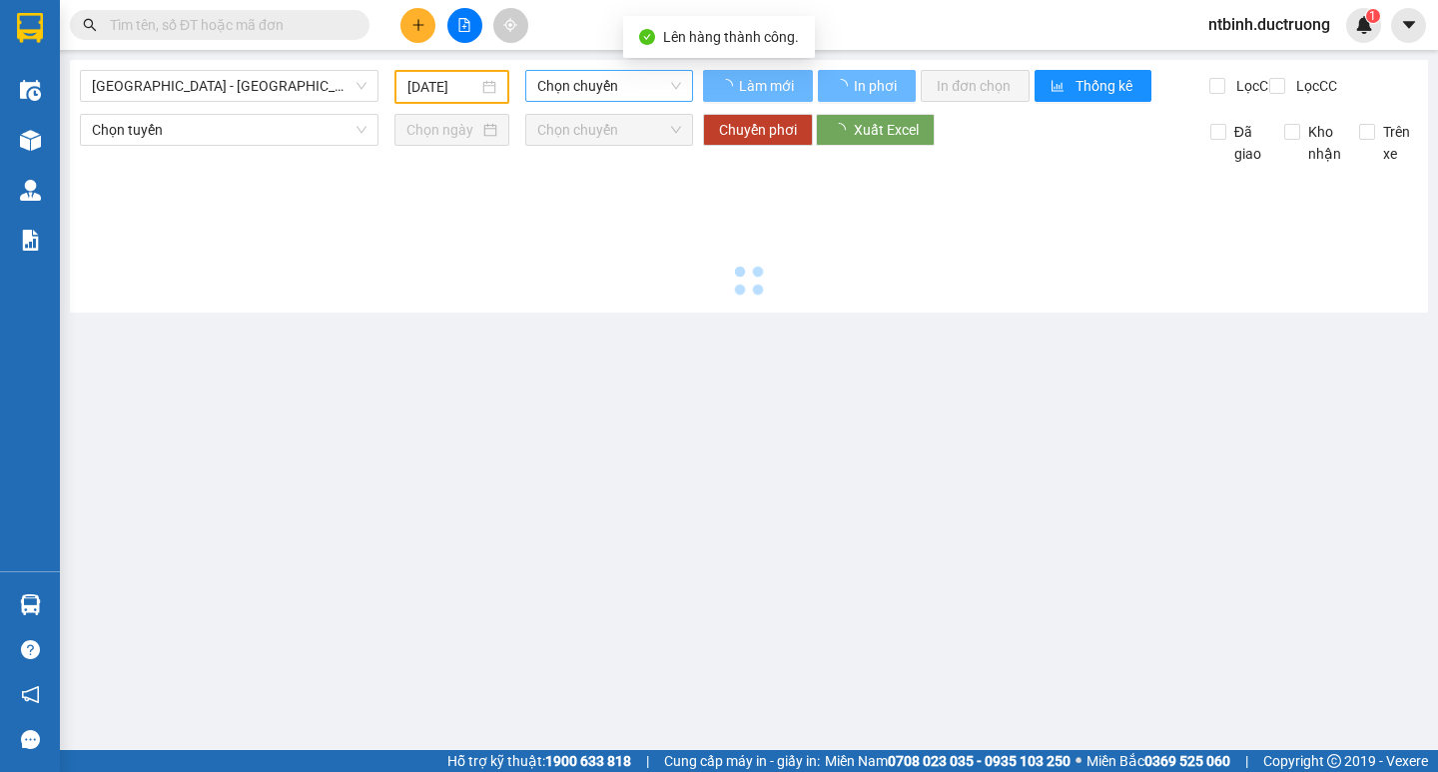
type input "13/09/2025"
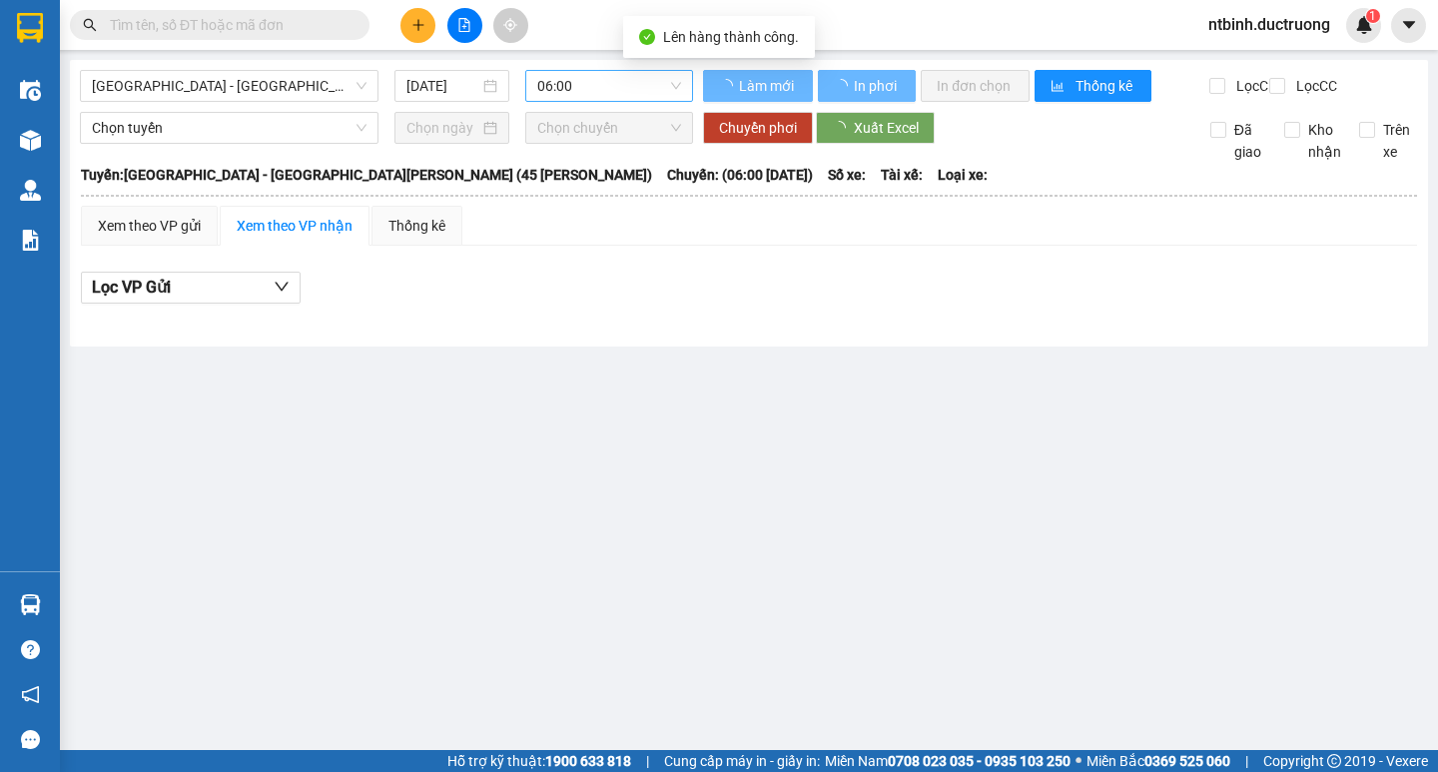
click at [566, 95] on span "06:00" at bounding box center [609, 86] width 144 height 30
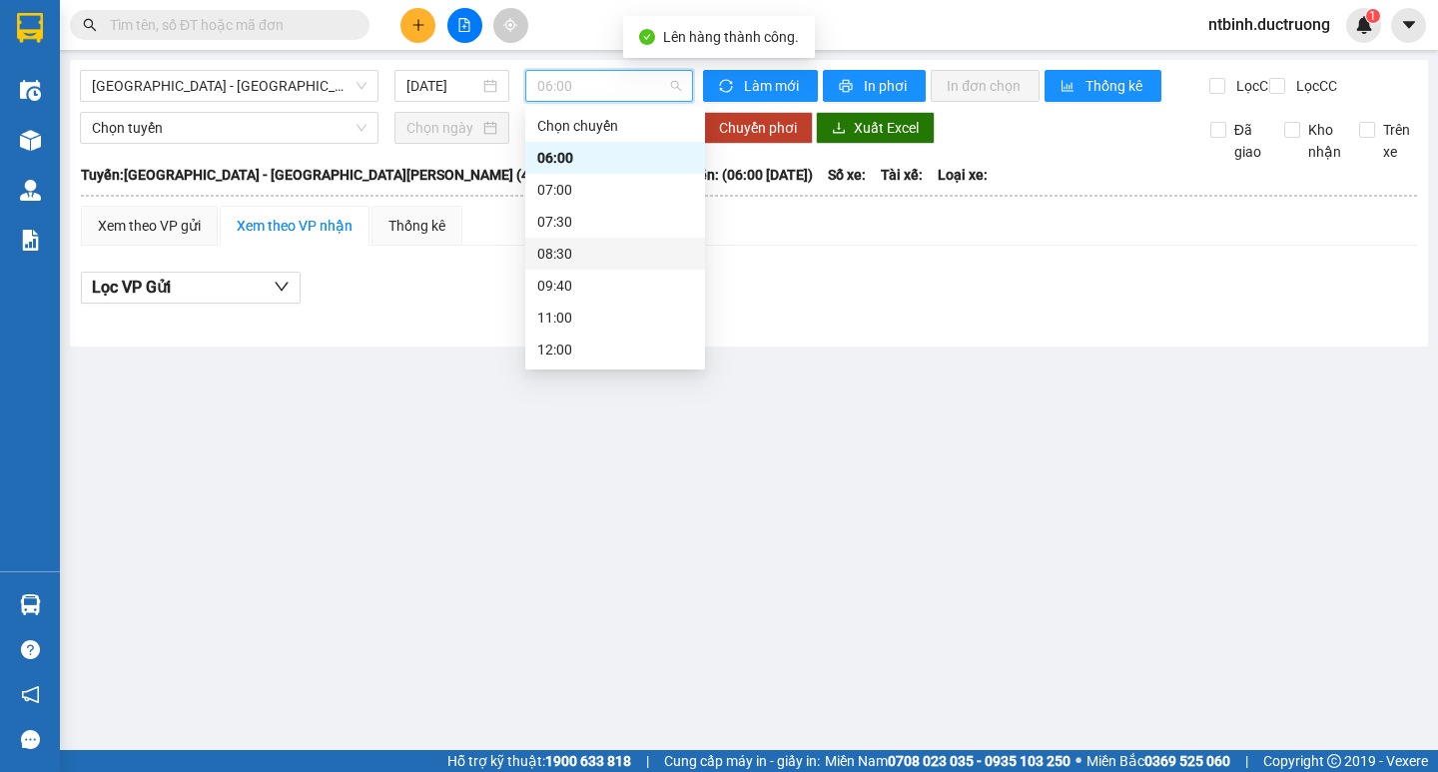
click at [595, 252] on div "08:30" at bounding box center [615, 254] width 156 height 22
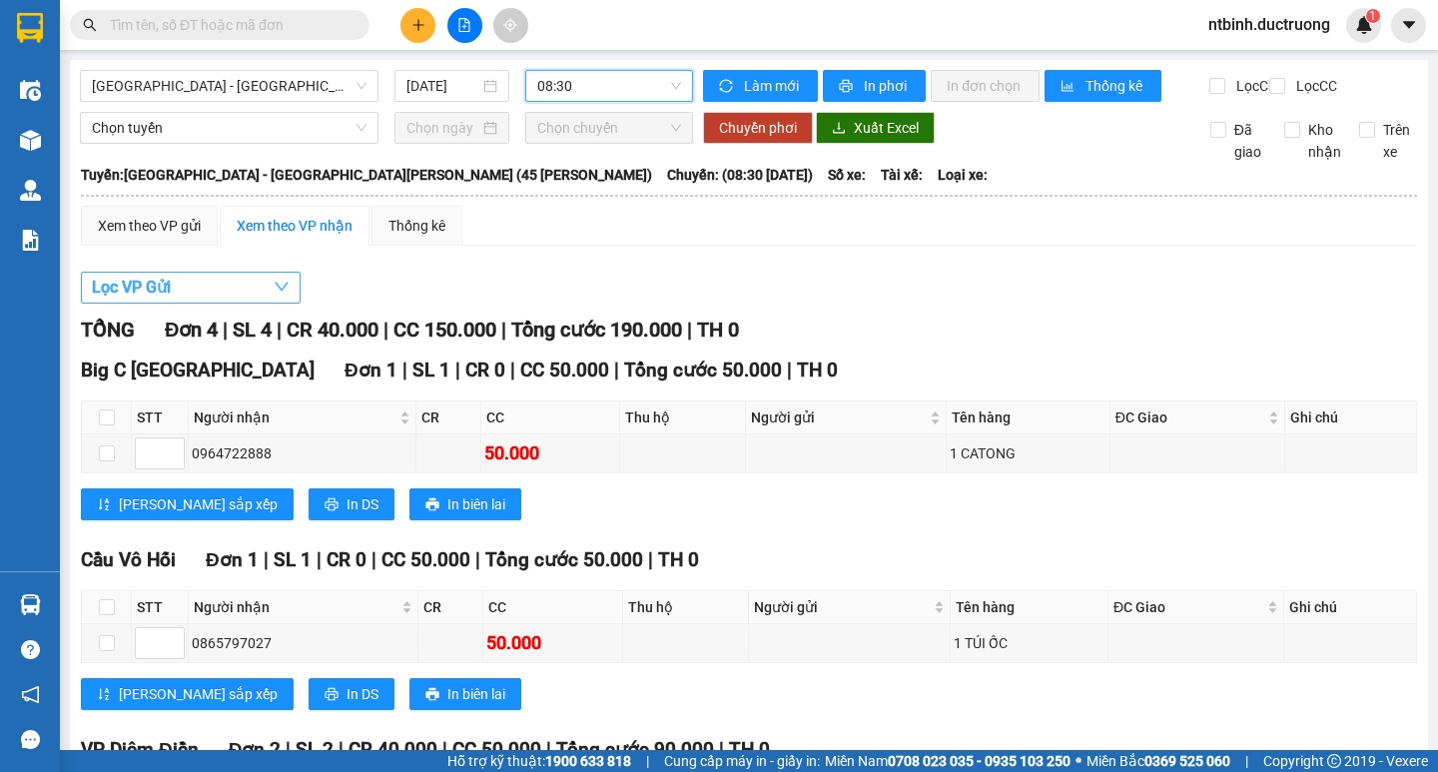
click at [207, 304] on button "Lọc VP Gửi" at bounding box center [191, 288] width 220 height 32
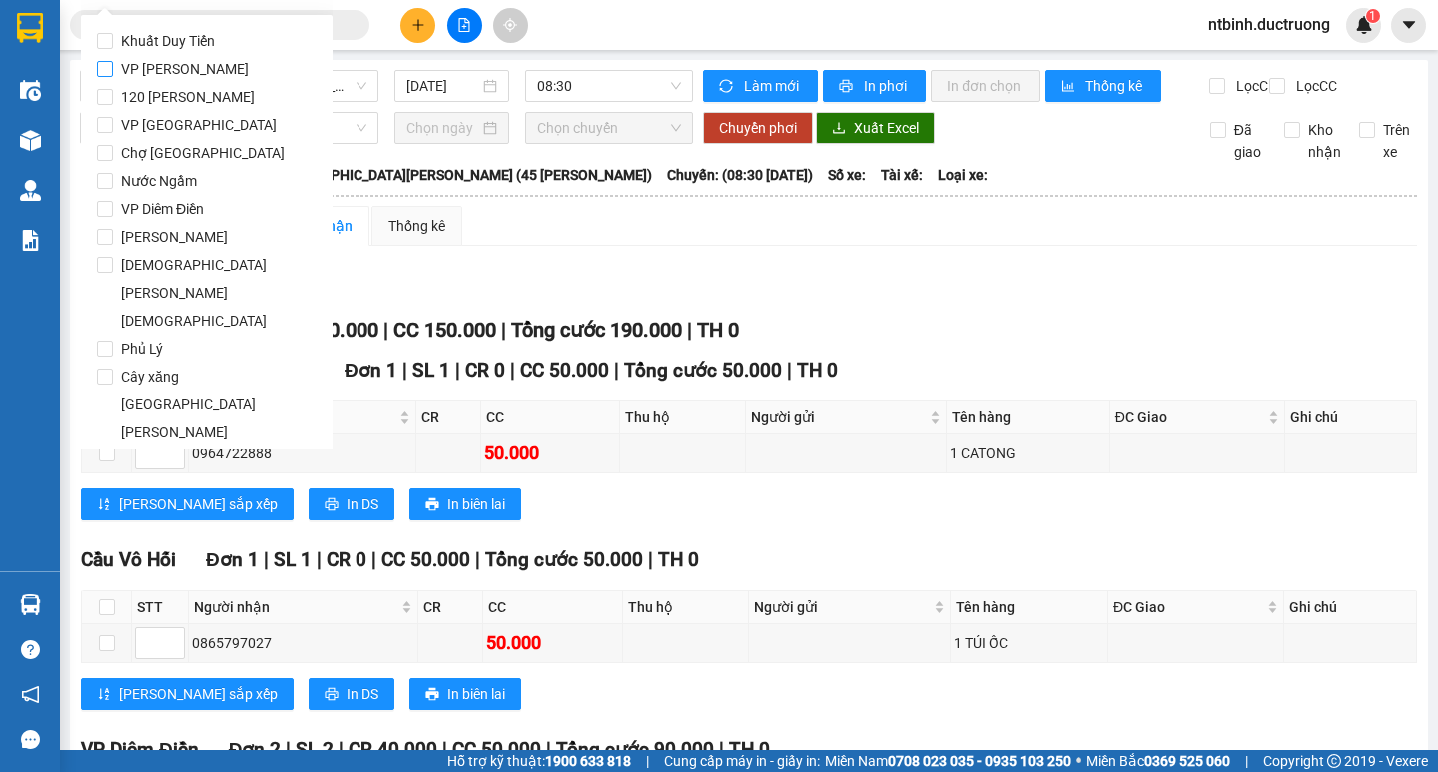
click at [177, 70] on span "VP Trần Bình" at bounding box center [185, 69] width 144 height 28
click at [113, 70] on input "VP Trần Bình" at bounding box center [105, 69] width 16 height 16
checkbox input "true"
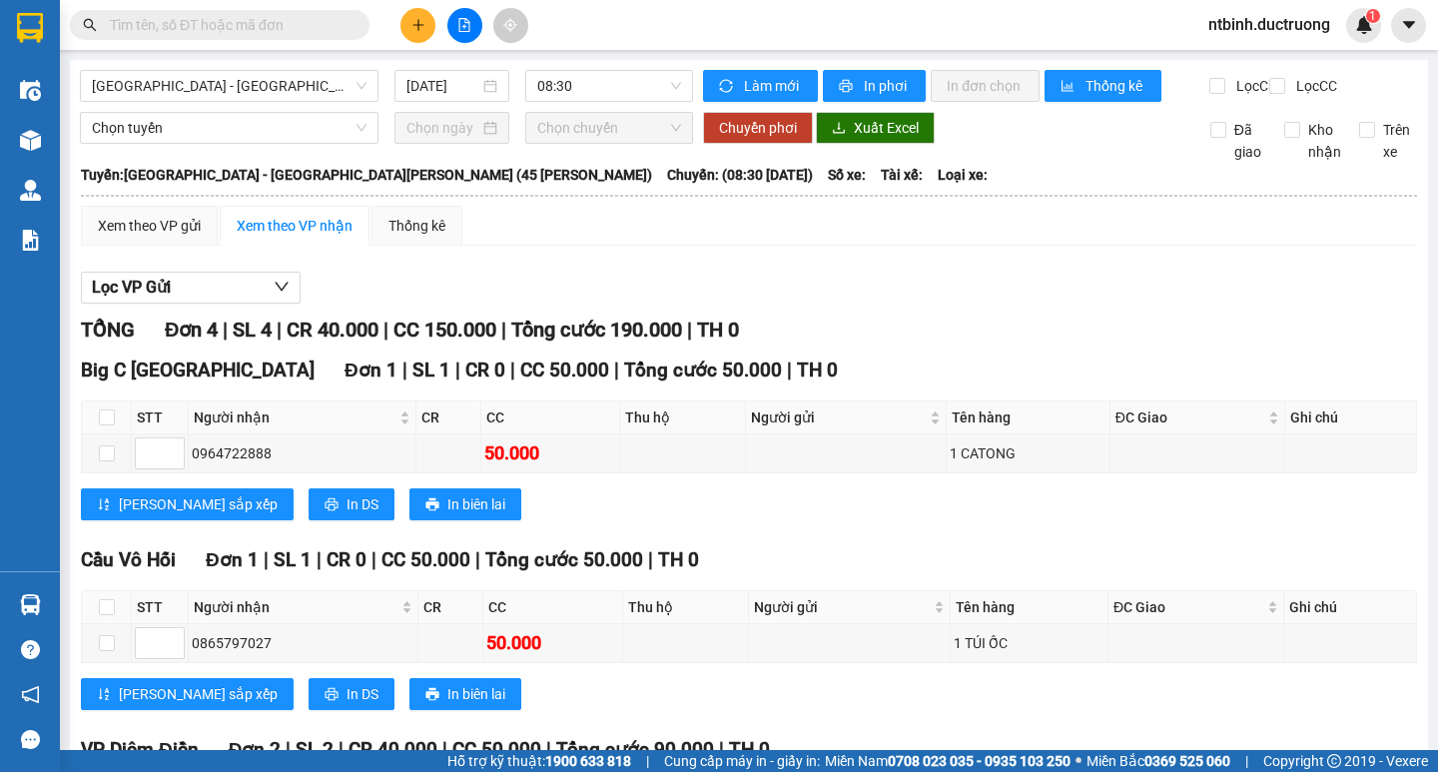
click at [350, 33] on span at bounding box center [356, 25] width 12 height 22
click at [196, 304] on button "Lọc VP Gửi" at bounding box center [191, 288] width 220 height 32
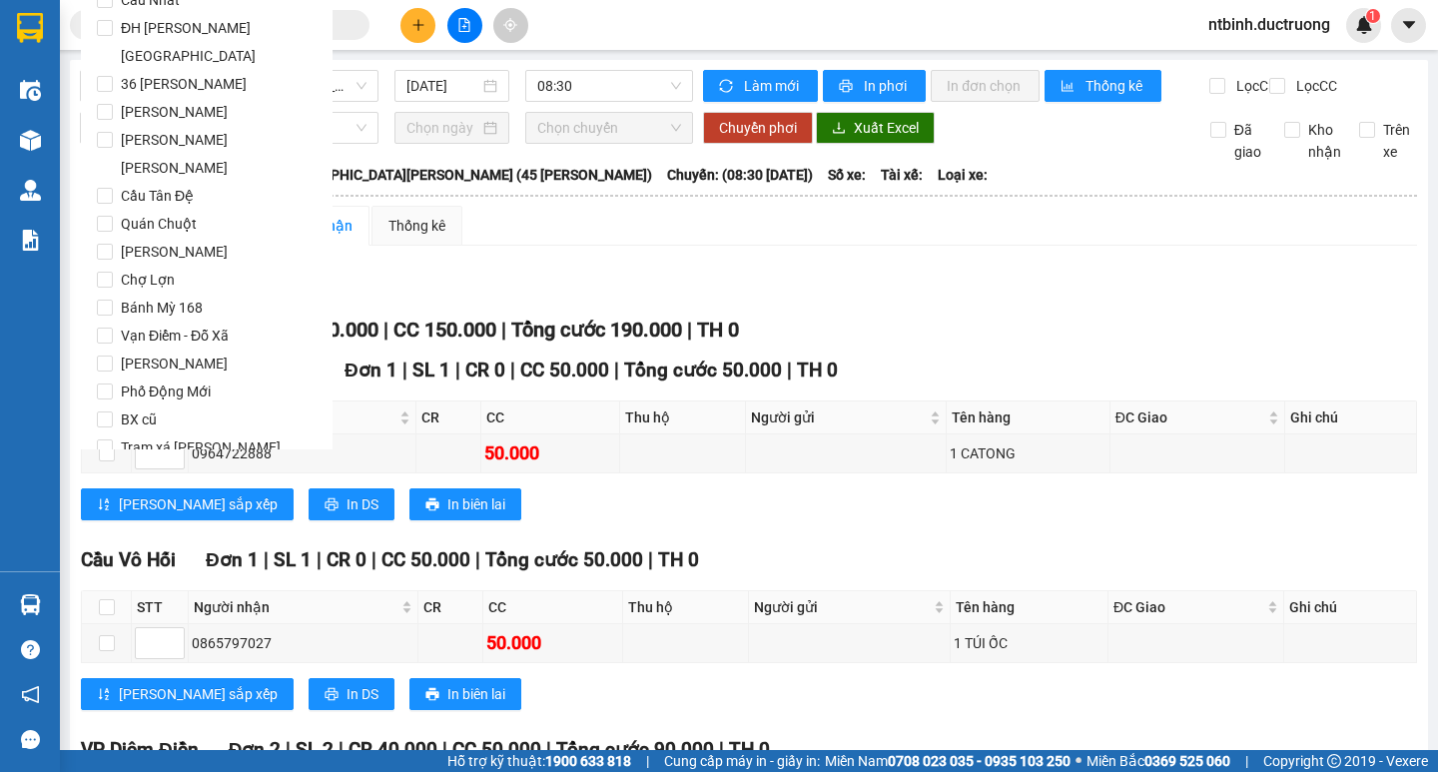
scroll to position [1663, 0]
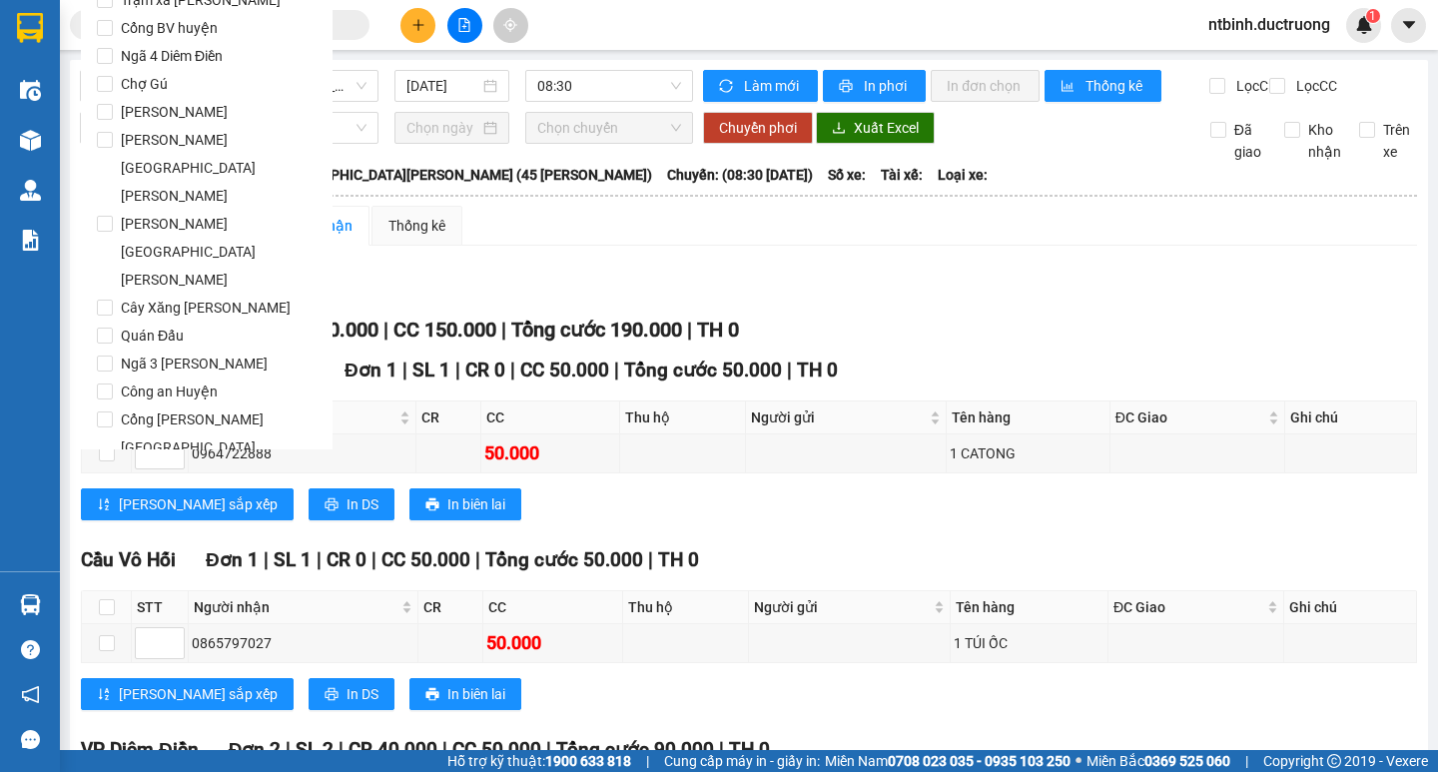
click at [134, 746] on span "Lọc" at bounding box center [124, 757] width 23 height 22
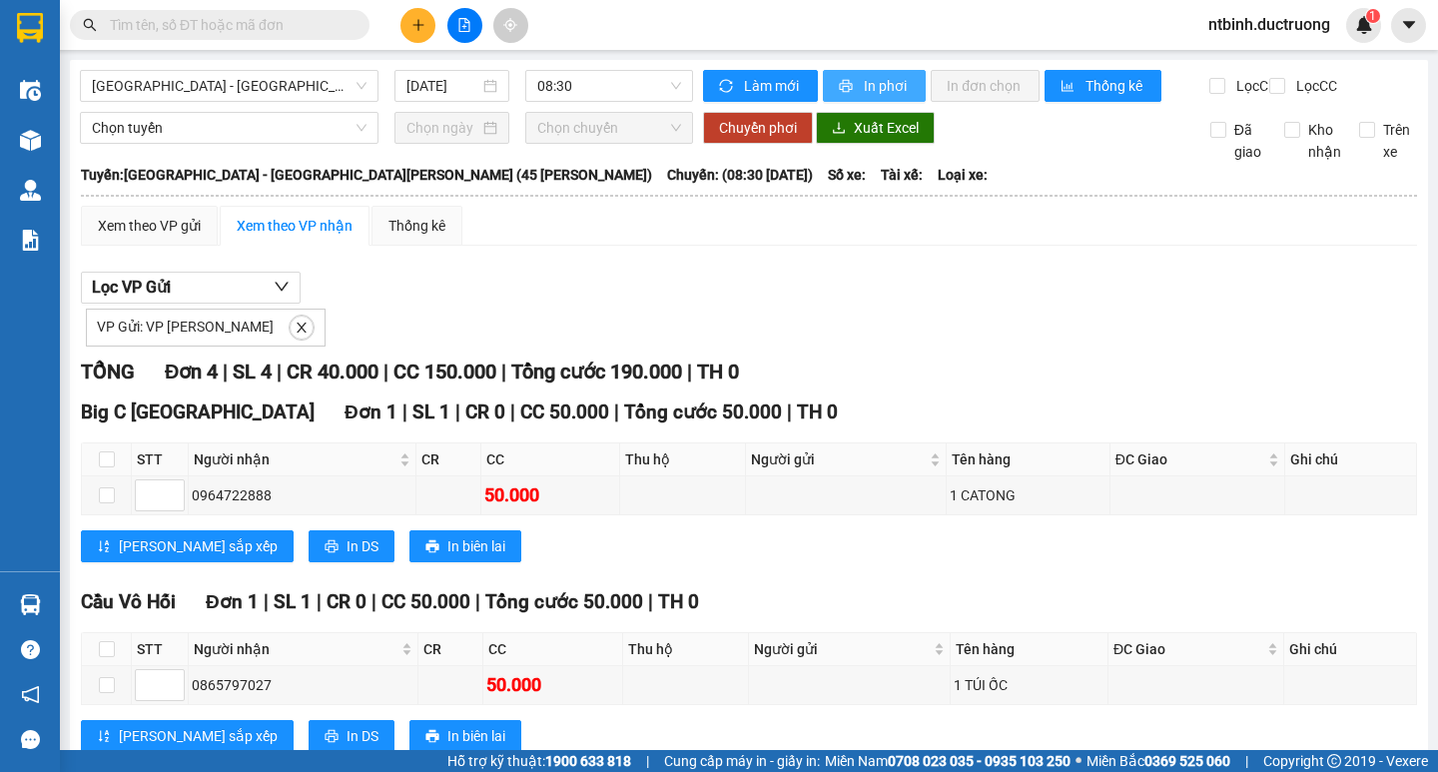
click at [845, 87] on span "printer" at bounding box center [847, 87] width 17 height 16
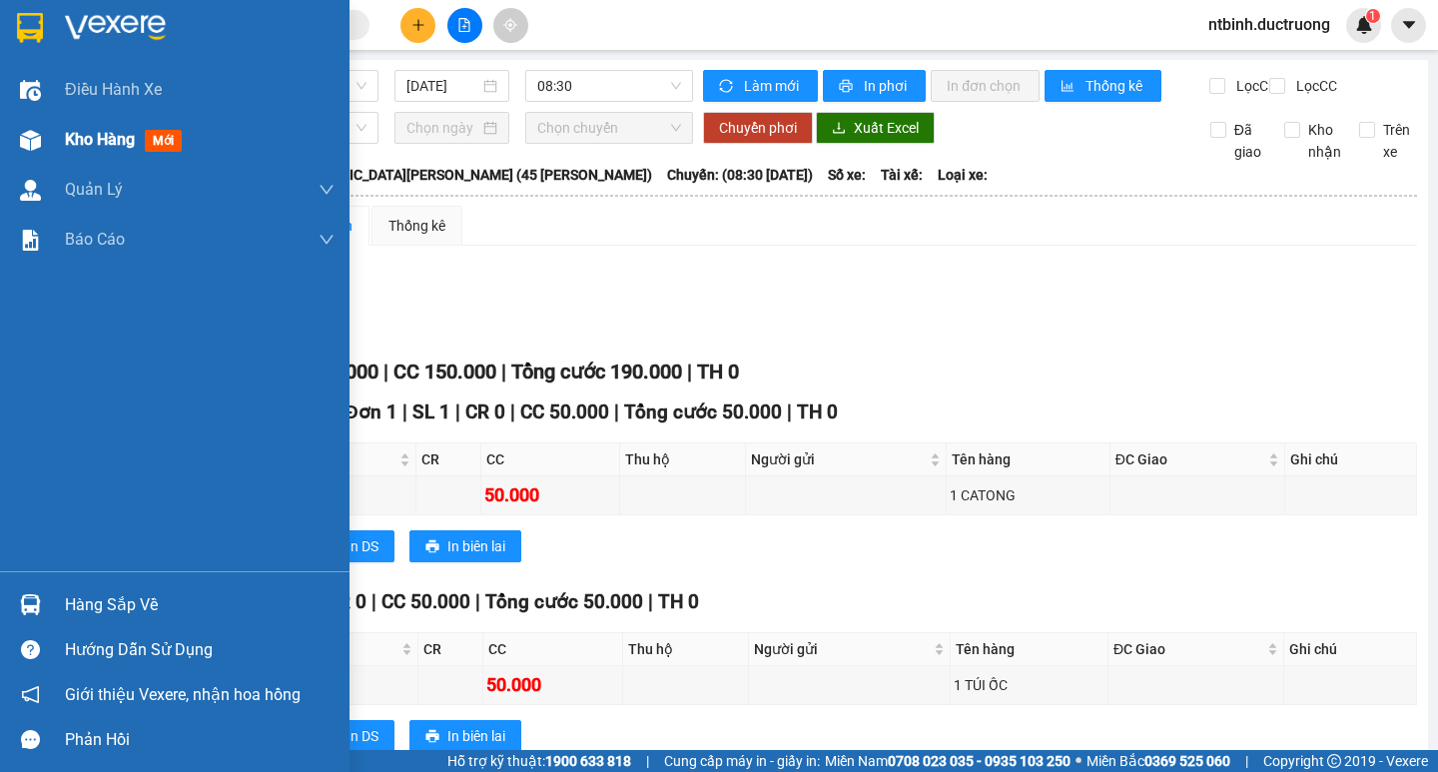
click at [0, 117] on div "Kho hàng mới" at bounding box center [175, 140] width 350 height 50
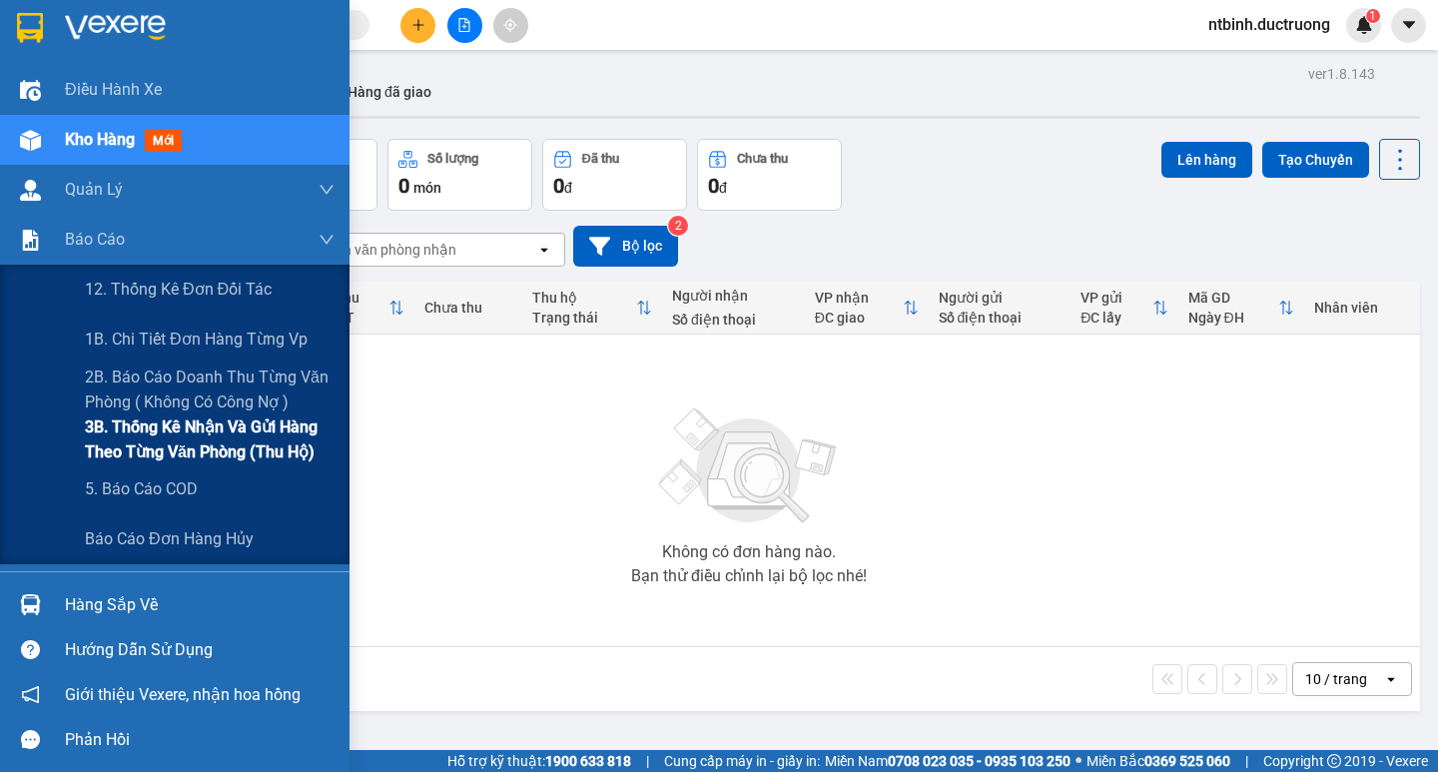
click at [179, 427] on span "3B. Thống kê nhận và gửi hàng theo từng văn phòng (thu hộ)" at bounding box center [210, 440] width 250 height 50
